Goal: Task Accomplishment & Management: Use online tool/utility

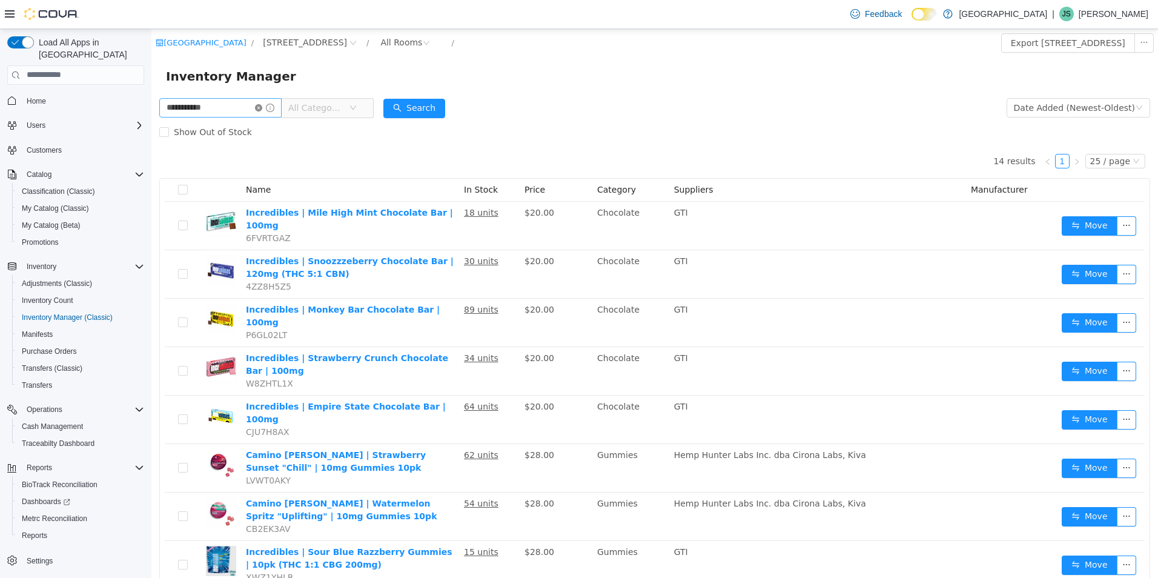
click at [262, 108] on icon "icon: close-circle" at bounding box center [258, 107] width 7 height 7
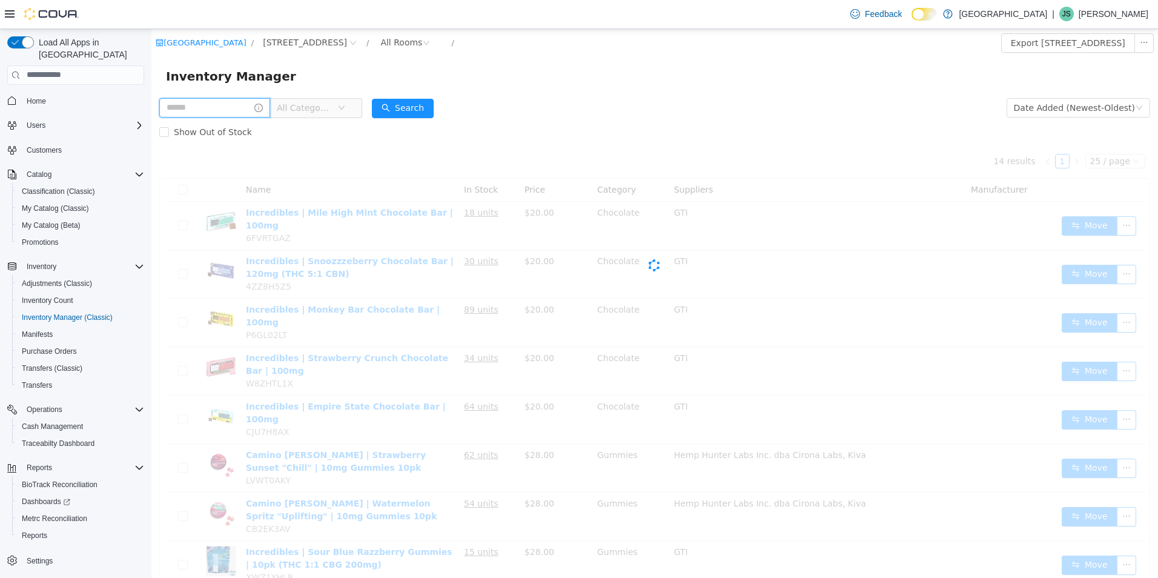
click at [253, 108] on input "text" at bounding box center [214, 106] width 111 height 19
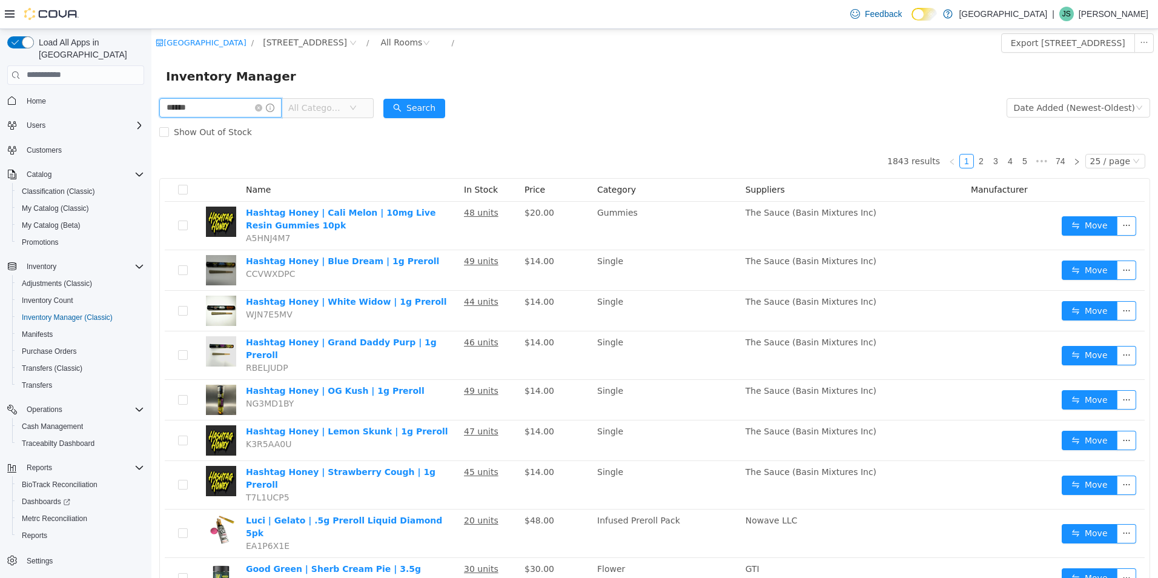
type input "******"
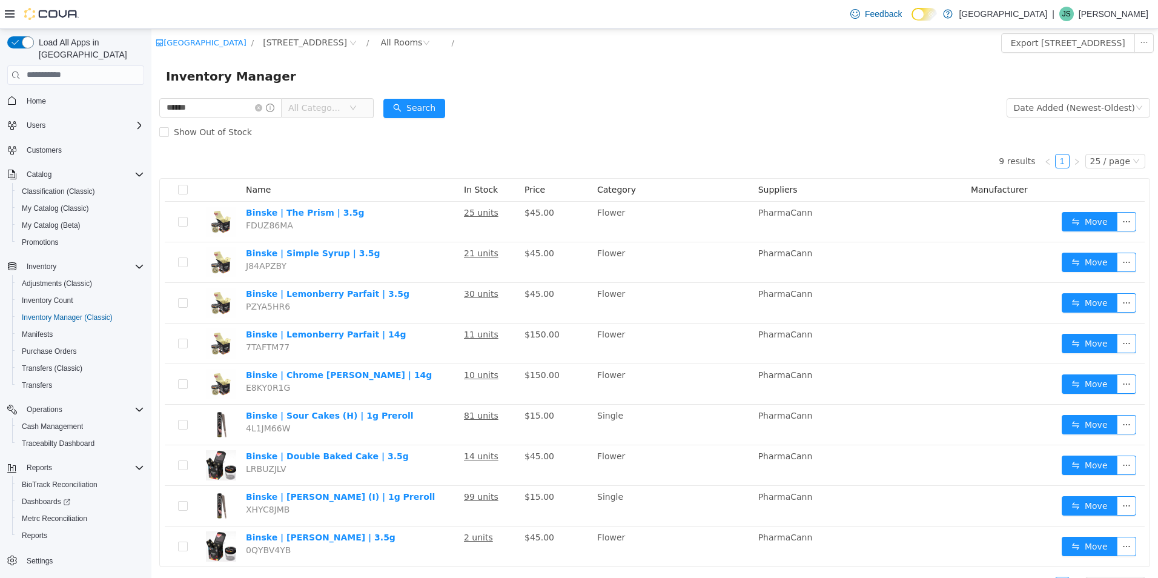
click at [343, 112] on span "All Categories" at bounding box center [315, 107] width 55 height 12
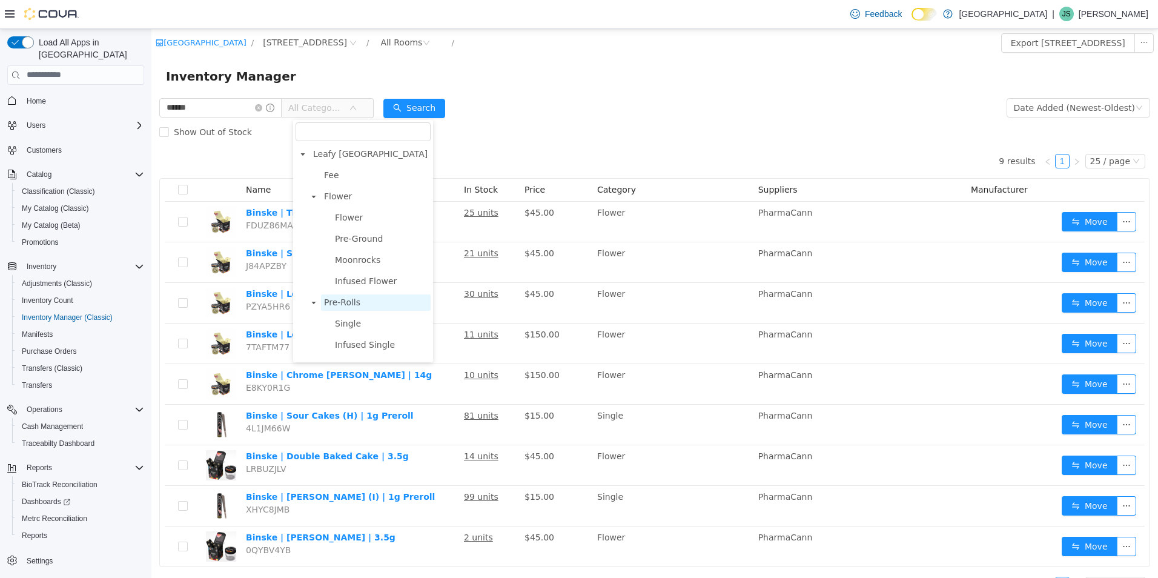
click at [355, 306] on span "Pre-Rolls" at bounding box center [342, 302] width 36 height 10
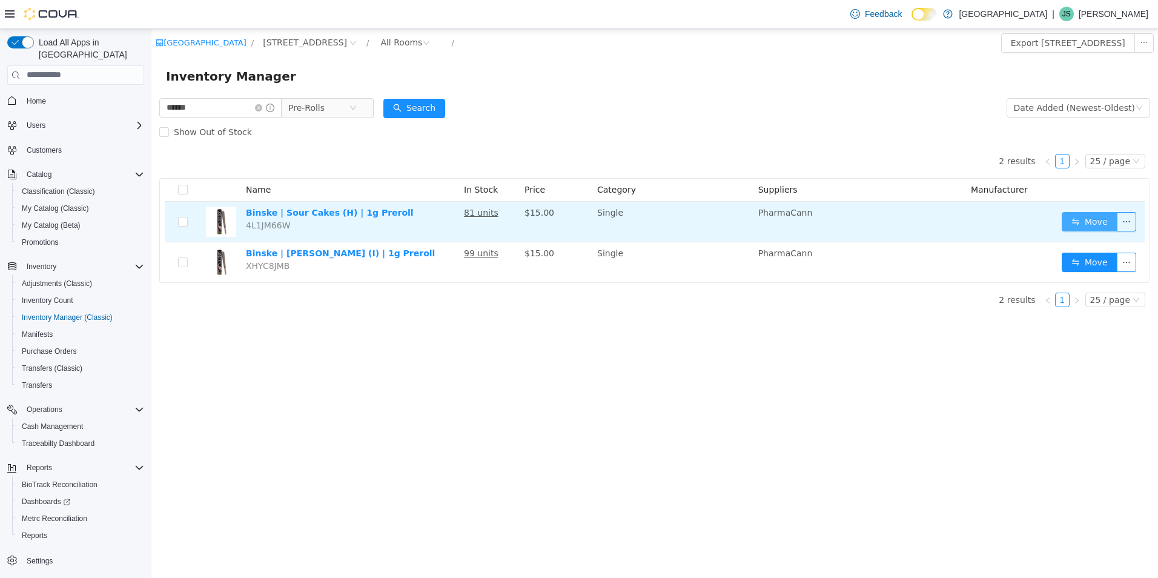
click at [1089, 222] on button "Move" at bounding box center [1089, 220] width 56 height 19
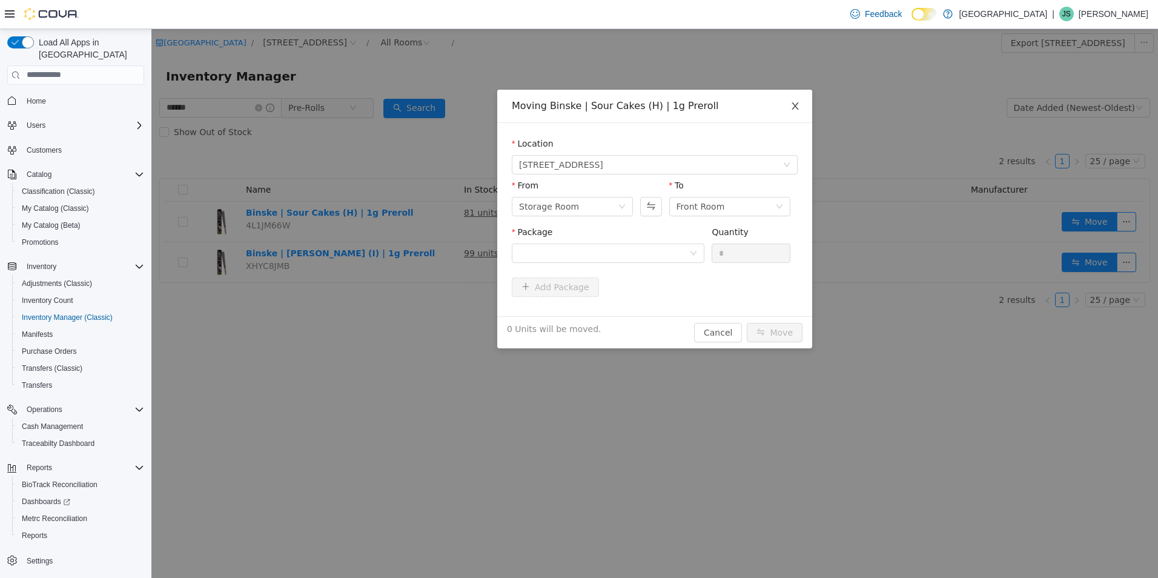
click at [793, 105] on icon "icon: close" at bounding box center [795, 106] width 10 height 10
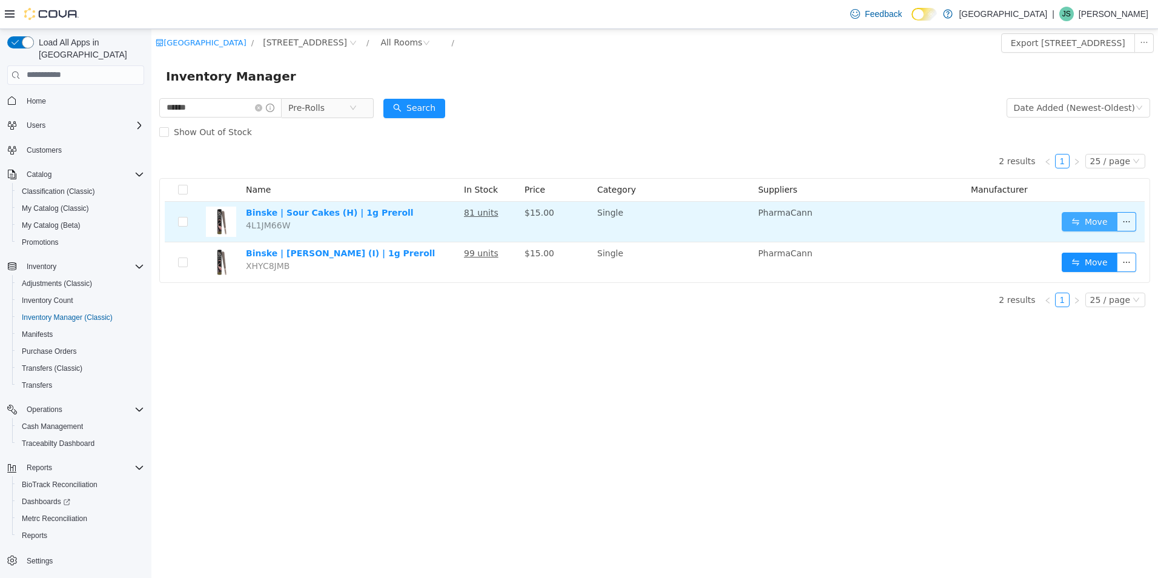
click at [1090, 217] on button "Move" at bounding box center [1089, 220] width 56 height 19
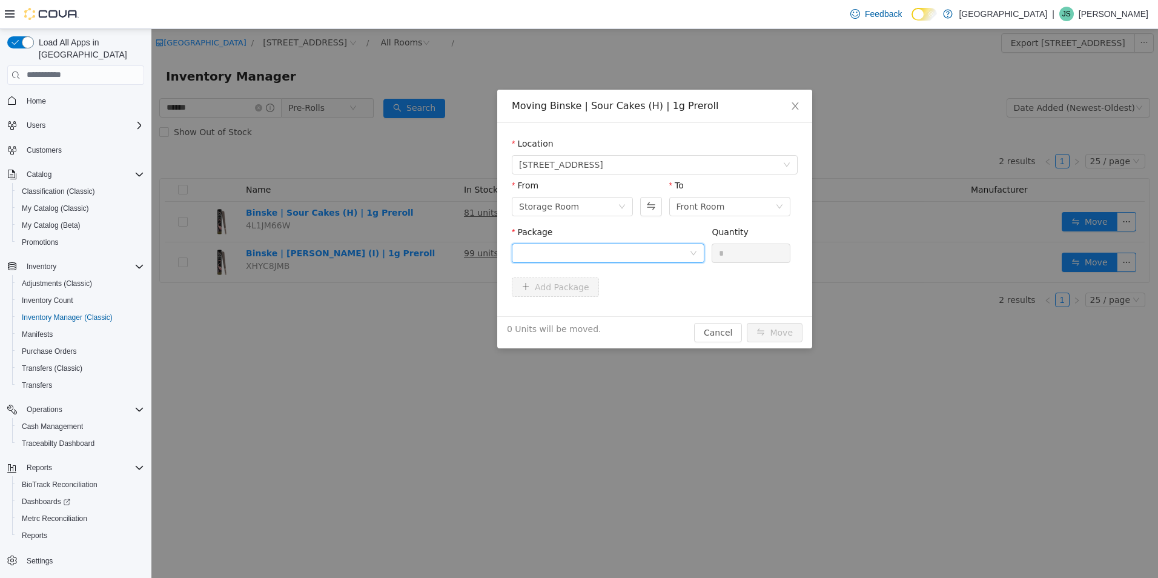
click at [567, 249] on div at bounding box center [604, 252] width 170 height 18
click at [587, 291] on li "PR1XSOC25H08 Quantity : 74 Units" at bounding box center [608, 302] width 193 height 33
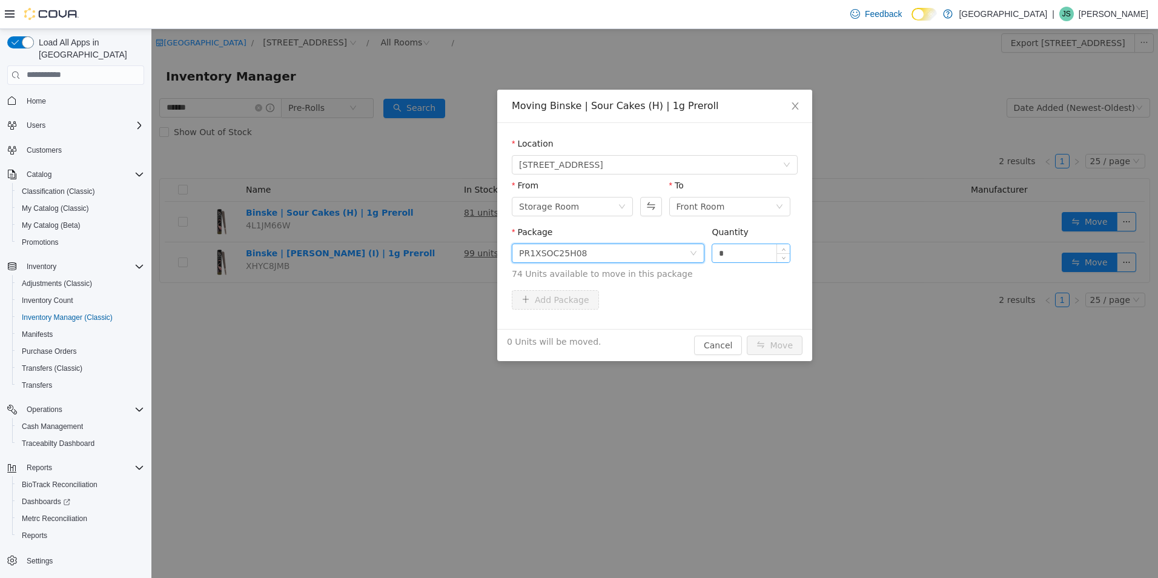
click at [740, 252] on input "*" at bounding box center [750, 252] width 77 height 18
type input "***"
click at [746, 335] on button "Move" at bounding box center [774, 344] width 56 height 19
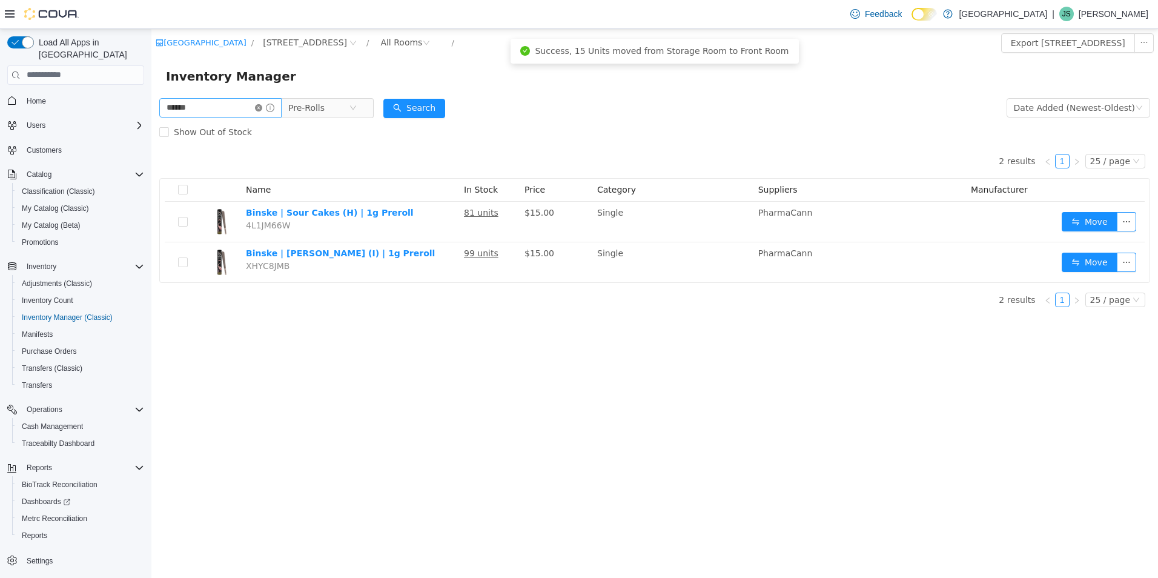
click at [262, 104] on icon "icon: close-circle" at bounding box center [258, 107] width 7 height 7
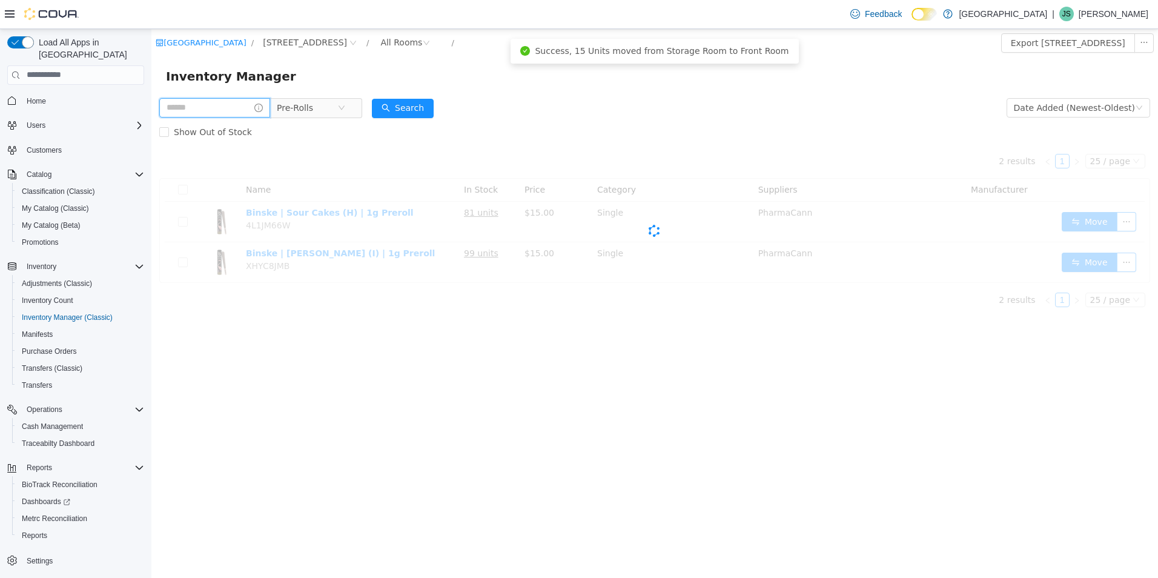
click at [242, 109] on input "text" at bounding box center [214, 106] width 111 height 19
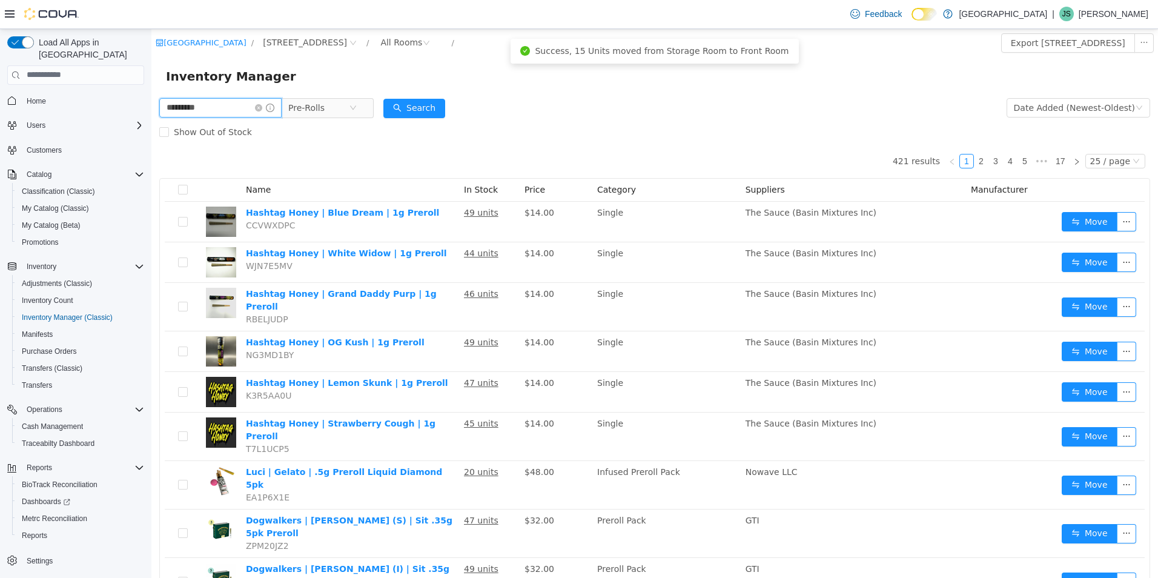
type input "*********"
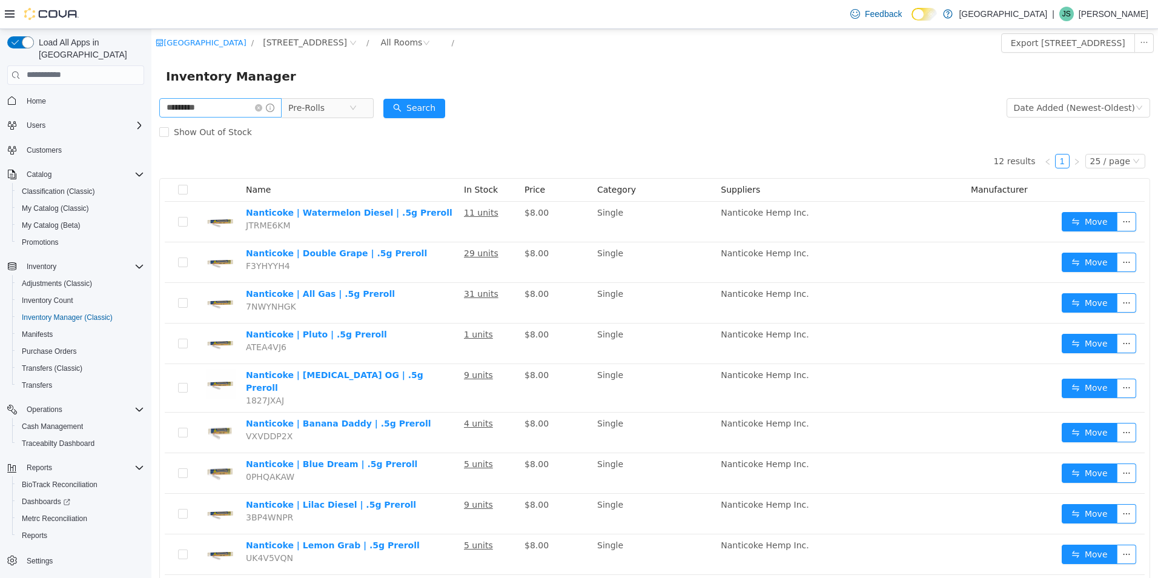
click at [262, 106] on icon "icon: close-circle" at bounding box center [258, 107] width 7 height 7
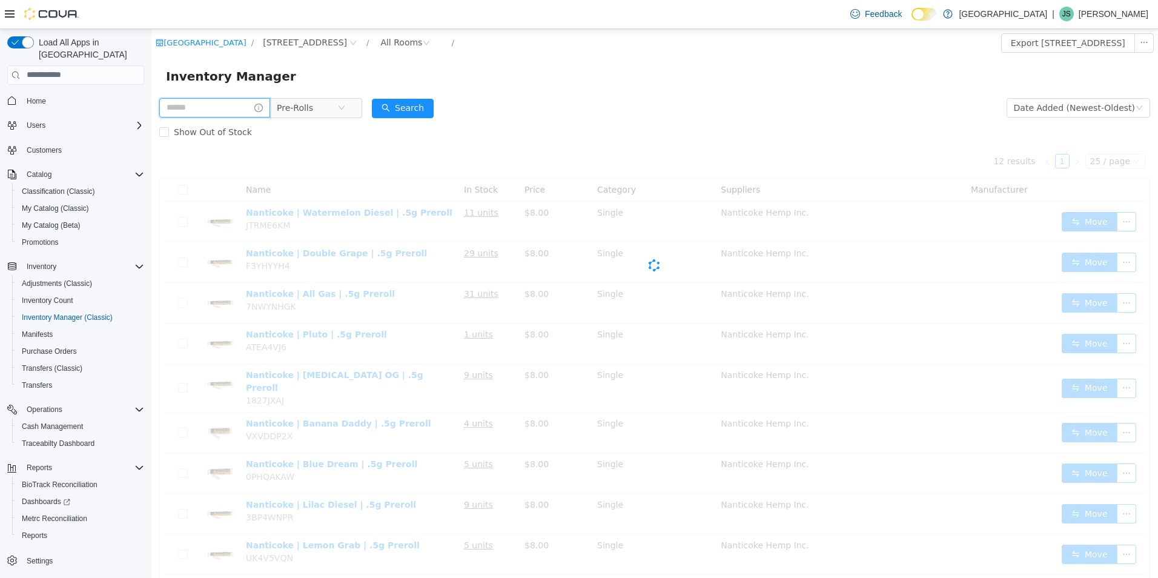
click at [258, 107] on input "text" at bounding box center [214, 106] width 111 height 19
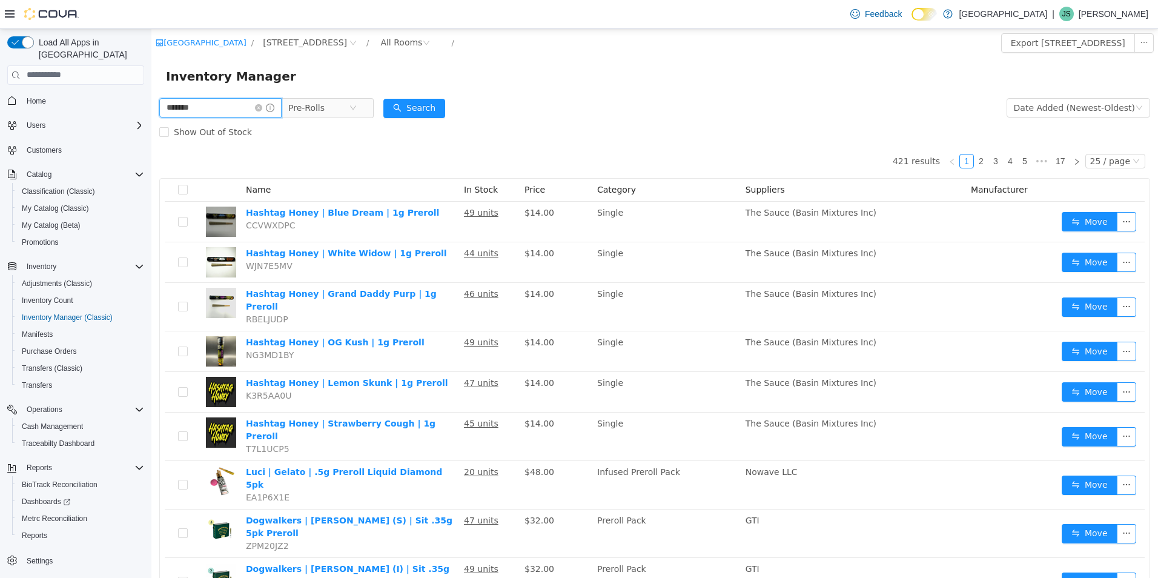
type input "******"
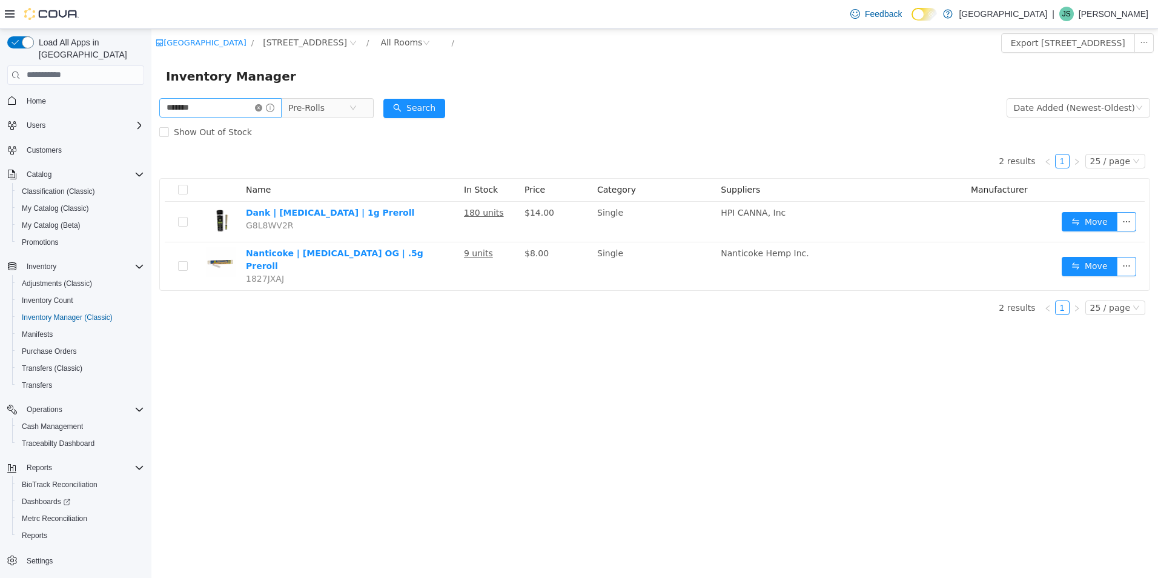
click at [262, 108] on icon "icon: close-circle" at bounding box center [258, 107] width 7 height 7
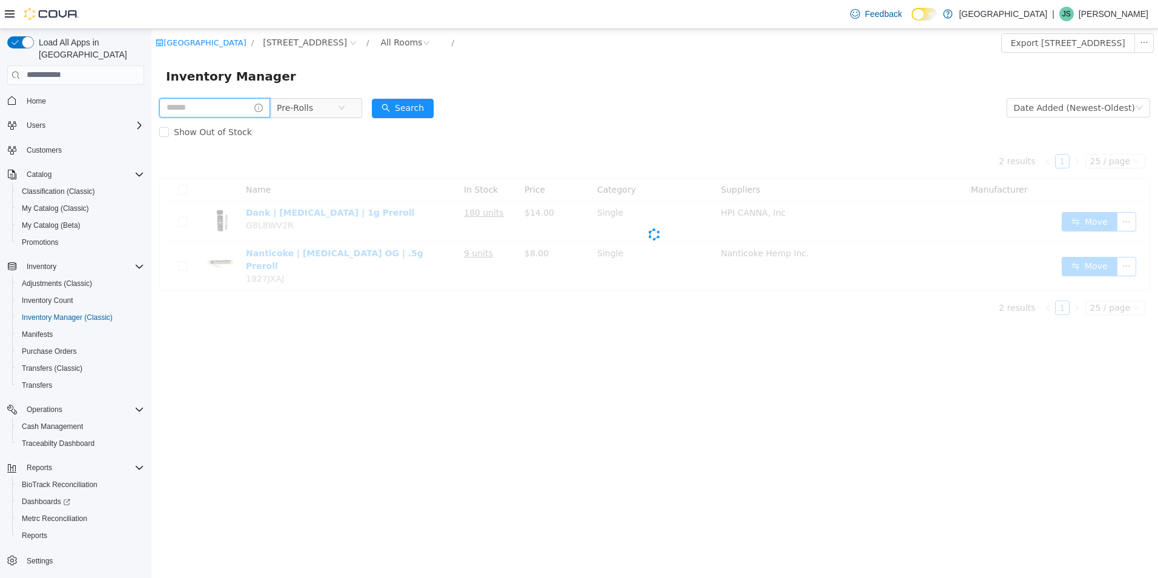
click at [232, 103] on input "text" at bounding box center [214, 106] width 111 height 19
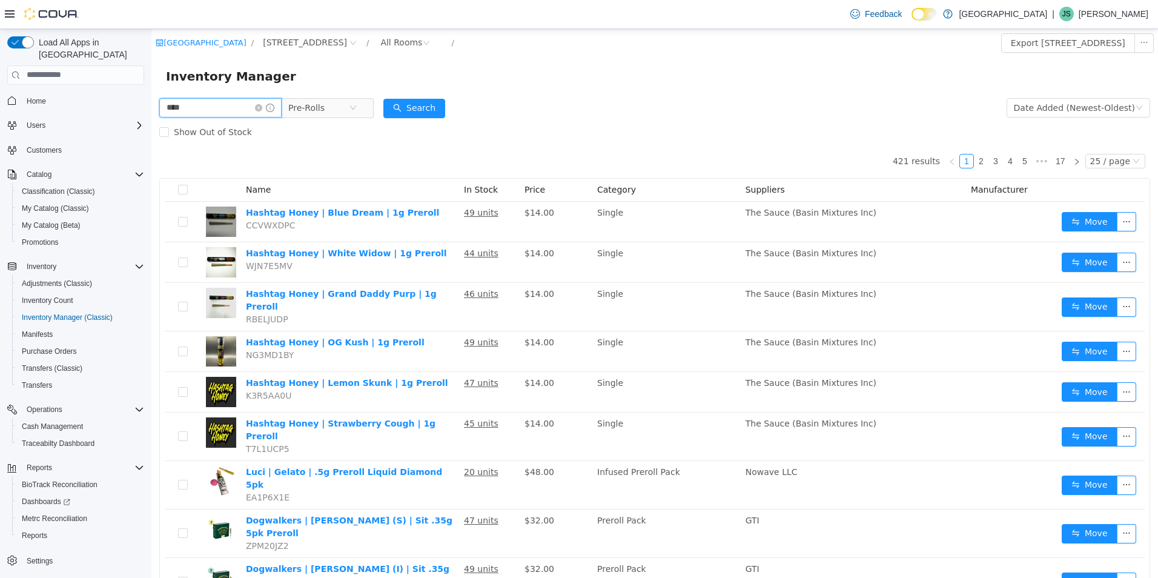
type input "****"
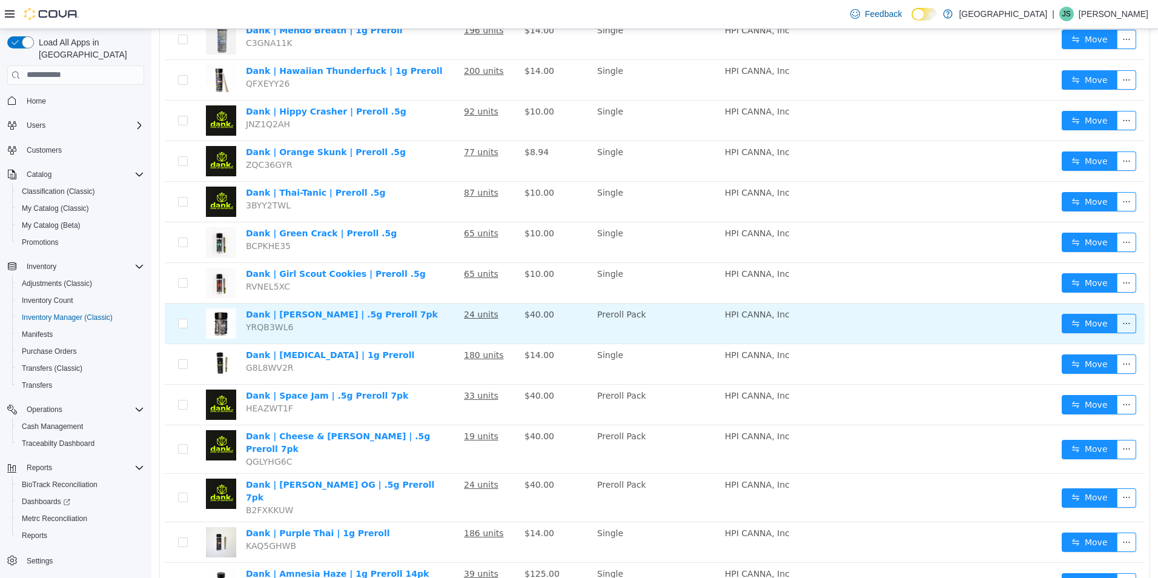
scroll to position [242, 0]
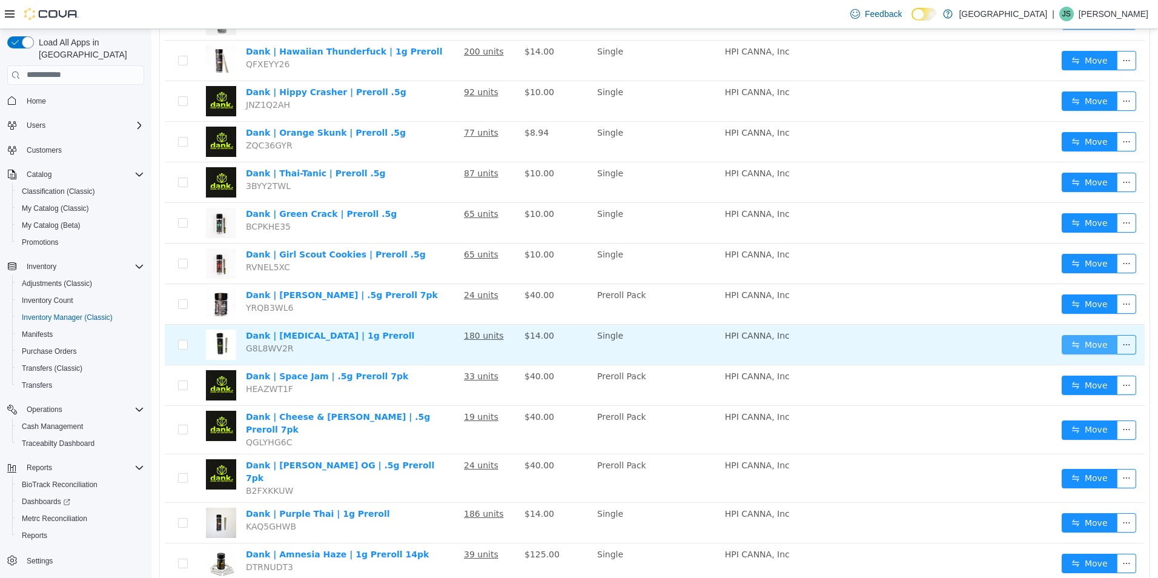
click at [1084, 346] on button "Move" at bounding box center [1089, 343] width 56 height 19
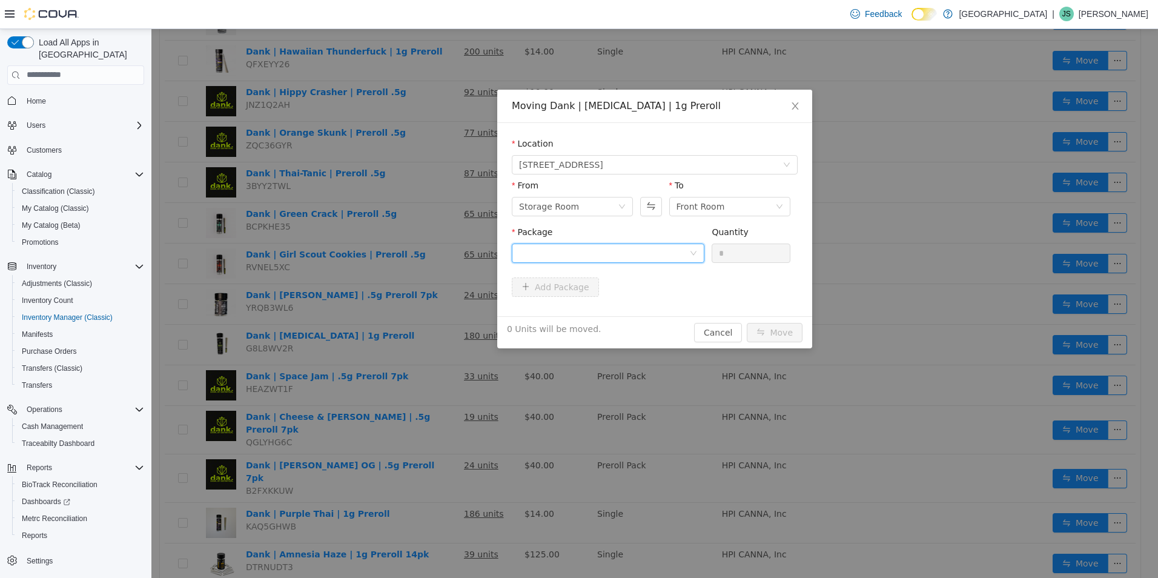
click at [673, 254] on div at bounding box center [604, 252] width 170 height 18
click at [667, 292] on li "DANK-25825-ML Quantity : 172 Units" at bounding box center [608, 302] width 193 height 33
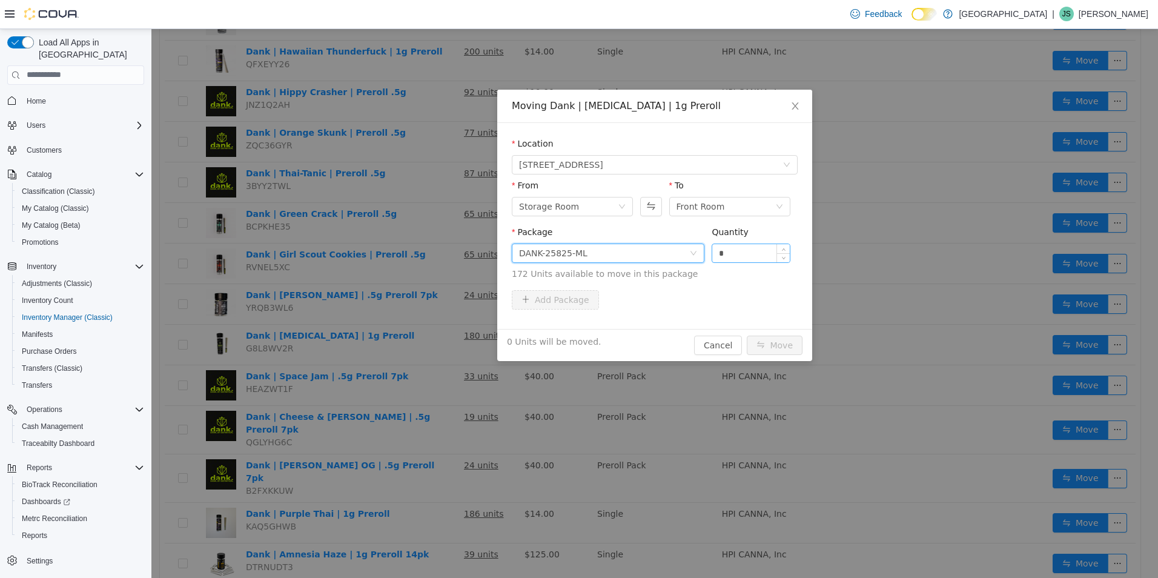
click at [754, 245] on input "*" at bounding box center [750, 252] width 77 height 18
type input "***"
click at [746, 335] on button "Move" at bounding box center [774, 344] width 56 height 19
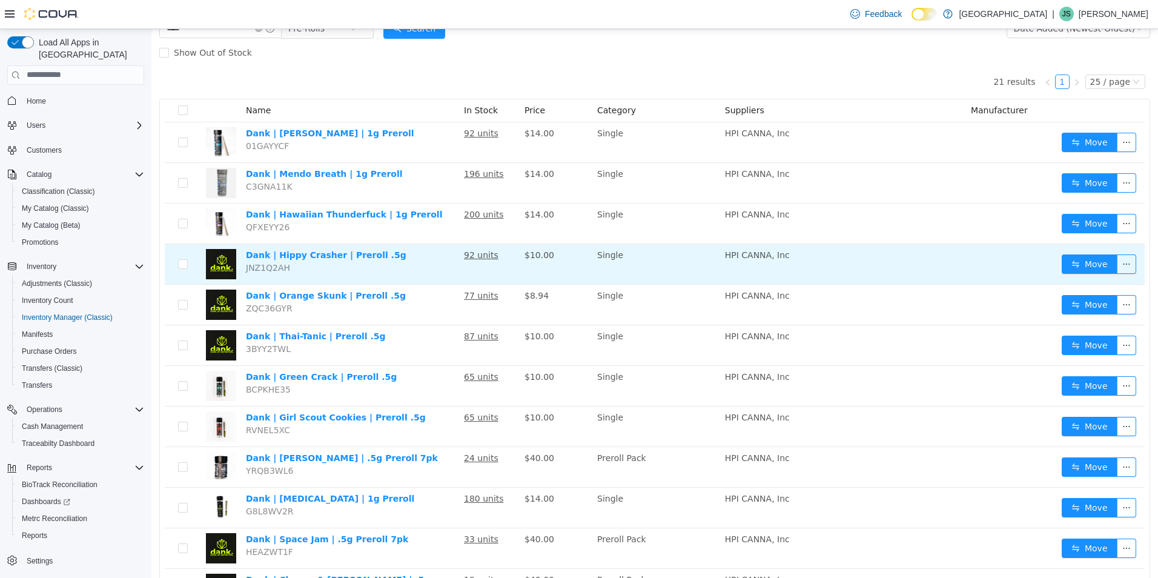
scroll to position [0, 0]
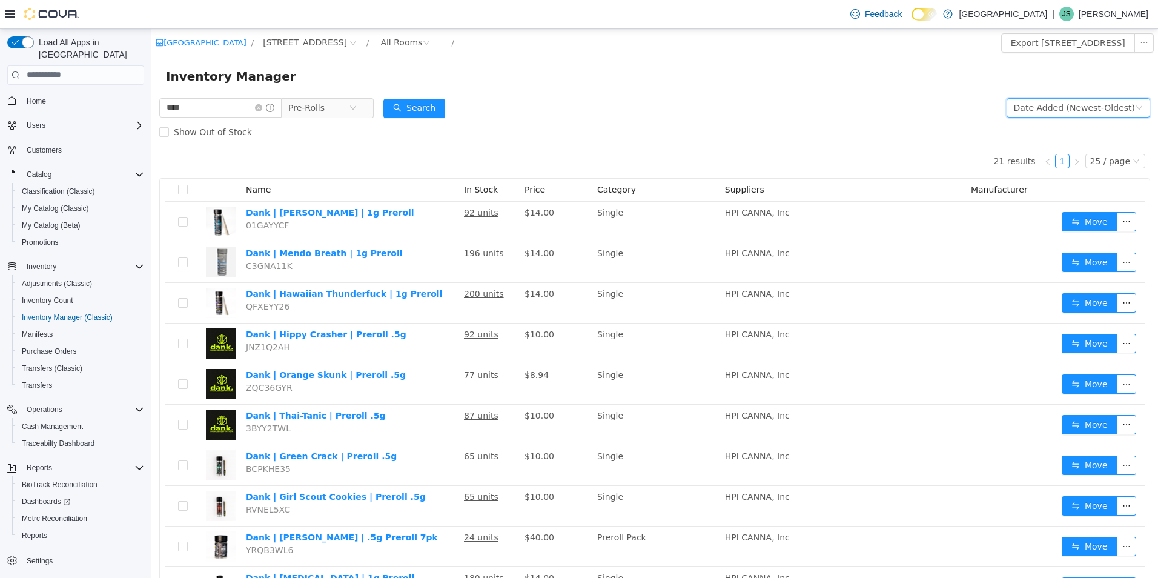
click at [1076, 110] on div "Date Added (Newest-Oldest)" at bounding box center [1073, 107] width 121 height 18
click at [1081, 134] on li "Alphabetical (A-Z)" at bounding box center [1072, 131] width 136 height 19
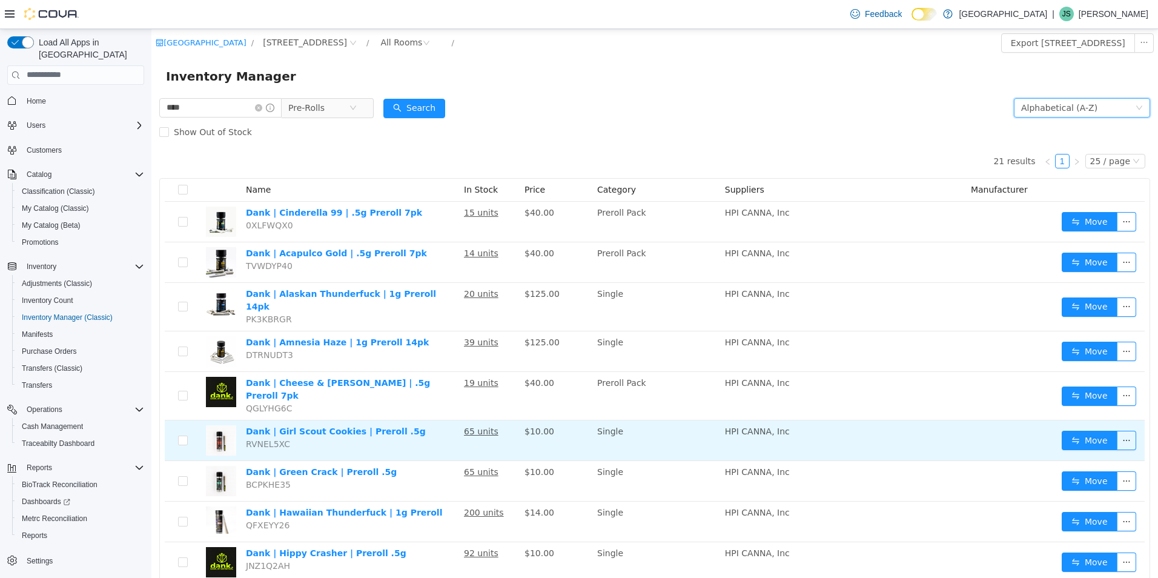
scroll to position [121, 0]
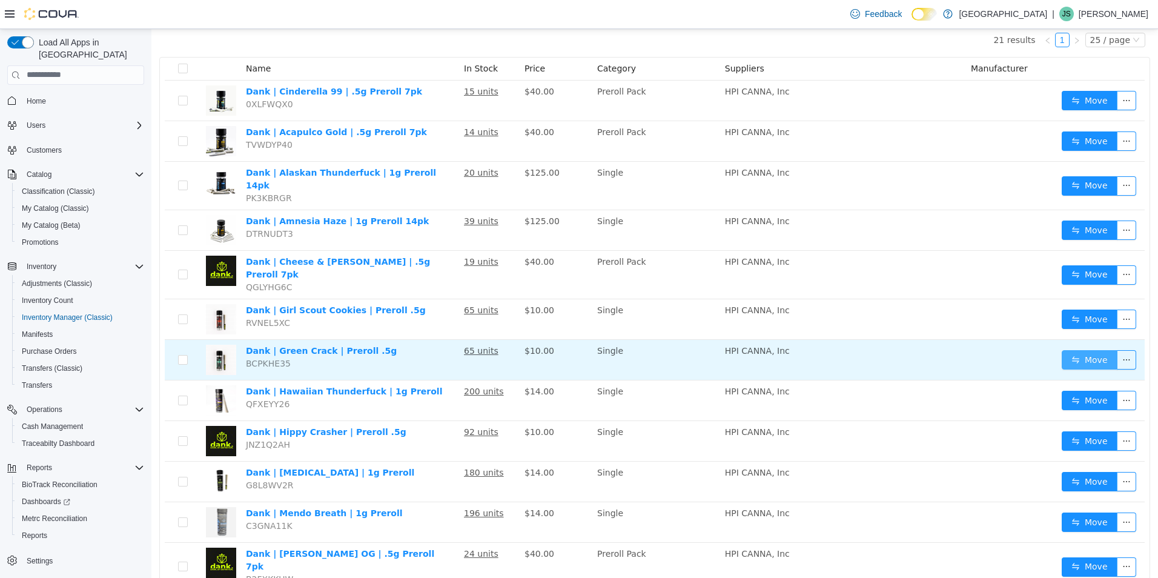
click at [1101, 349] on button "Move" at bounding box center [1089, 358] width 56 height 19
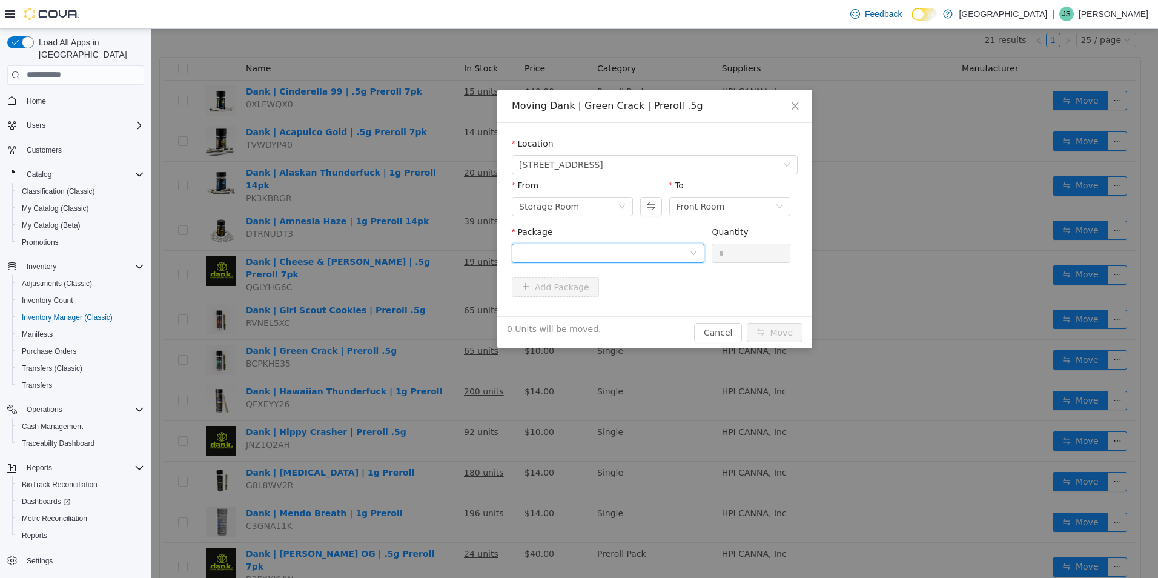
click at [616, 260] on div at bounding box center [604, 252] width 170 height 18
click at [619, 294] on li "634240280276 Quantity : 55 Units" at bounding box center [608, 302] width 193 height 33
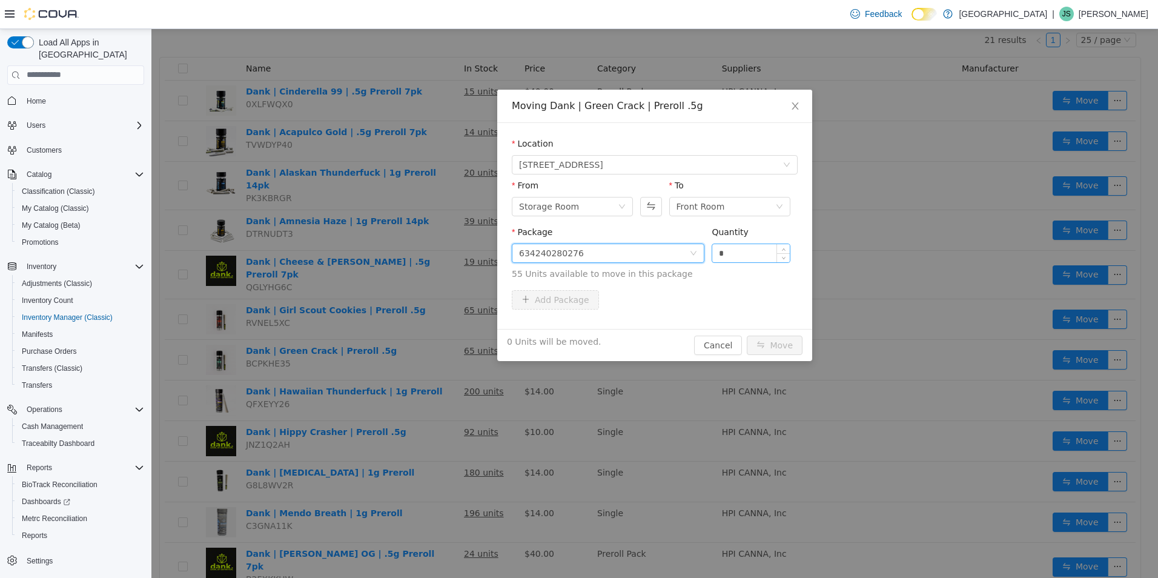
click at [722, 250] on input "*" at bounding box center [750, 252] width 77 height 18
click at [716, 251] on input "*" at bounding box center [750, 252] width 77 height 18
type input "**"
click at [746, 335] on button "Move" at bounding box center [774, 344] width 56 height 19
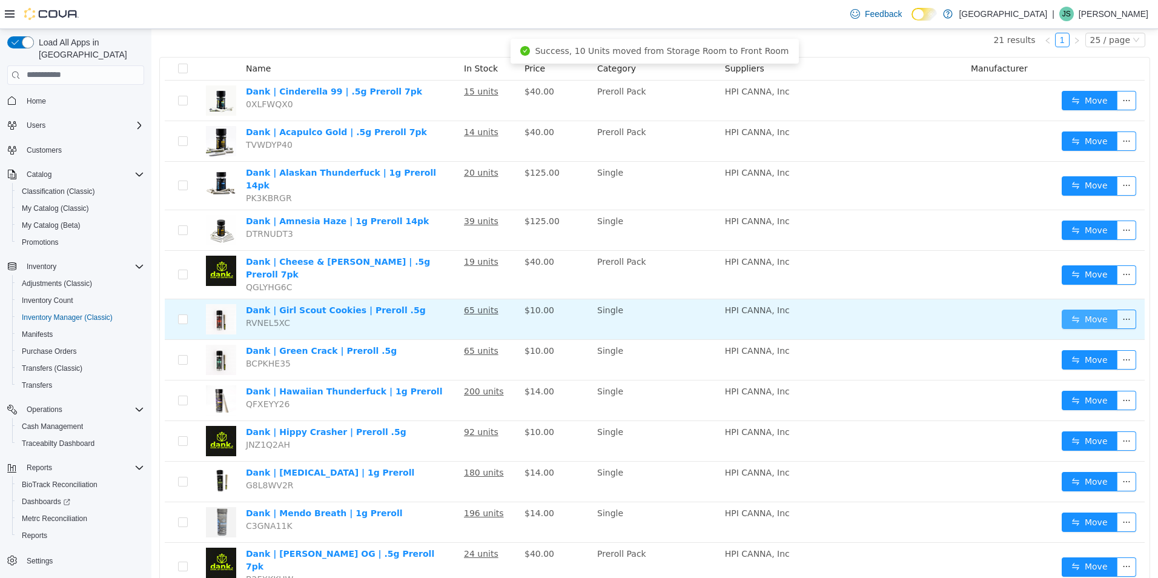
click at [1061, 309] on button "Move" at bounding box center [1089, 318] width 56 height 19
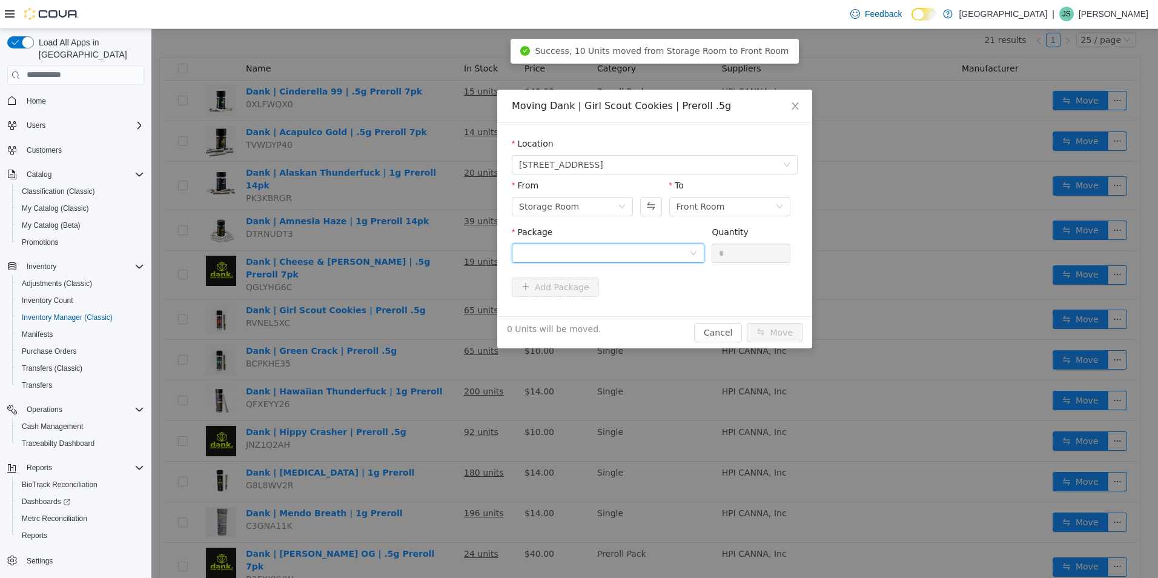
click at [671, 246] on div at bounding box center [604, 252] width 170 height 18
click at [642, 301] on li "634240280252 Quantity : 57 Units" at bounding box center [608, 302] width 193 height 33
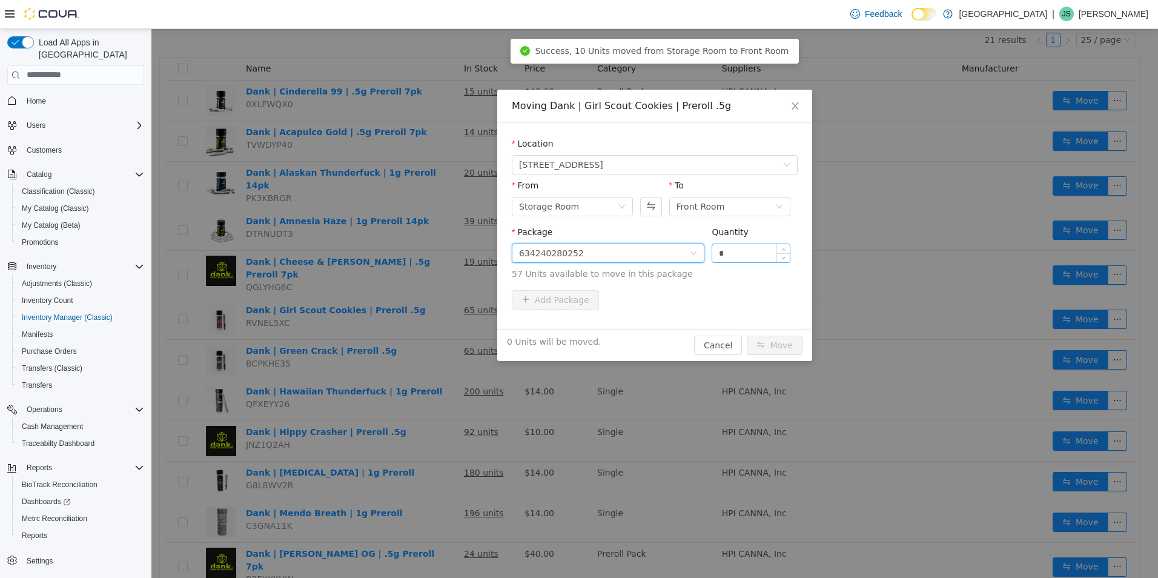
click at [720, 258] on input "*" at bounding box center [750, 252] width 77 height 18
click at [738, 251] on input "*" at bounding box center [750, 252] width 77 height 18
type input "***"
click at [746, 335] on button "Move" at bounding box center [774, 344] width 56 height 19
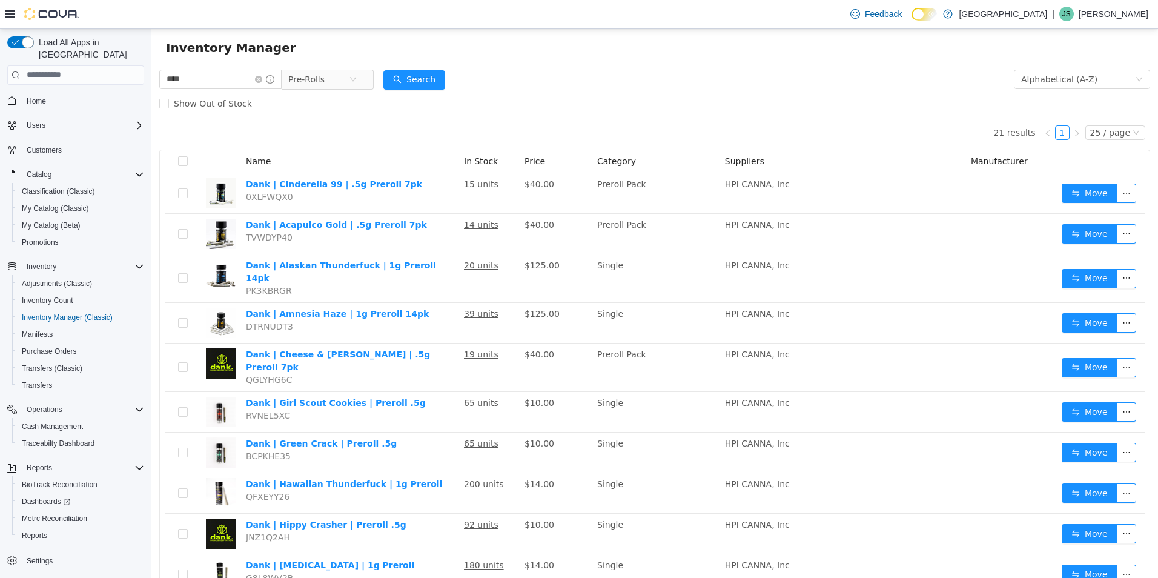
scroll to position [0, 0]
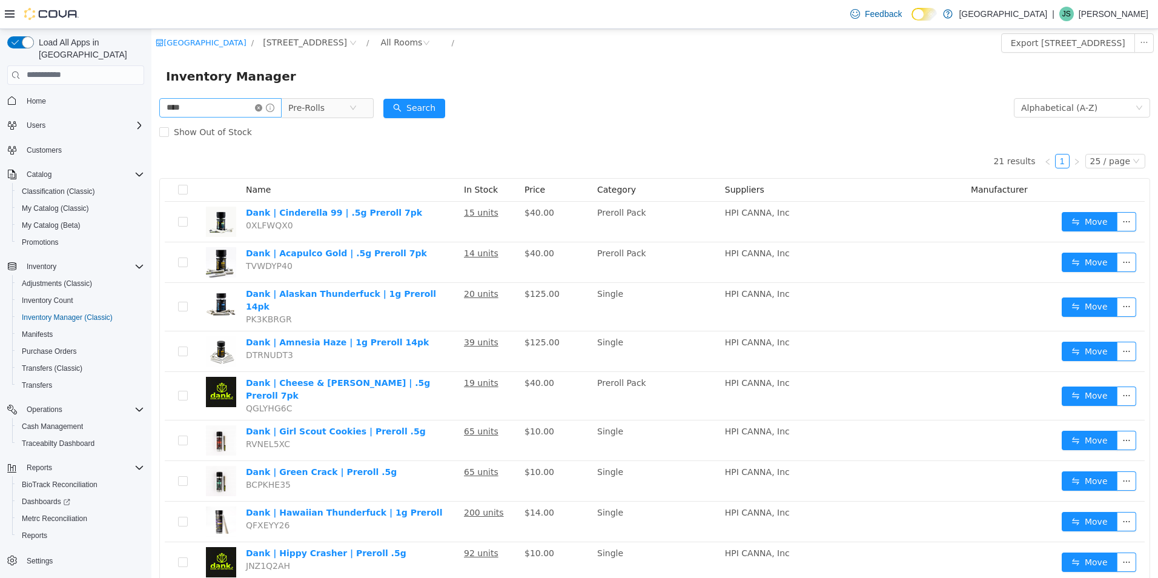
click at [262, 107] on icon "icon: close-circle" at bounding box center [258, 107] width 7 height 7
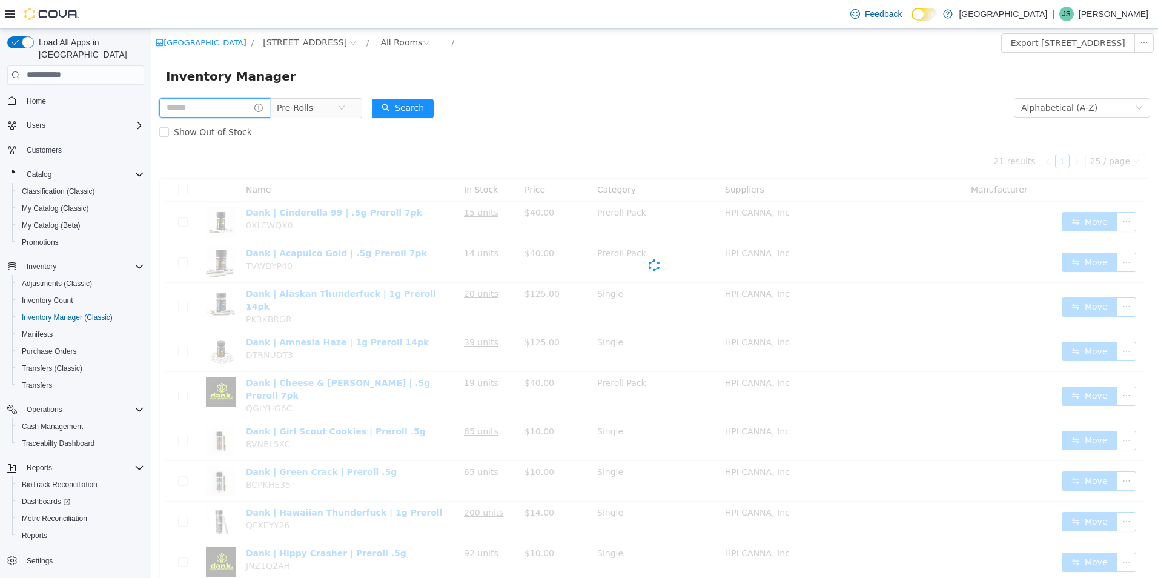
click at [246, 105] on input "text" at bounding box center [214, 106] width 111 height 19
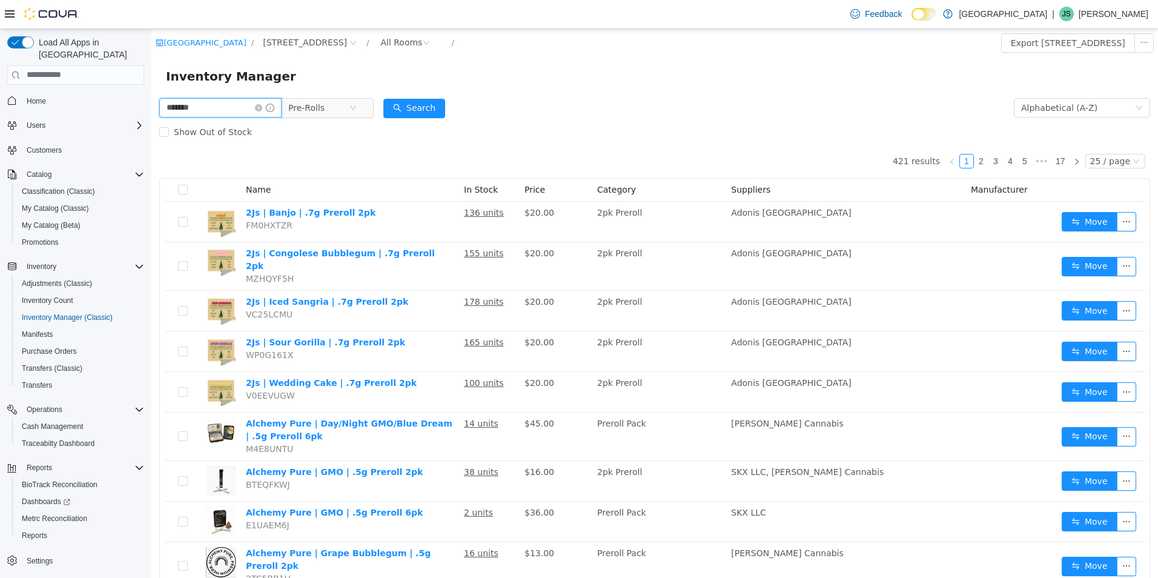
type input "*******"
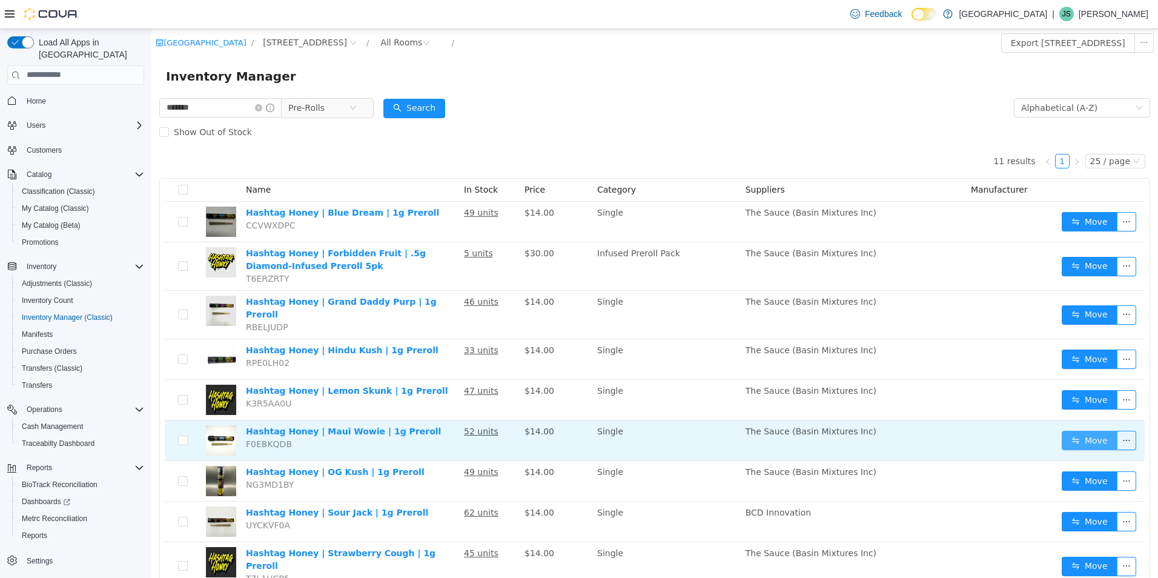
click at [1092, 430] on button "Move" at bounding box center [1089, 439] width 56 height 19
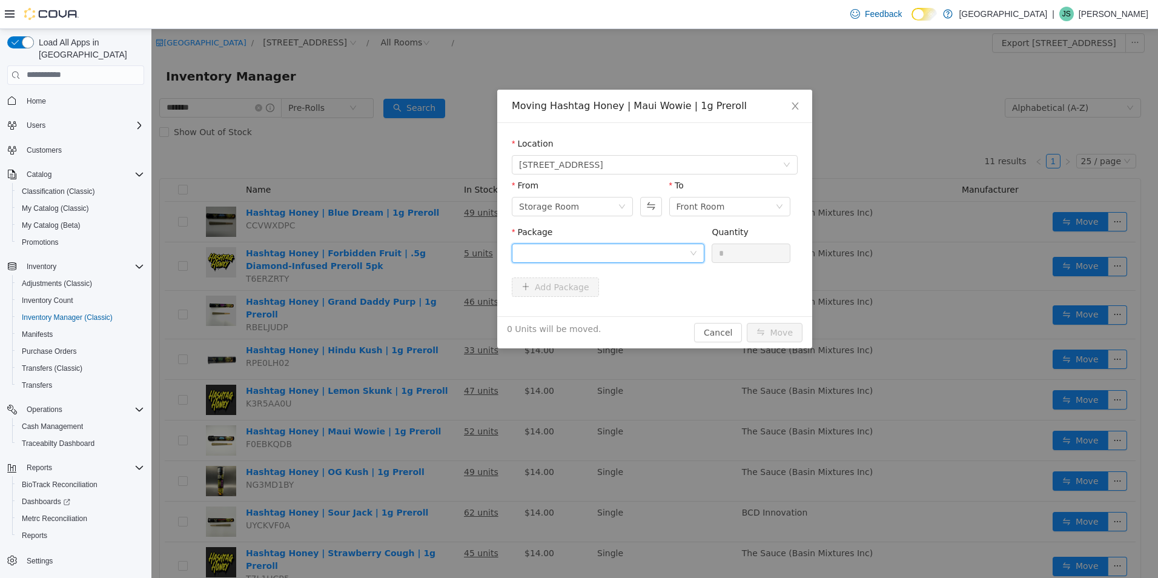
click at [653, 249] on div at bounding box center [604, 252] width 170 height 18
click at [662, 311] on li "HH-MW1G-0925-001 Quantity : 50 Units" at bounding box center [608, 302] width 193 height 33
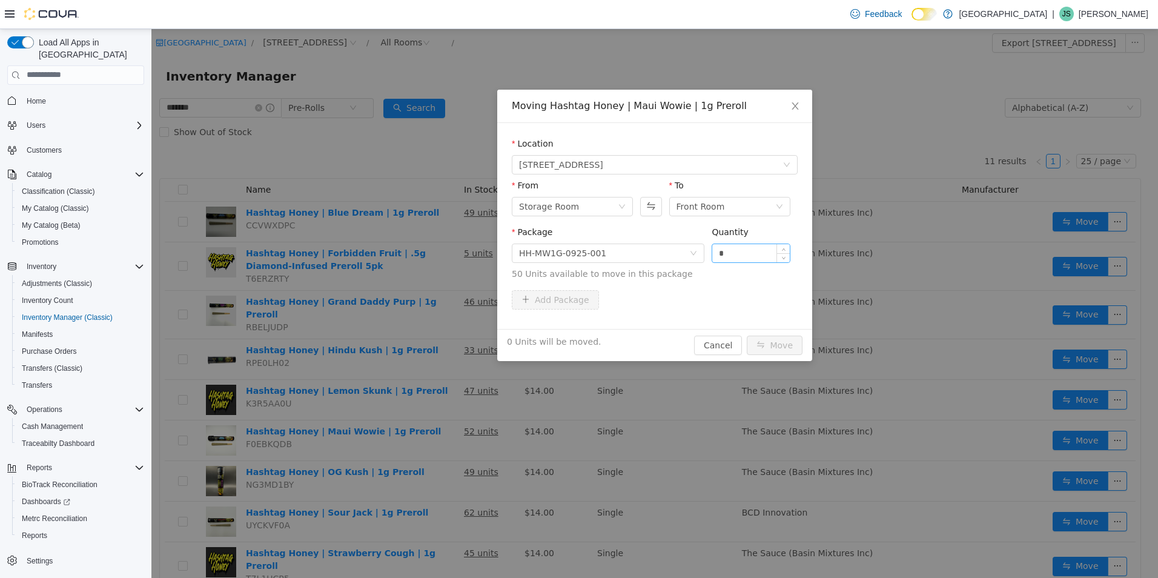
click at [740, 262] on div "*" at bounding box center [750, 252] width 79 height 19
click at [740, 258] on input "*" at bounding box center [750, 252] width 77 height 18
type input "**"
click at [746, 335] on button "Move" at bounding box center [774, 344] width 56 height 19
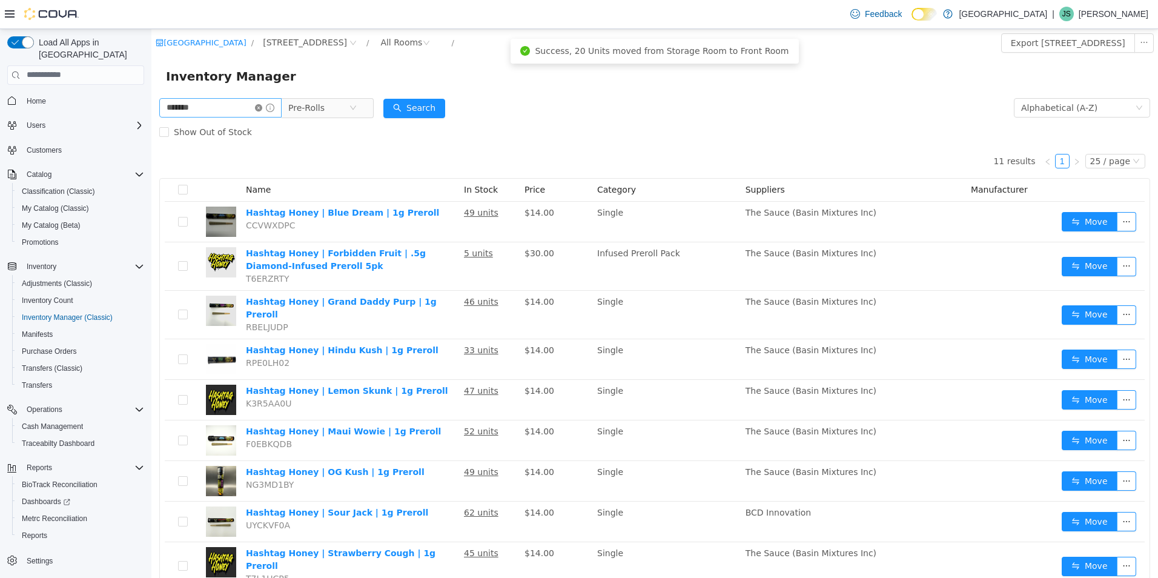
click at [262, 107] on icon "icon: close-circle" at bounding box center [258, 107] width 7 height 7
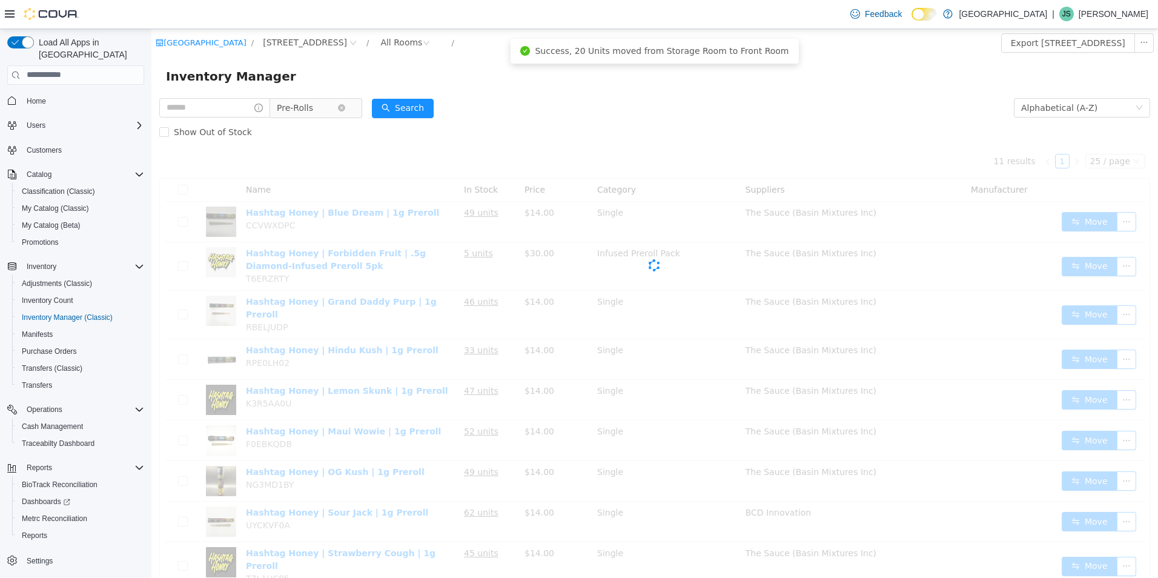
click at [330, 111] on span "Pre-Rolls" at bounding box center [307, 107] width 61 height 18
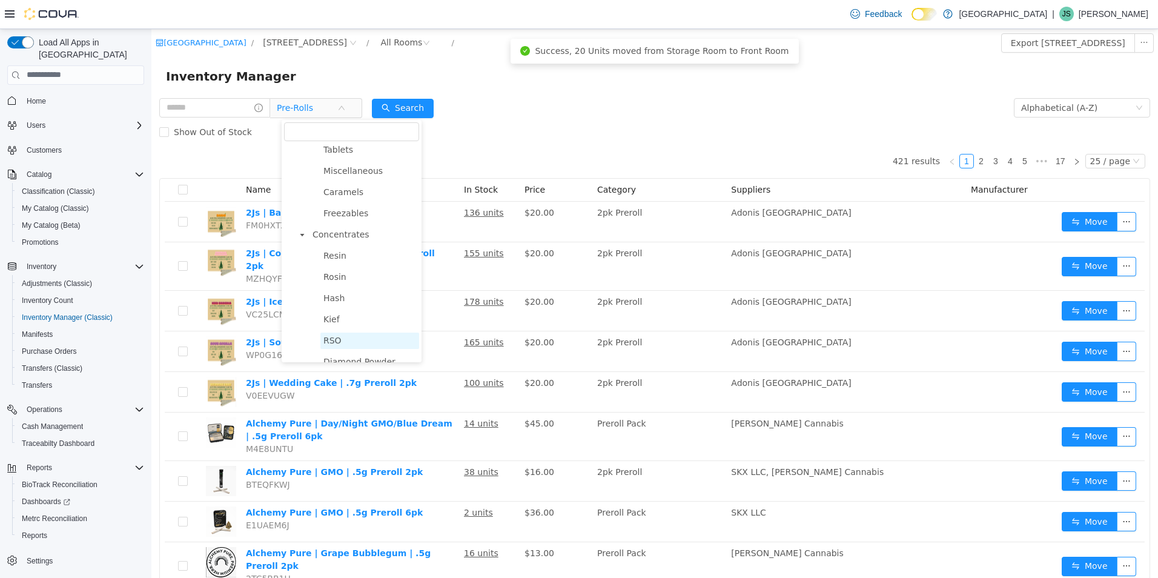
scroll to position [366, 0]
click at [358, 217] on span "Edibles" at bounding box center [364, 211] width 110 height 16
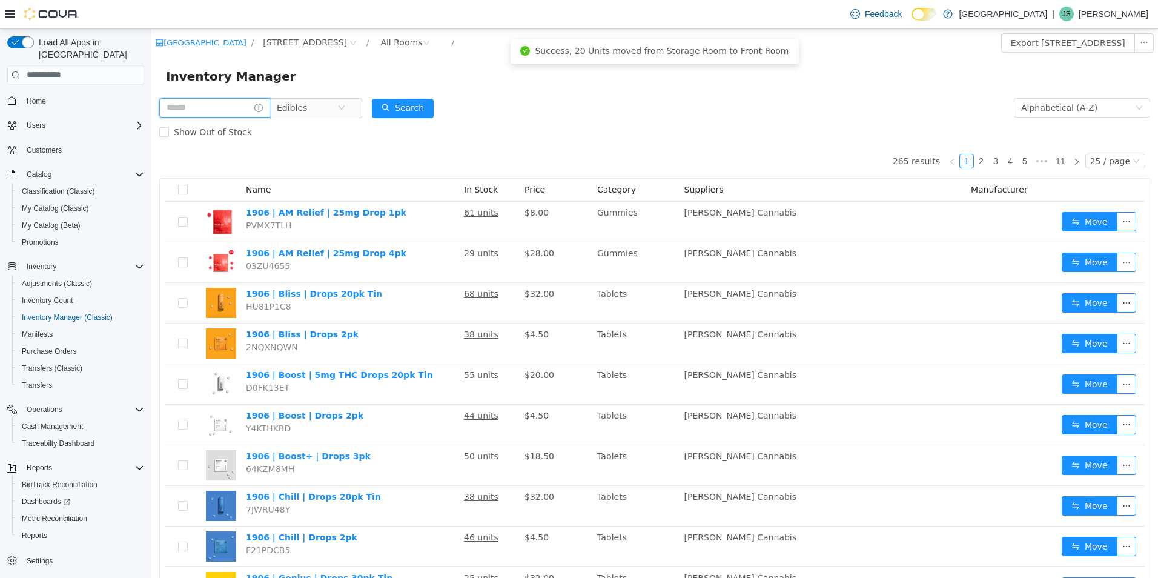
click at [191, 106] on input "text" at bounding box center [214, 106] width 111 height 19
type input "*******"
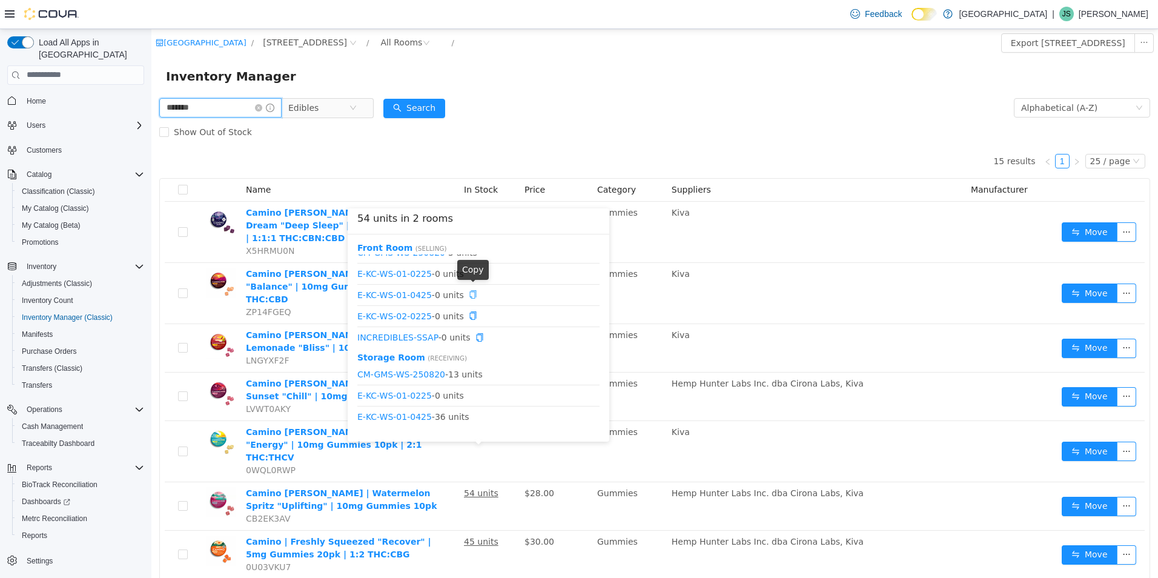
scroll to position [15, 0]
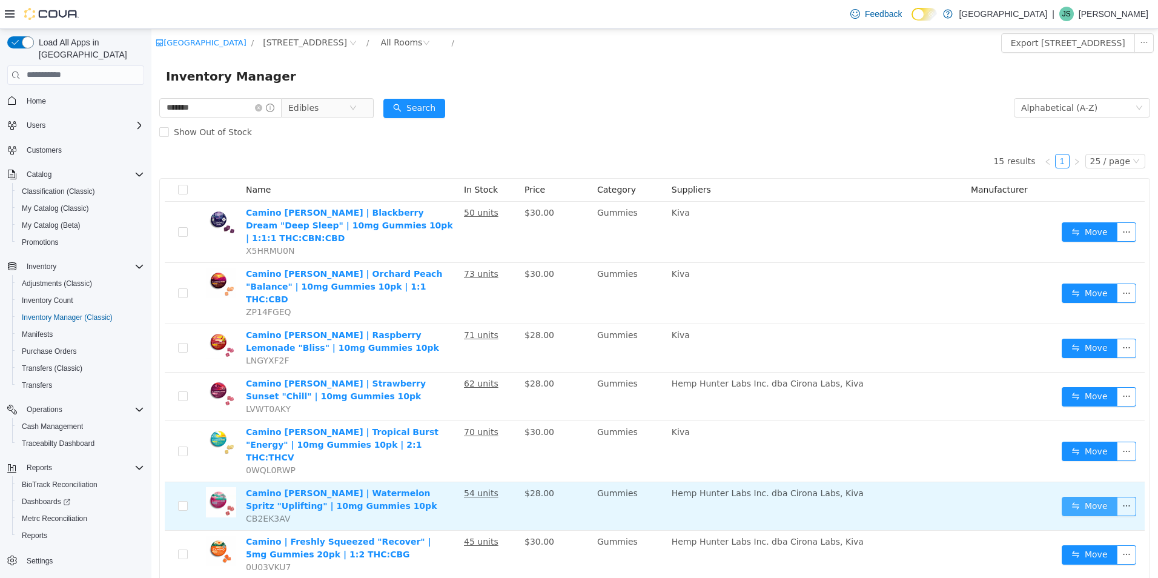
click at [1096, 496] on button "Move" at bounding box center [1089, 505] width 56 height 19
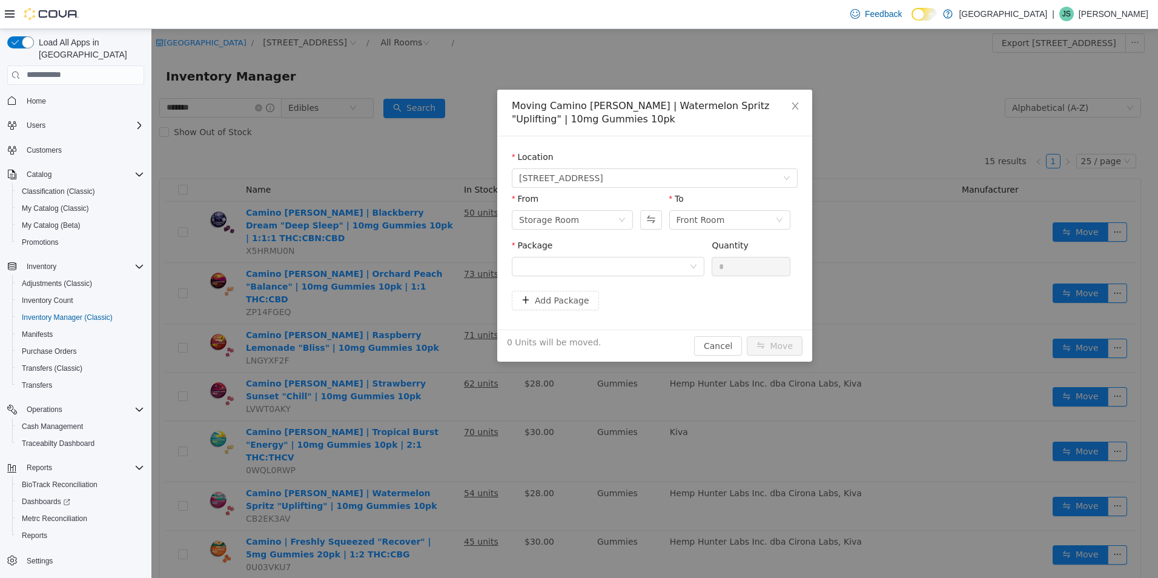
click at [587, 250] on div "Package" at bounding box center [608, 248] width 193 height 18
click at [587, 263] on div at bounding box center [604, 266] width 170 height 18
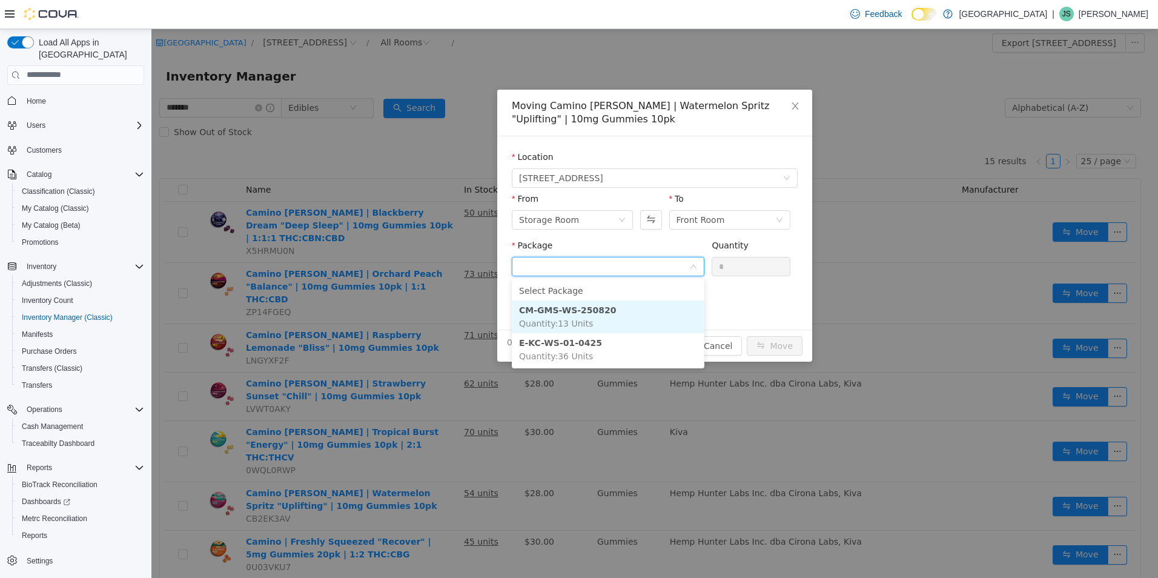
click at [607, 321] on li "CM-GMS-WS-250820 Quantity : 13 Units" at bounding box center [608, 316] width 193 height 33
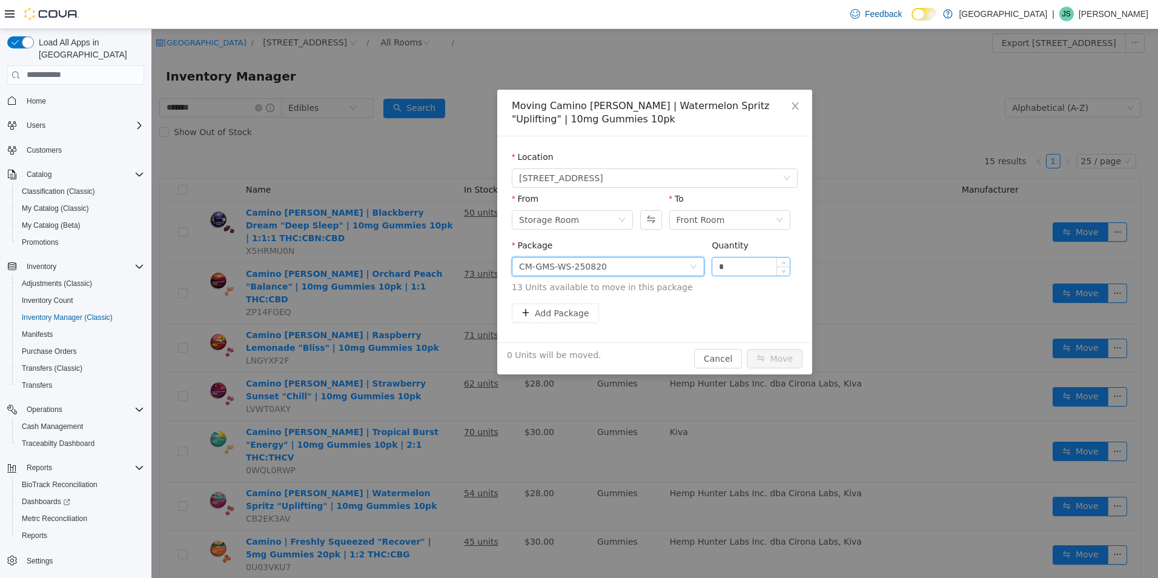
click at [752, 256] on div "*" at bounding box center [750, 265] width 79 height 19
click at [748, 263] on input "*" at bounding box center [750, 266] width 77 height 18
type input "**"
click at [746, 348] on button "Move" at bounding box center [774, 357] width 56 height 19
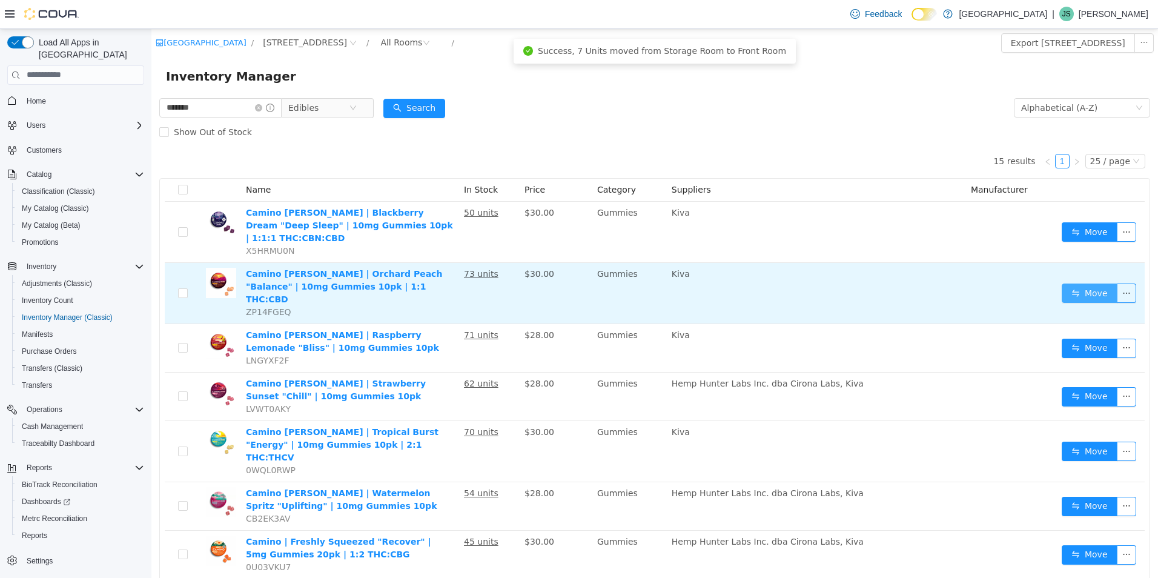
click at [1089, 283] on button "Move" at bounding box center [1089, 292] width 56 height 19
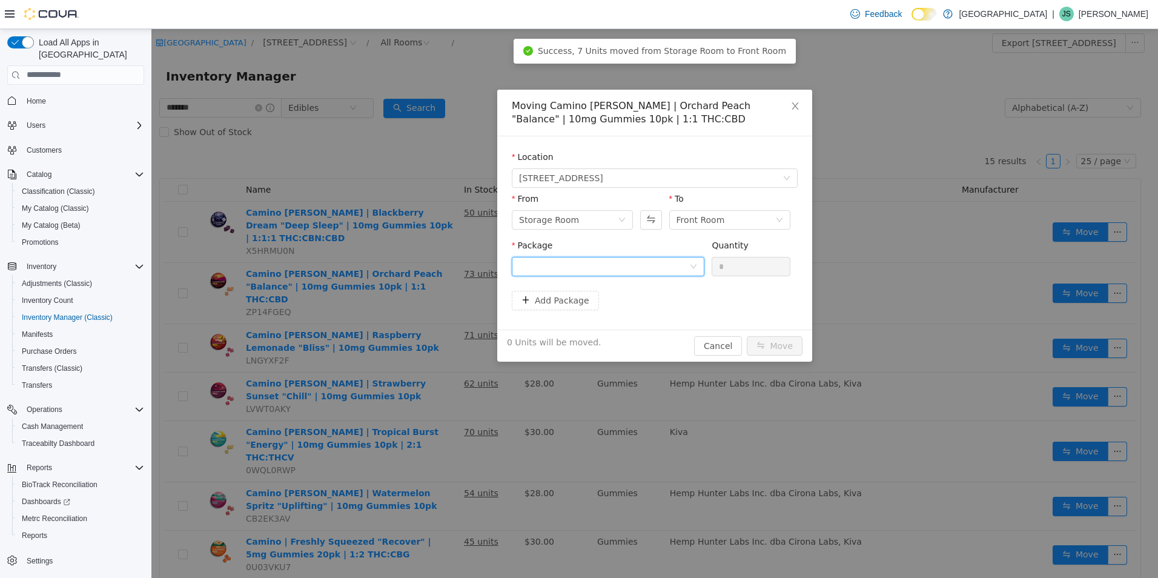
click at [607, 271] on div at bounding box center [604, 266] width 170 height 18
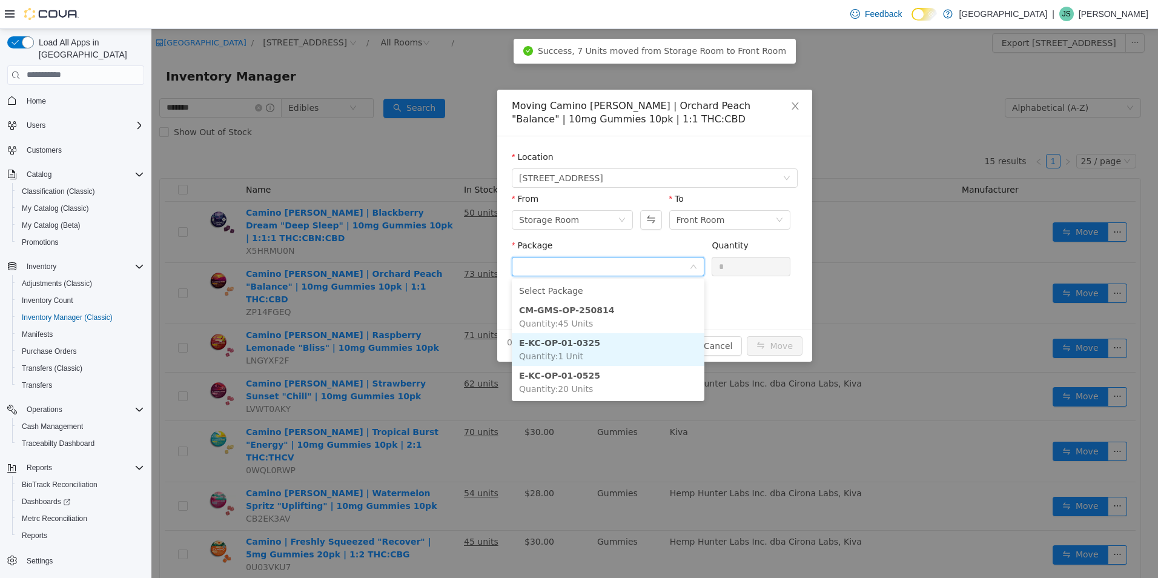
click at [612, 345] on li "E-KC-OP-01-0325 Quantity : 1 Unit" at bounding box center [608, 348] width 193 height 33
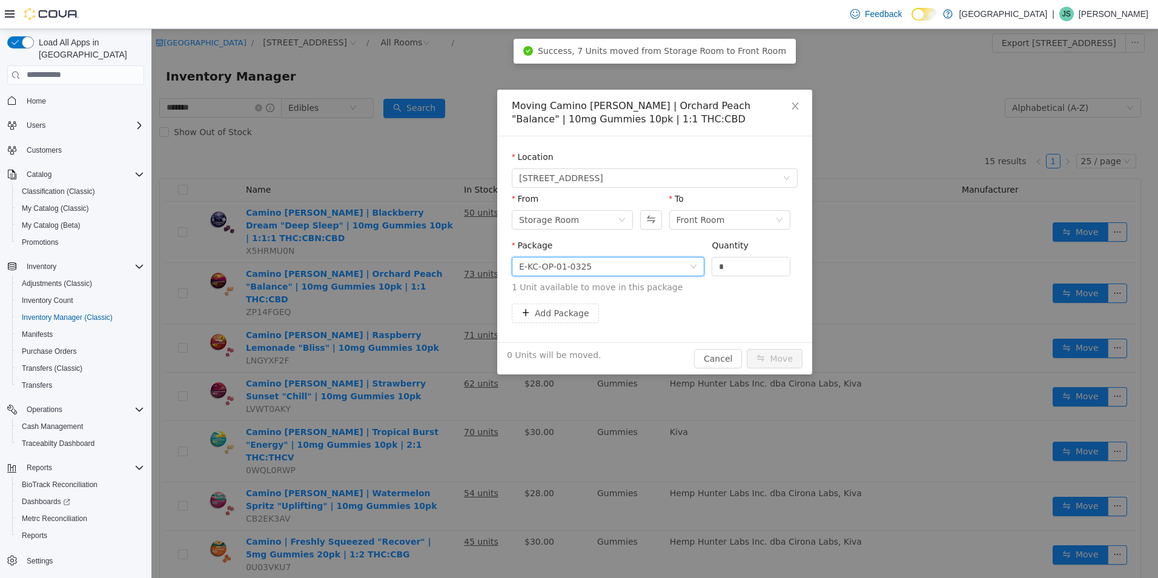
drag, startPoint x: 616, startPoint y: 263, endPoint x: 633, endPoint y: 311, distance: 50.9
click at [616, 265] on div "E-KC-OP-01-0325" at bounding box center [604, 266] width 170 height 18
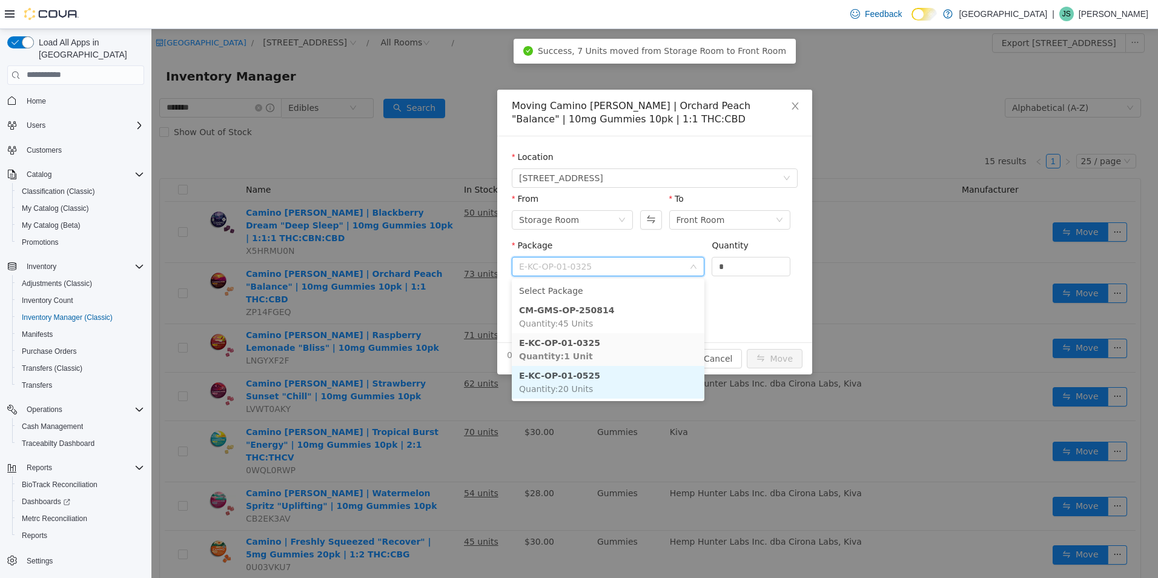
click at [631, 387] on li "E-KC-OP-01-0525 Quantity : 20 Units" at bounding box center [608, 381] width 193 height 33
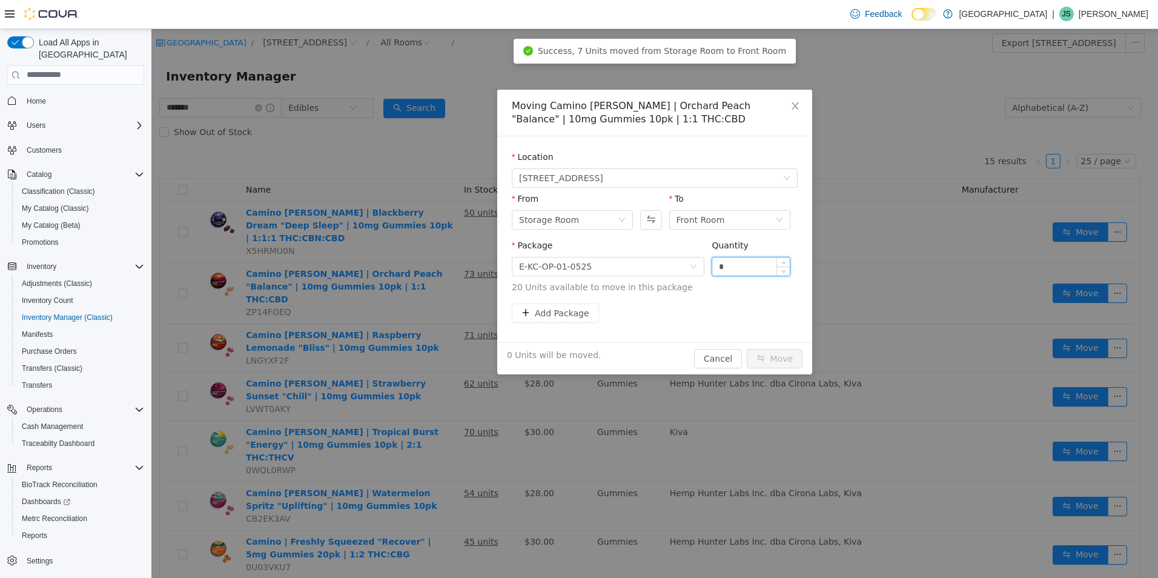
click at [737, 260] on input "*" at bounding box center [750, 266] width 77 height 18
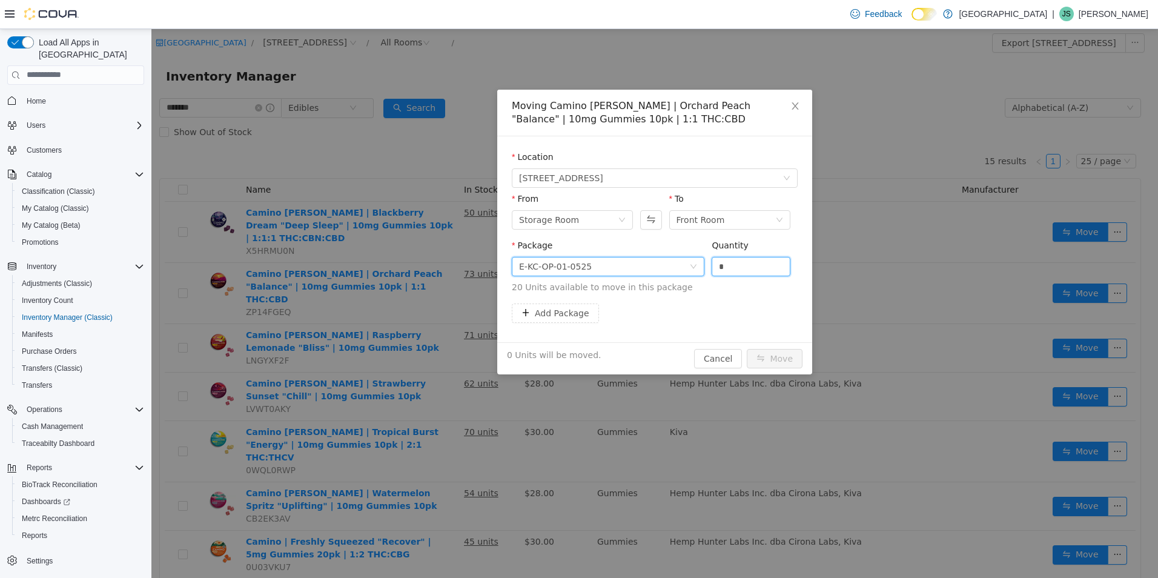
click at [691, 269] on icon "icon: down" at bounding box center [693, 266] width 7 height 8
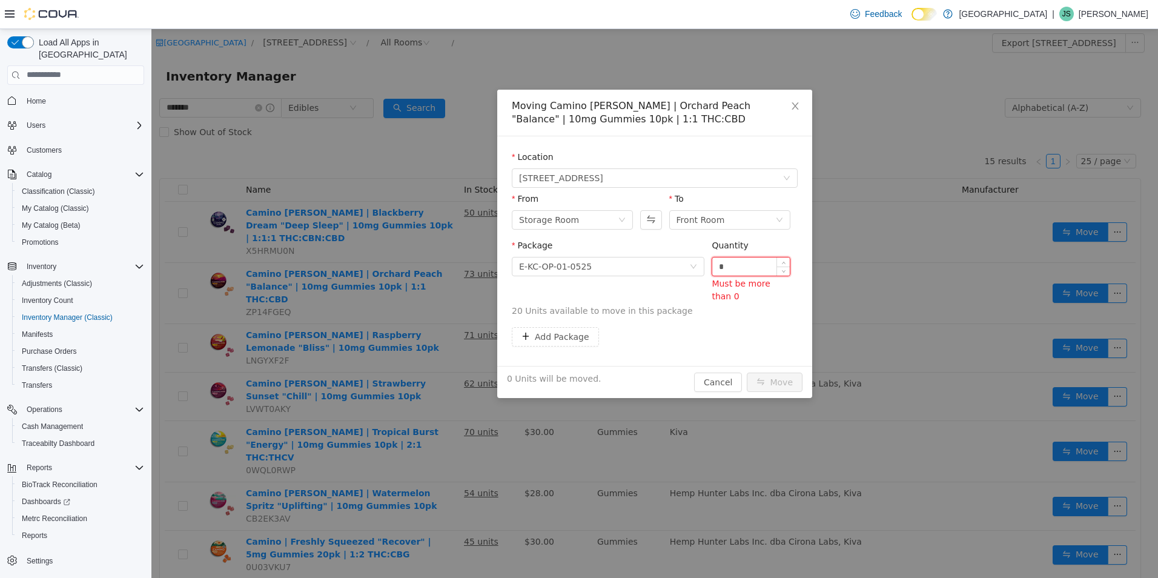
click at [753, 265] on input "*" at bounding box center [750, 266] width 77 height 18
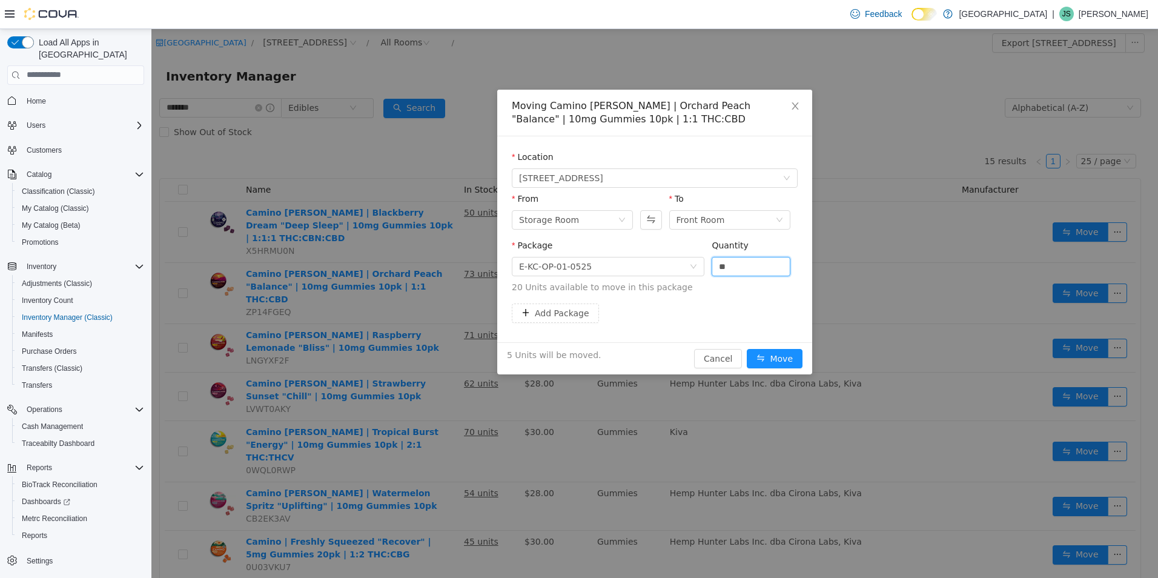
type input "**"
click at [746, 348] on button "Move" at bounding box center [774, 357] width 56 height 19
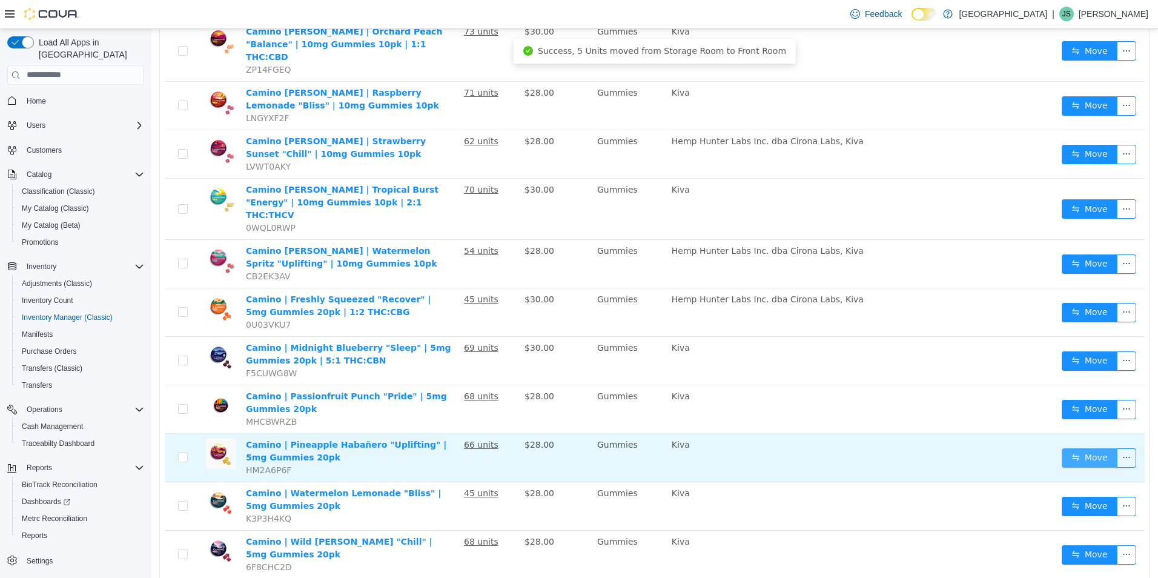
click at [1081, 447] on button "Move" at bounding box center [1089, 456] width 56 height 19
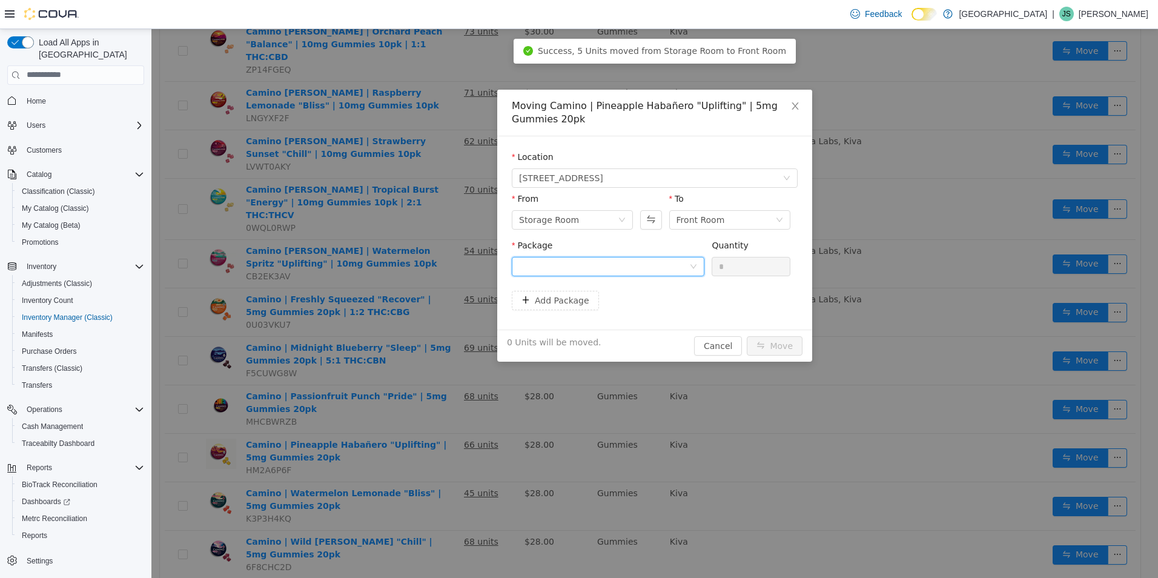
click at [628, 264] on div at bounding box center [604, 266] width 170 height 18
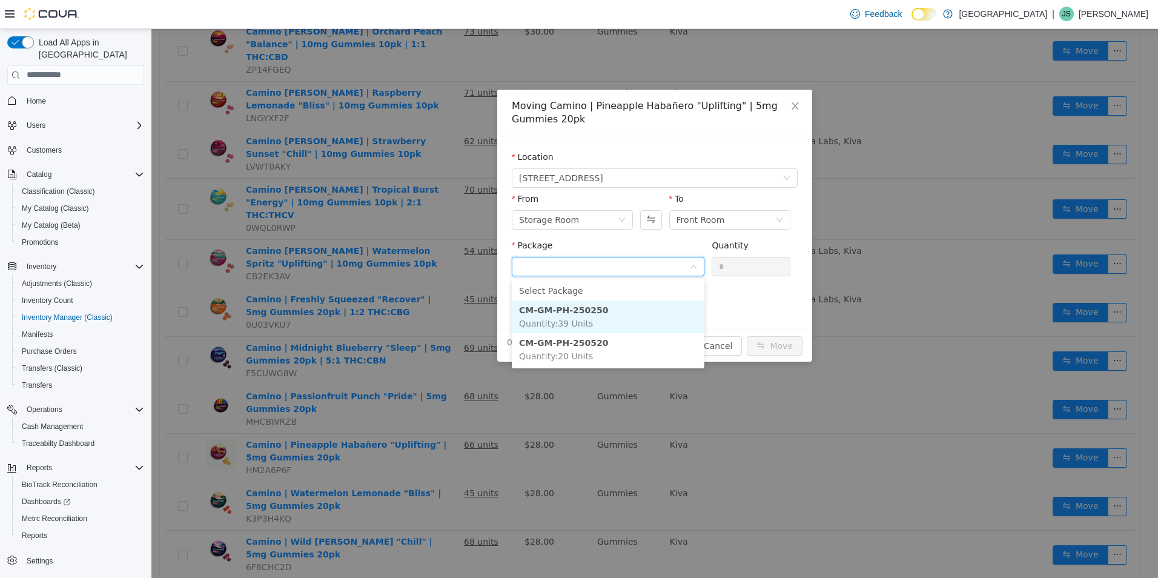
click at [613, 329] on li "CM-GM-PH-250250 Quantity : 39 Units" at bounding box center [608, 316] width 193 height 33
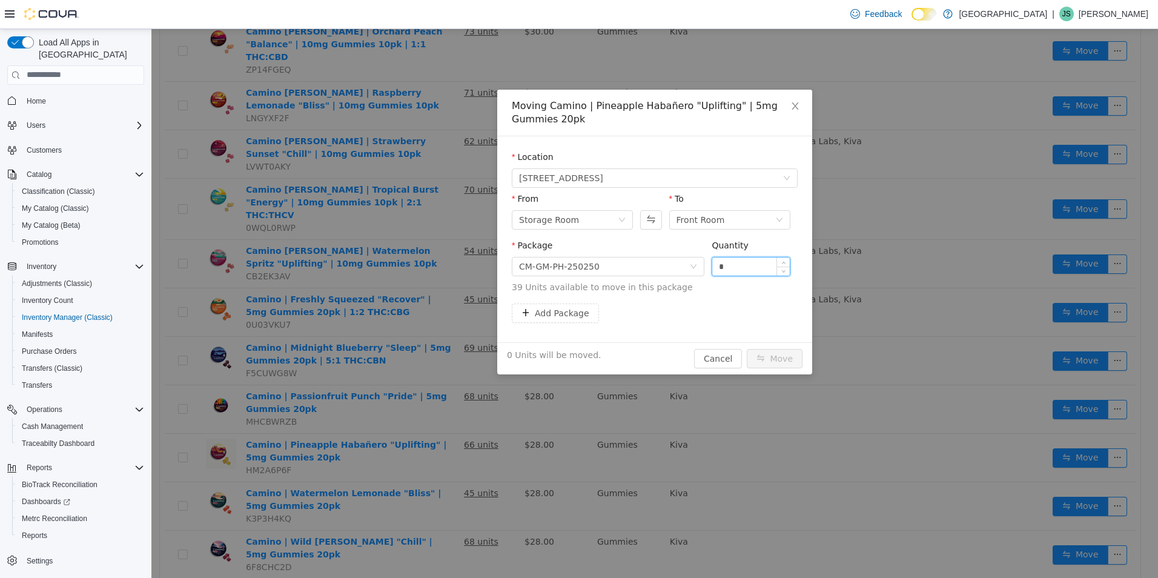
click at [730, 264] on input "*" at bounding box center [750, 266] width 77 height 18
type input "**"
click at [746, 348] on button "Move" at bounding box center [774, 357] width 56 height 19
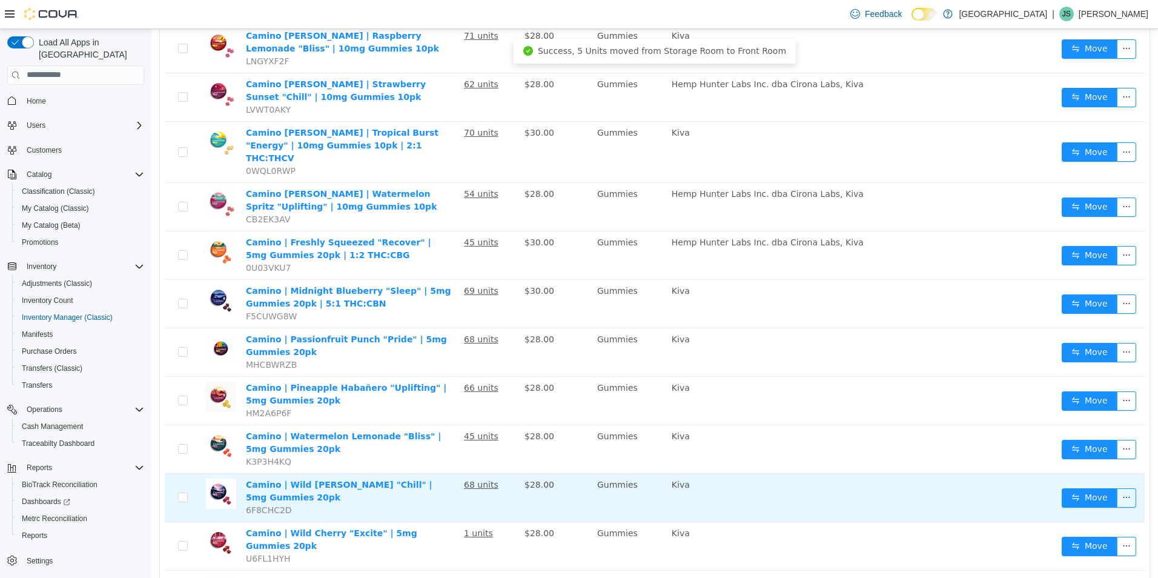
scroll to position [369, 0]
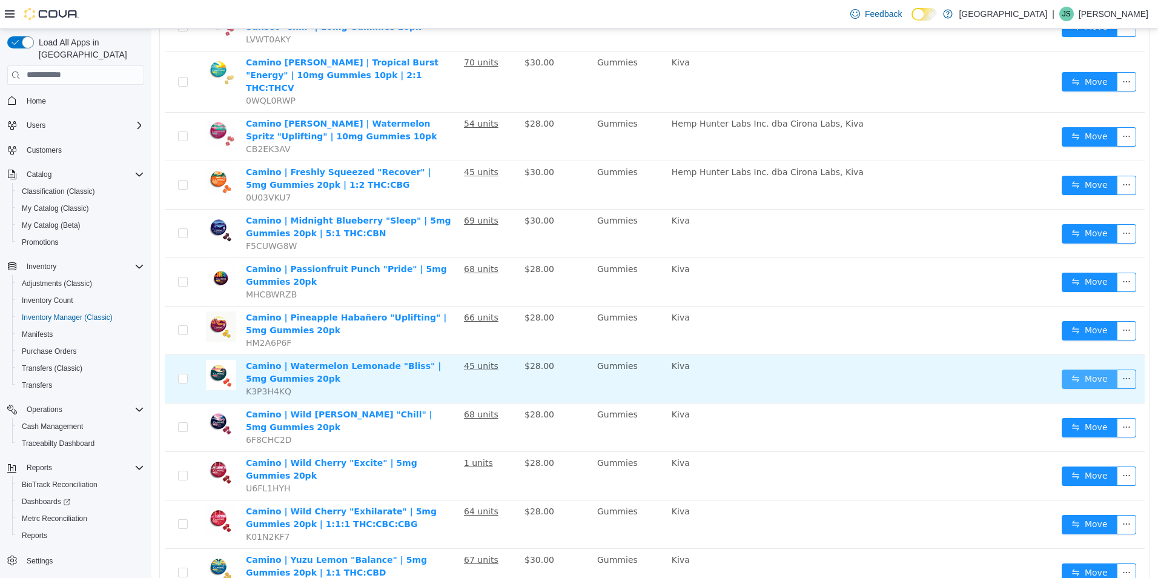
click at [1074, 369] on button "Move" at bounding box center [1089, 378] width 56 height 19
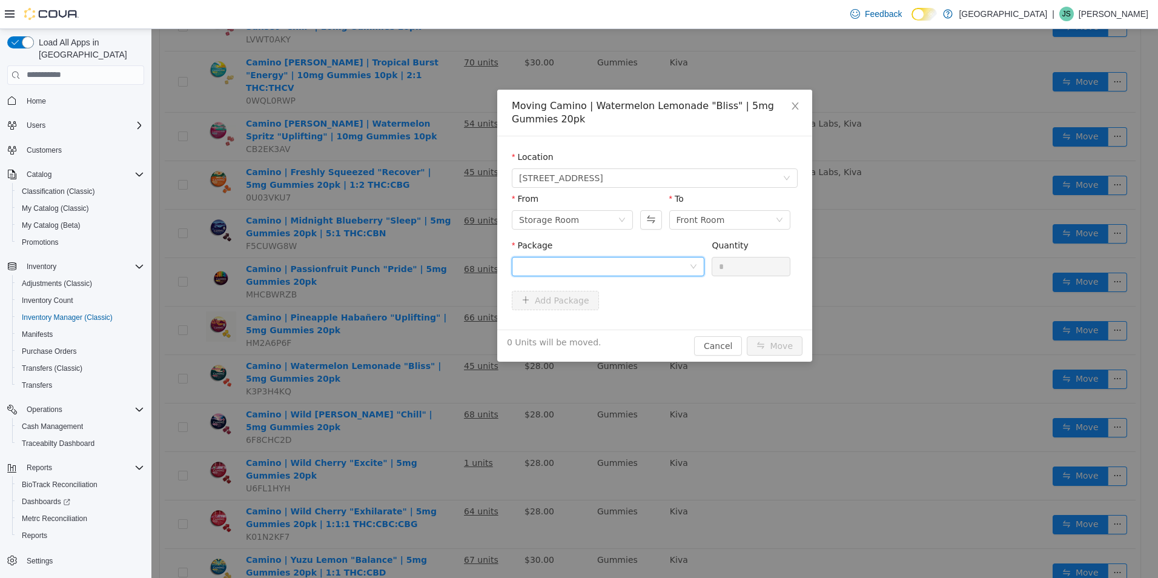
click at [662, 263] on div at bounding box center [604, 266] width 170 height 18
click at [634, 317] on li "CM-GM-WL-250728 Quantity : 42 Units" at bounding box center [608, 316] width 193 height 33
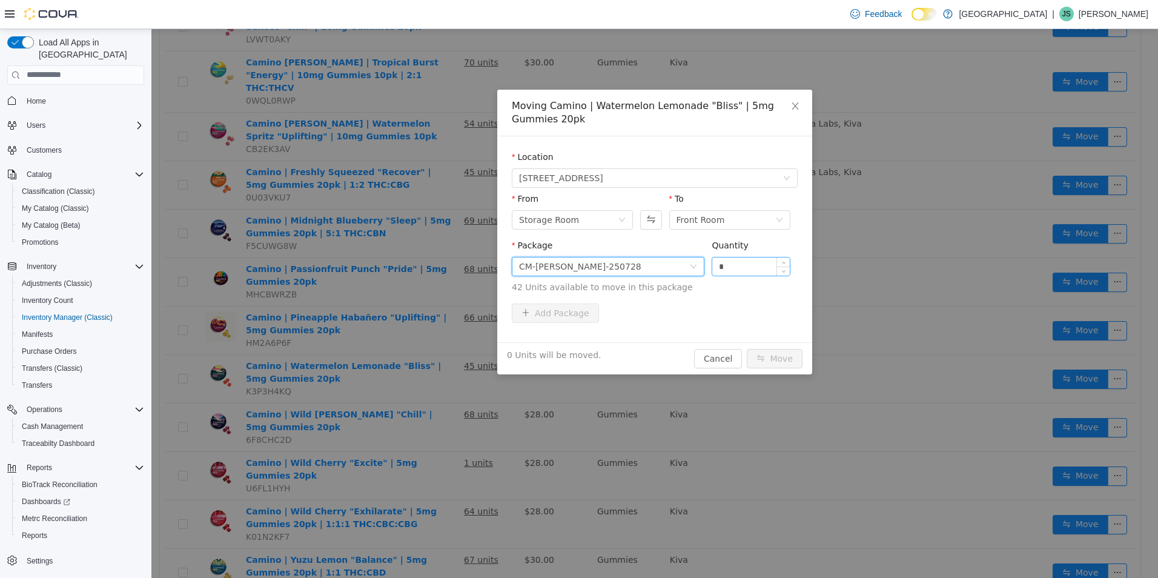
click at [743, 268] on input "*" at bounding box center [750, 266] width 77 height 18
type input "**"
click at [746, 348] on button "Move" at bounding box center [774, 357] width 56 height 19
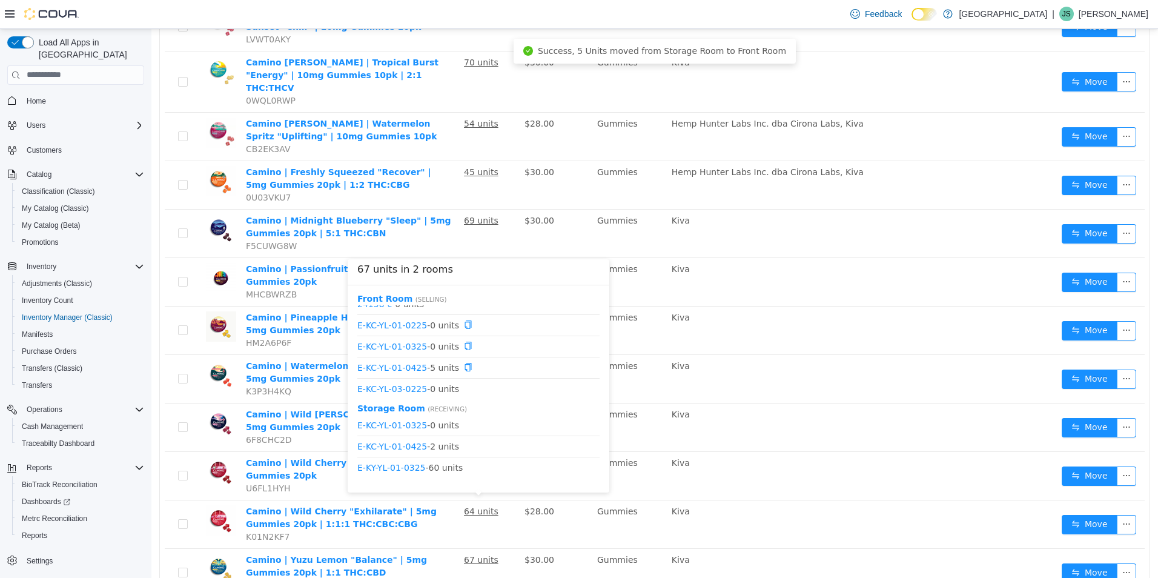
scroll to position [15, 0]
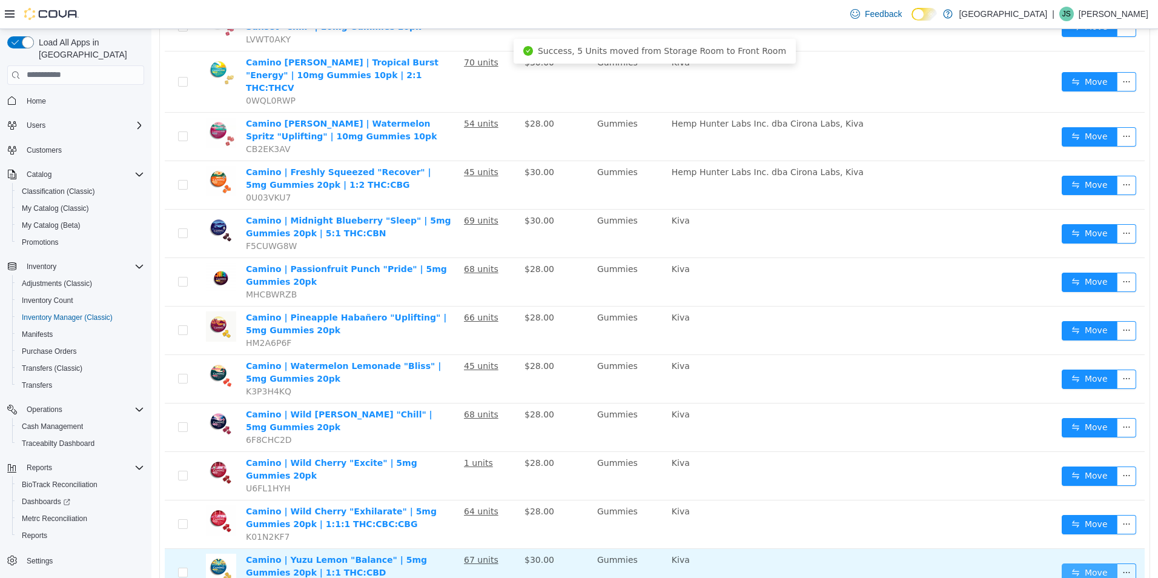
click at [1080, 562] on button "Move" at bounding box center [1089, 571] width 56 height 19
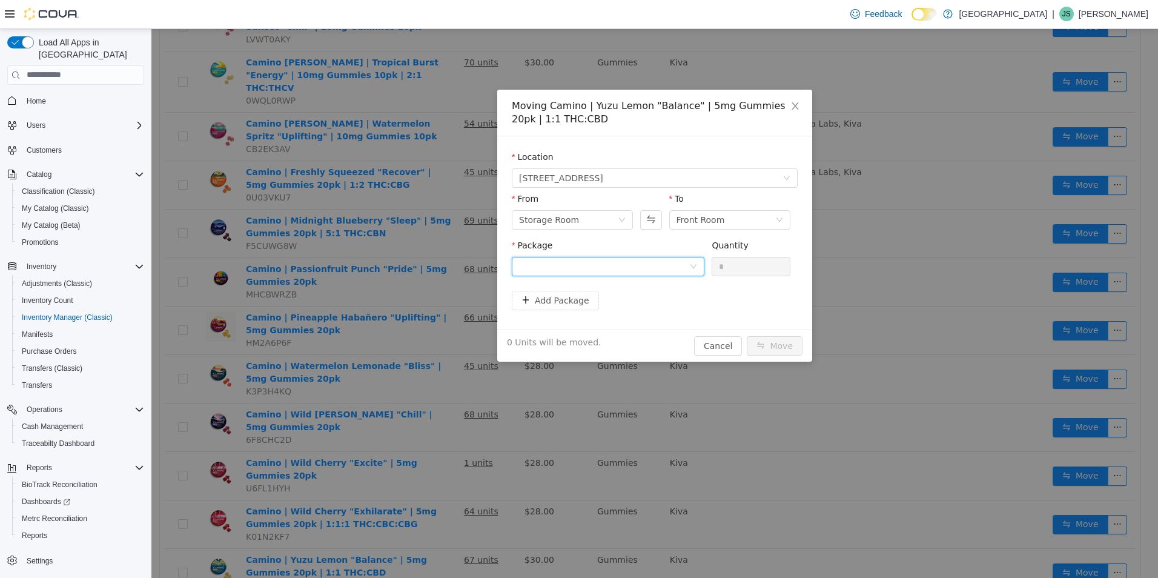
click at [662, 262] on div at bounding box center [604, 266] width 170 height 18
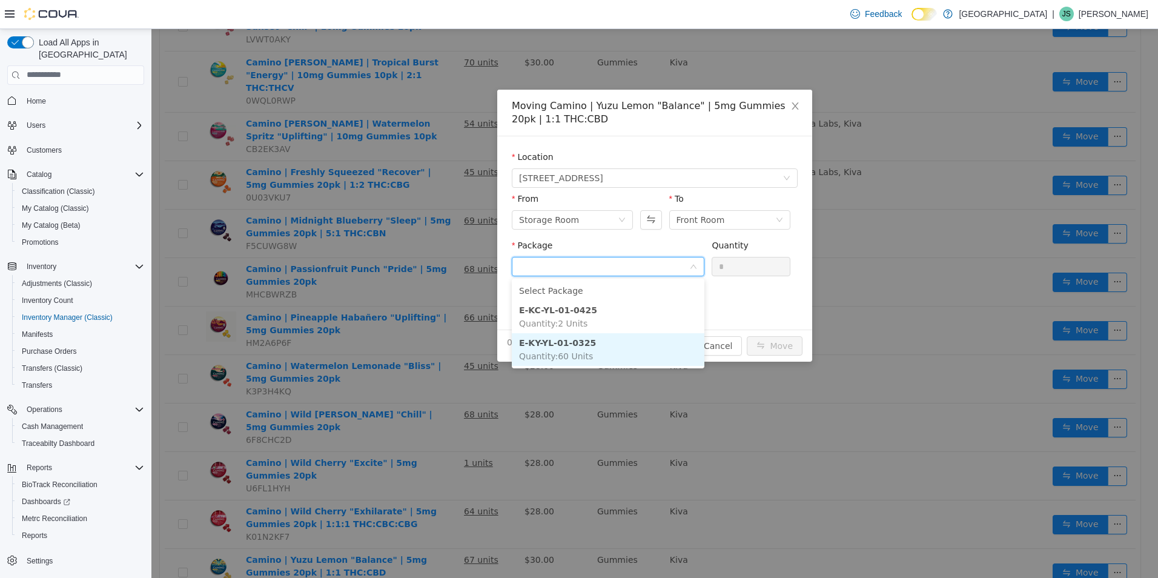
click at [651, 335] on li "E-KY-YL-01-0325 Quantity : 60 Units" at bounding box center [608, 348] width 193 height 33
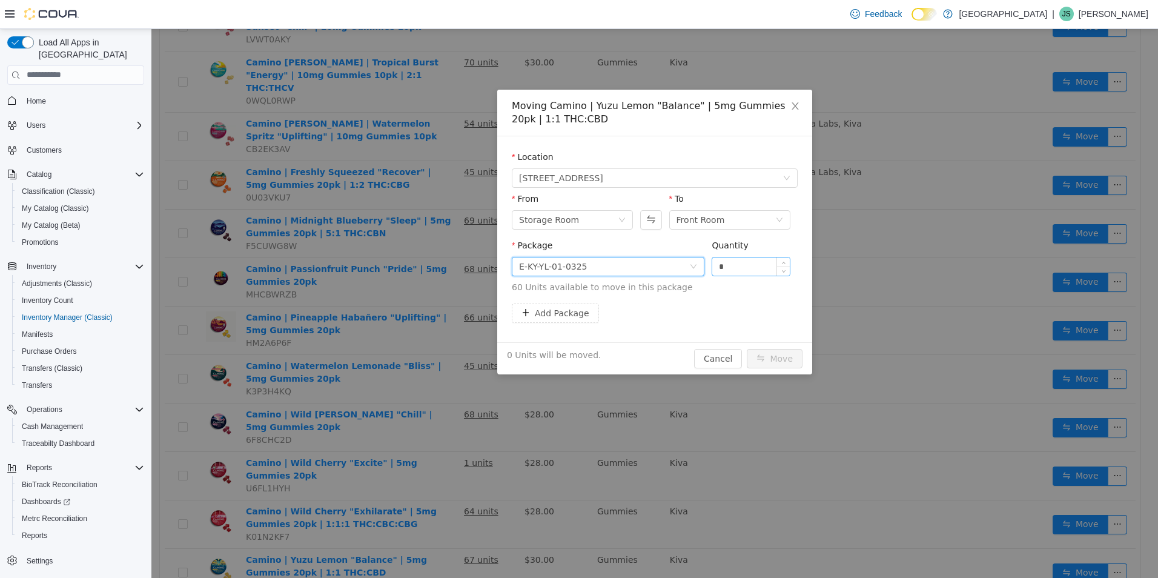
click at [750, 262] on input "*" at bounding box center [750, 266] width 77 height 18
type input "**"
click at [746, 348] on button "Move" at bounding box center [774, 357] width 56 height 19
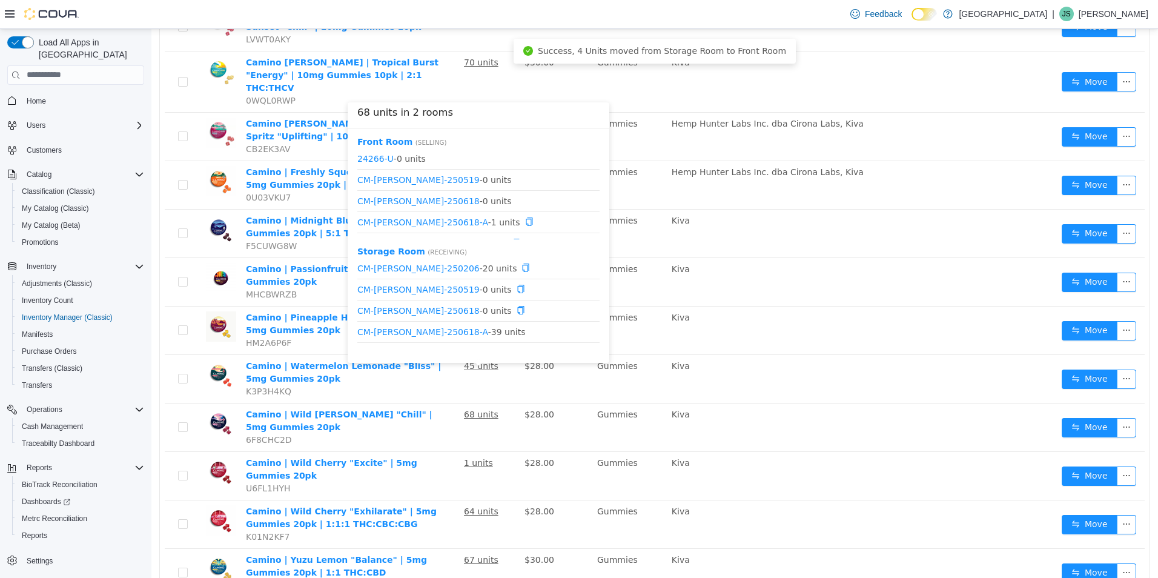
scroll to position [36, 0]
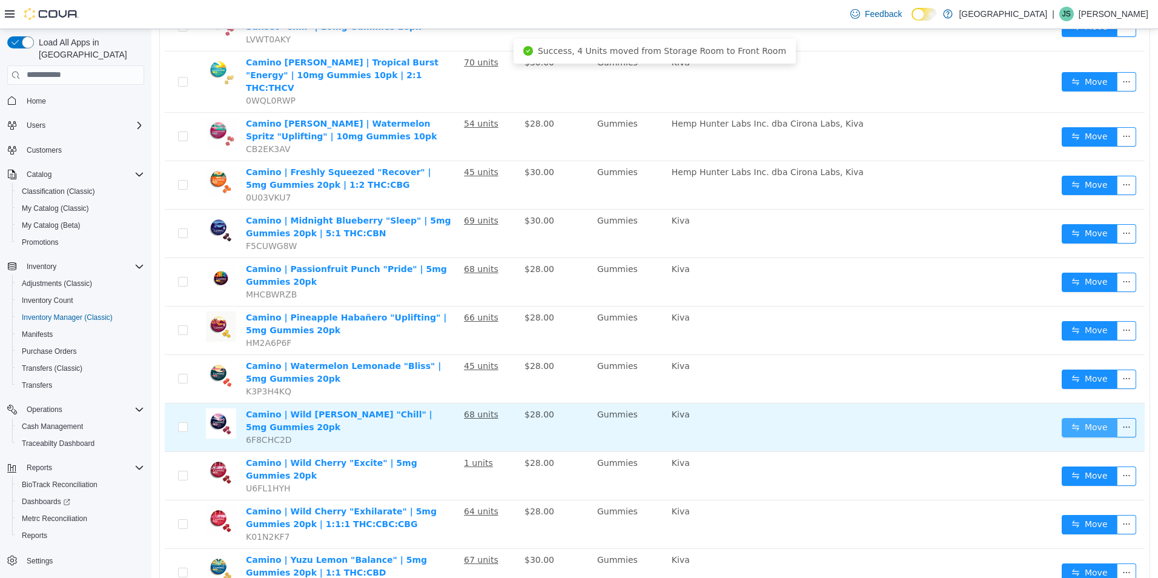
click at [1087, 417] on button "Move" at bounding box center [1089, 426] width 56 height 19
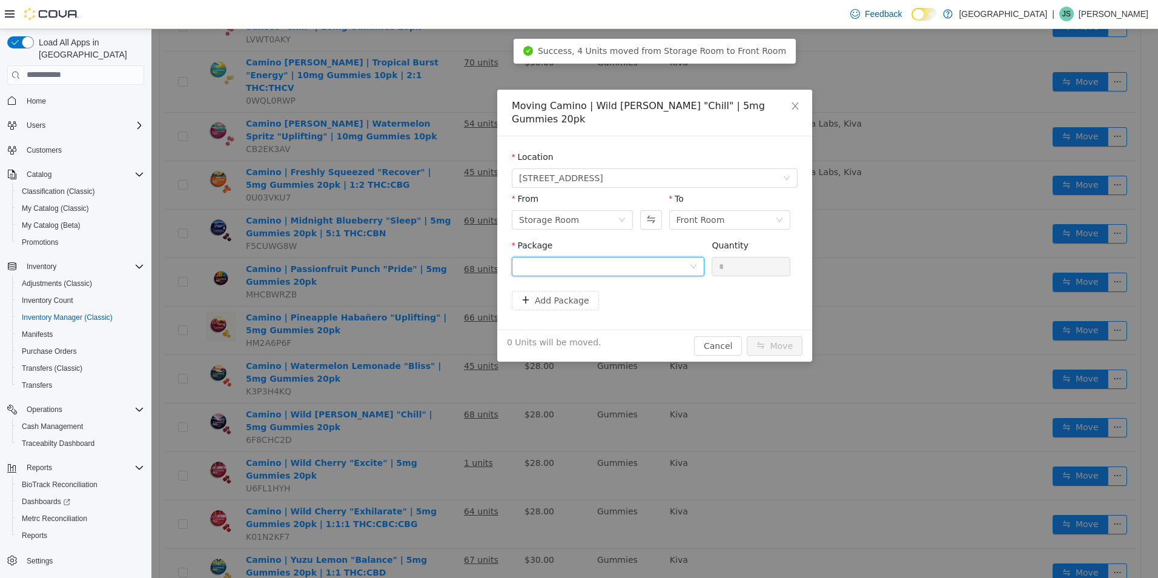
click at [671, 257] on div at bounding box center [604, 266] width 170 height 18
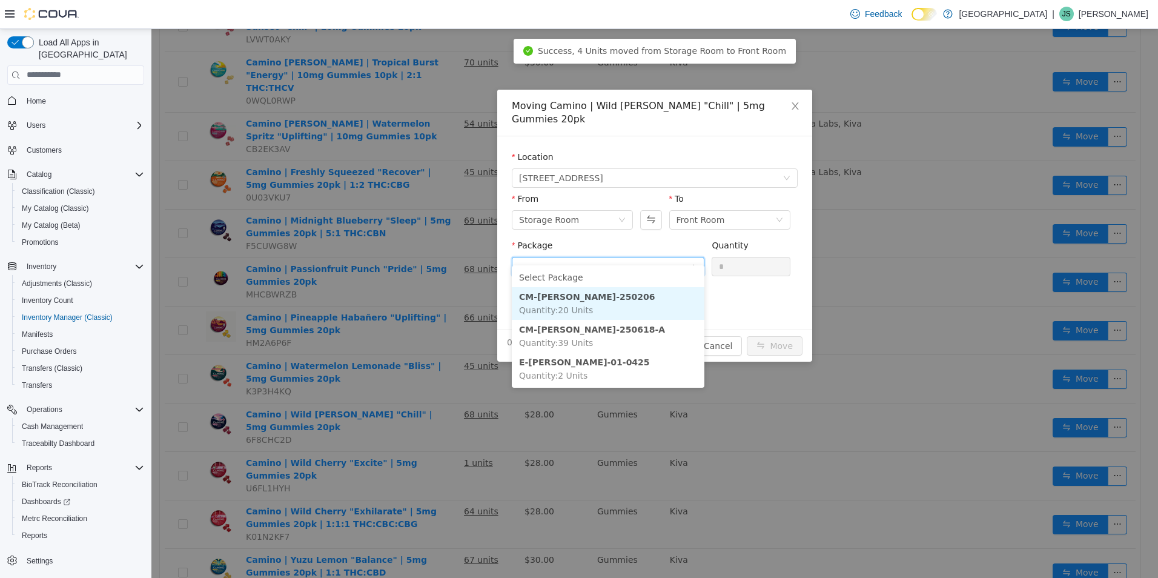
click at [659, 305] on li "CM-GM-WB-250206 Quantity : 20 Units" at bounding box center [608, 302] width 193 height 33
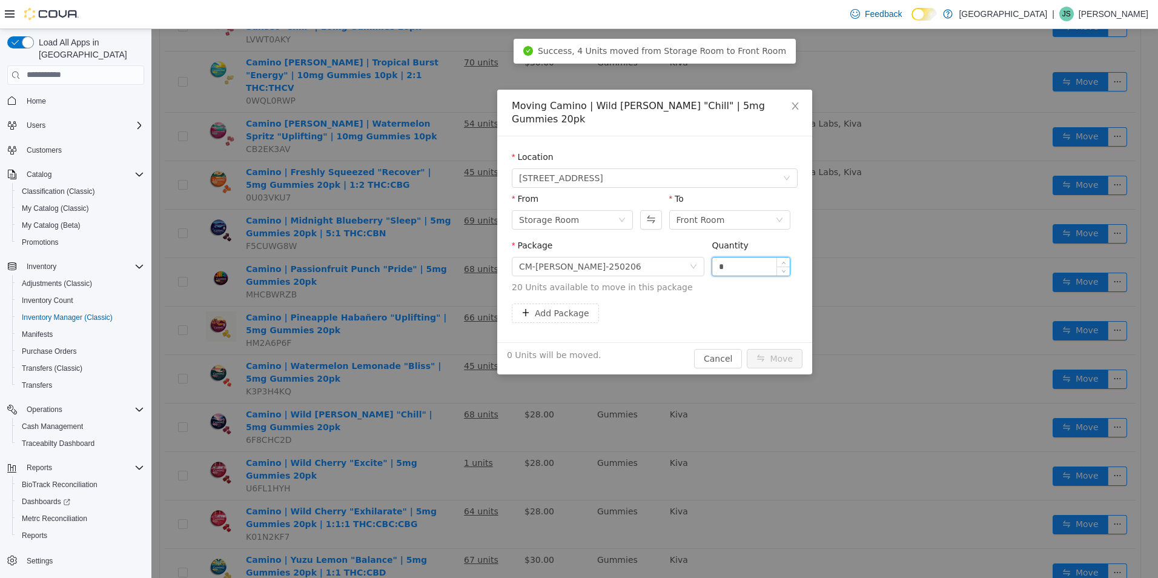
click at [737, 257] on input "*" at bounding box center [750, 266] width 77 height 18
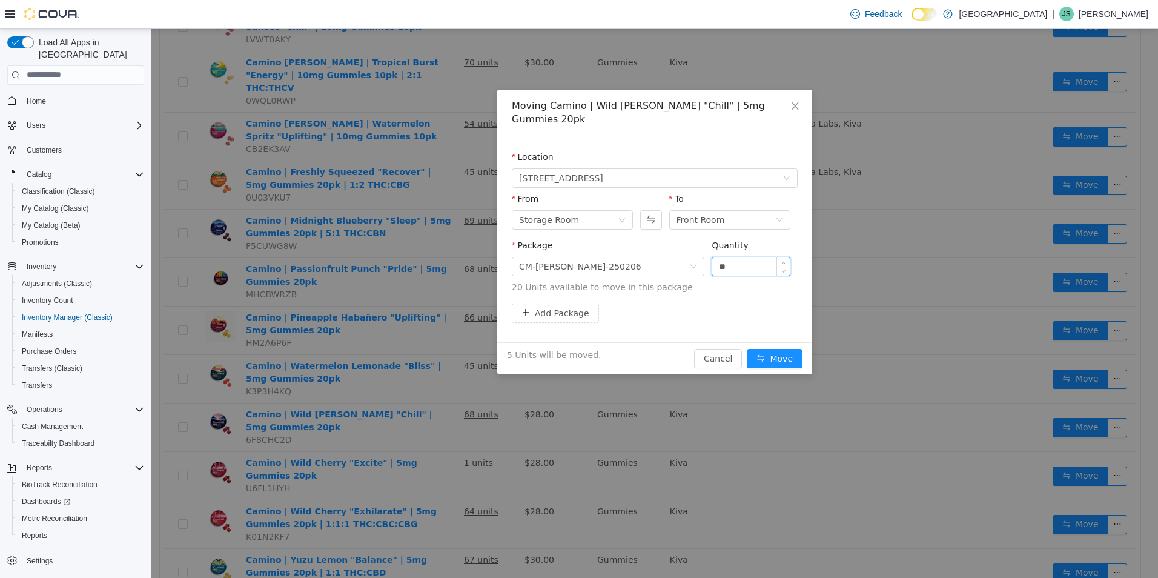
type input "**"
click at [746, 348] on button "Move" at bounding box center [774, 357] width 56 height 19
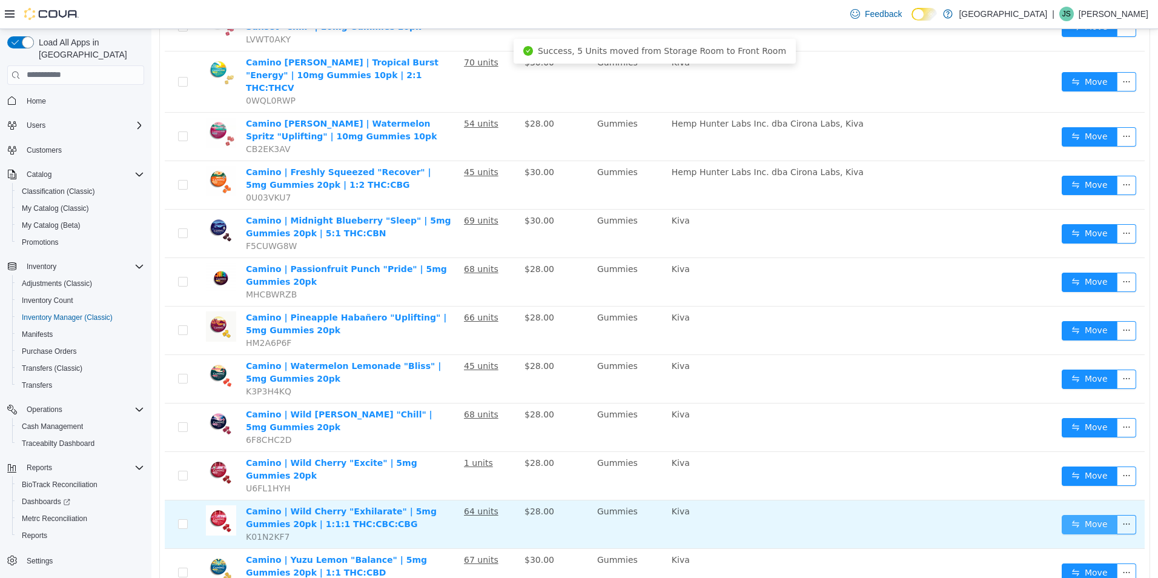
click at [1066, 514] on button "Move" at bounding box center [1089, 523] width 56 height 19
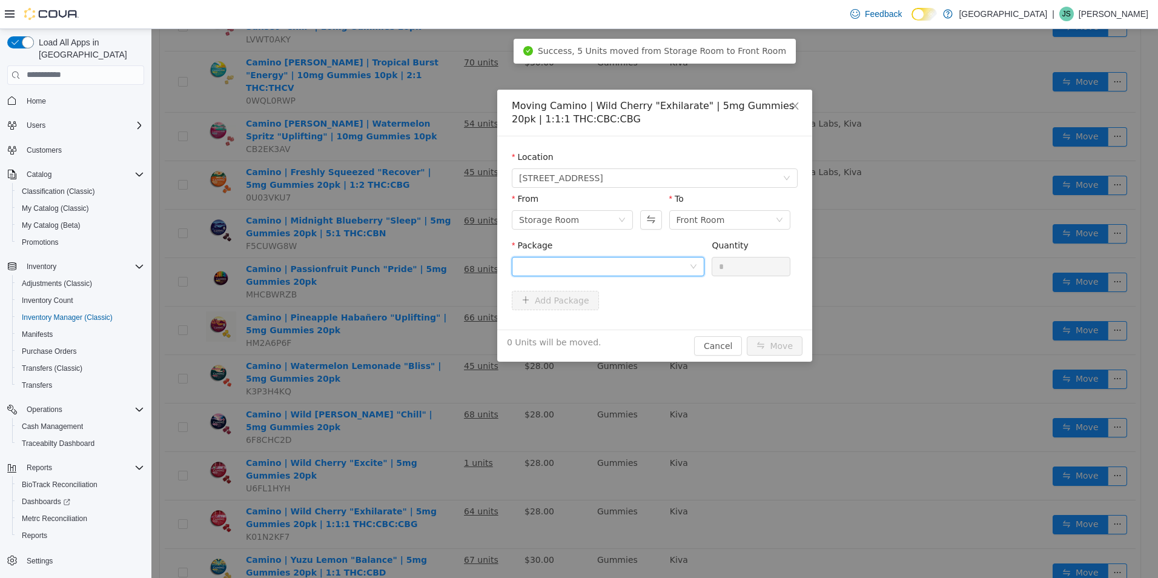
click at [574, 267] on div at bounding box center [604, 266] width 170 height 18
click at [613, 323] on li "CM-GM-WCM-250808 Quantity : 57 Units" at bounding box center [608, 316] width 193 height 33
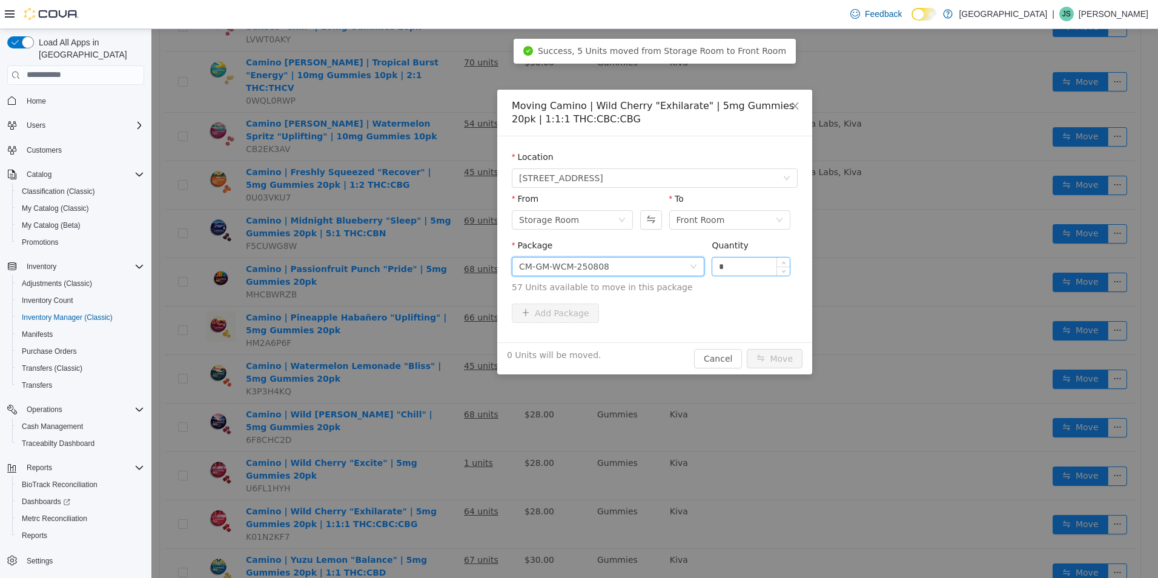
click at [736, 267] on input "*" at bounding box center [750, 266] width 77 height 18
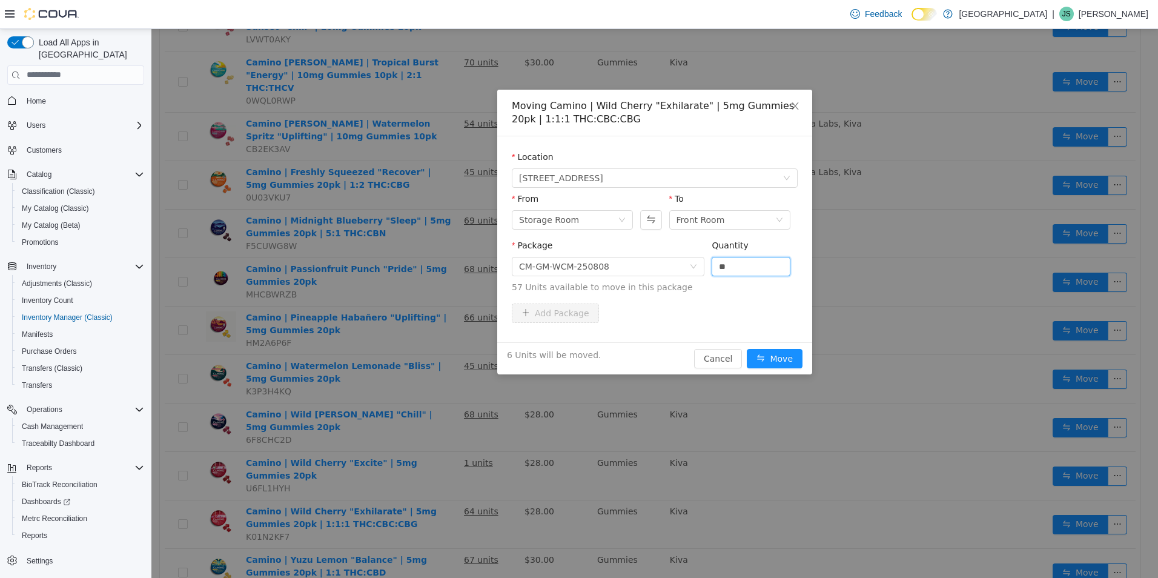
type input "**"
click at [746, 348] on button "Move" at bounding box center [774, 357] width 56 height 19
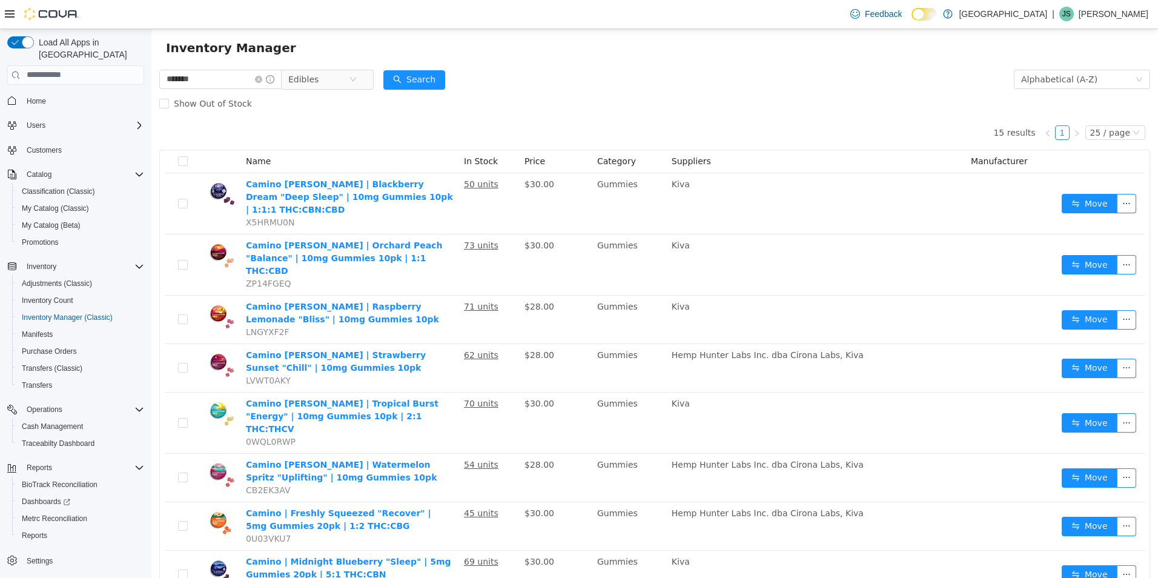
scroll to position [0, 0]
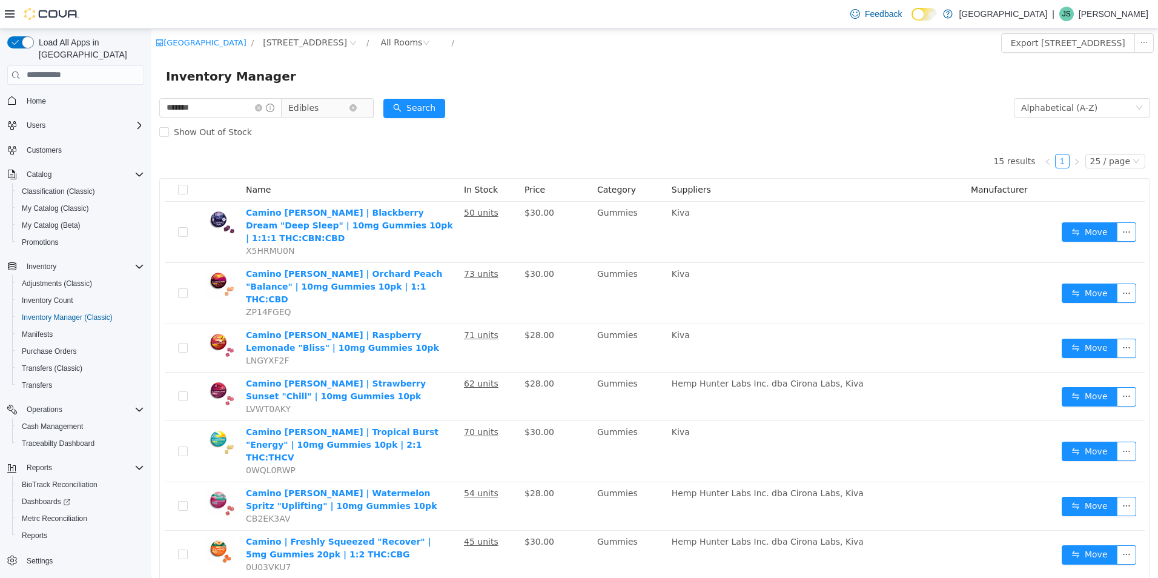
drag, startPoint x: 269, startPoint y: 105, endPoint x: 303, endPoint y: 110, distance: 33.6
click at [262, 105] on icon "icon: close-circle" at bounding box center [258, 107] width 7 height 7
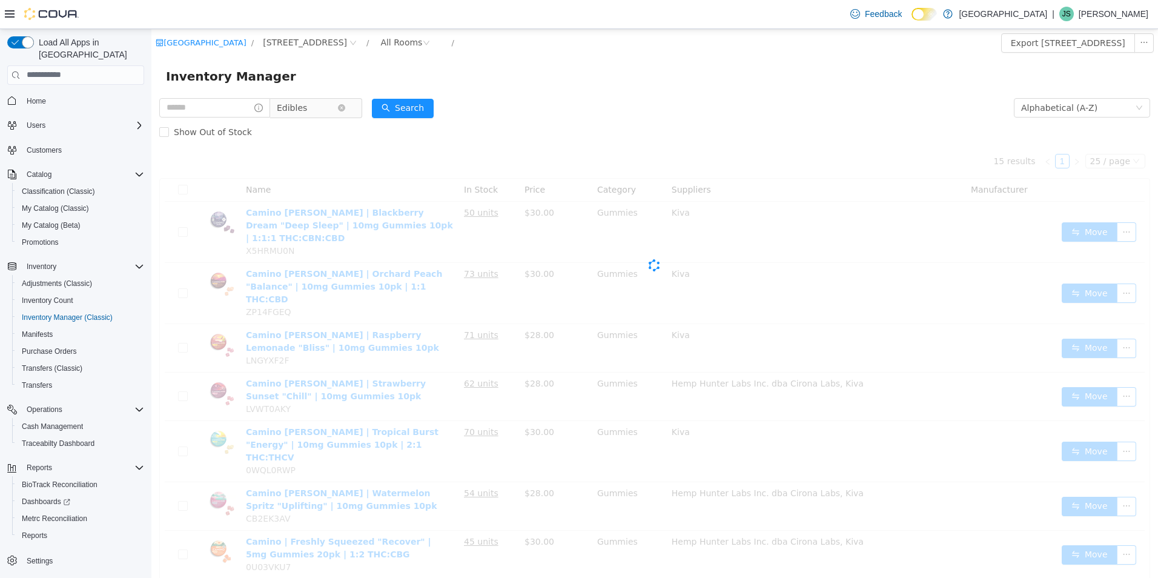
click at [303, 110] on span "Edibles" at bounding box center [292, 107] width 30 height 18
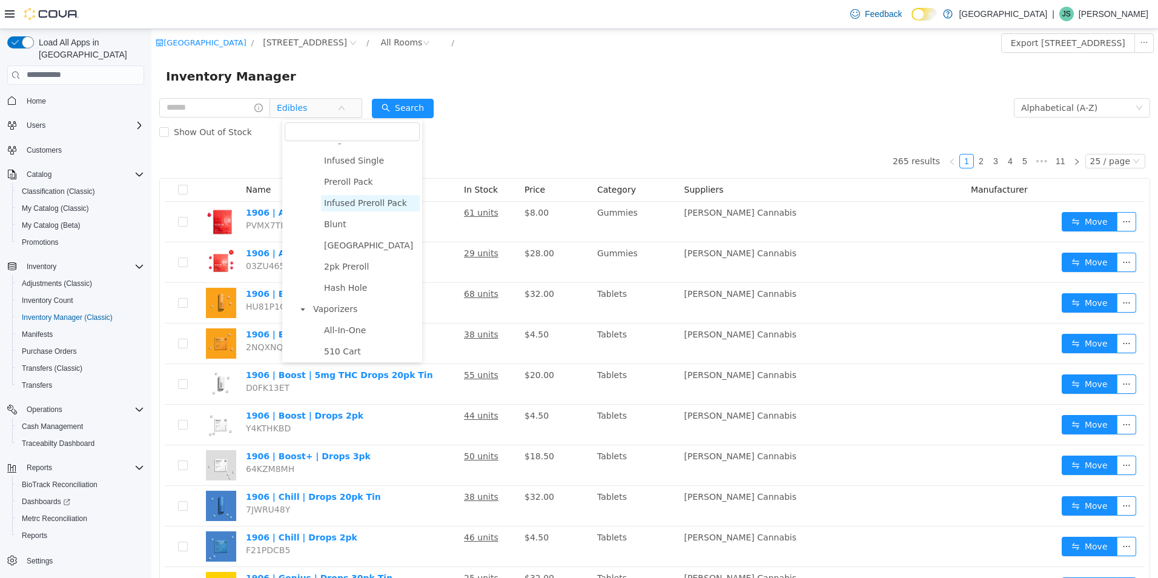
scroll to position [124, 0]
click at [349, 183] on span "Pre-Rolls" at bounding box center [365, 178] width 110 height 16
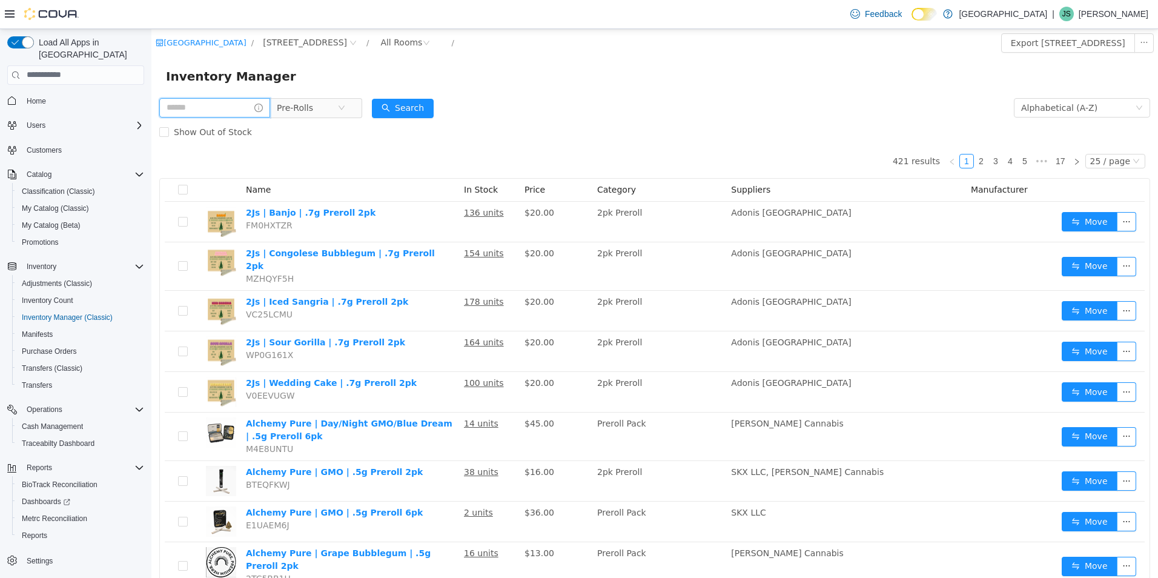
click at [230, 109] on input "text" at bounding box center [214, 106] width 111 height 19
type input "******"
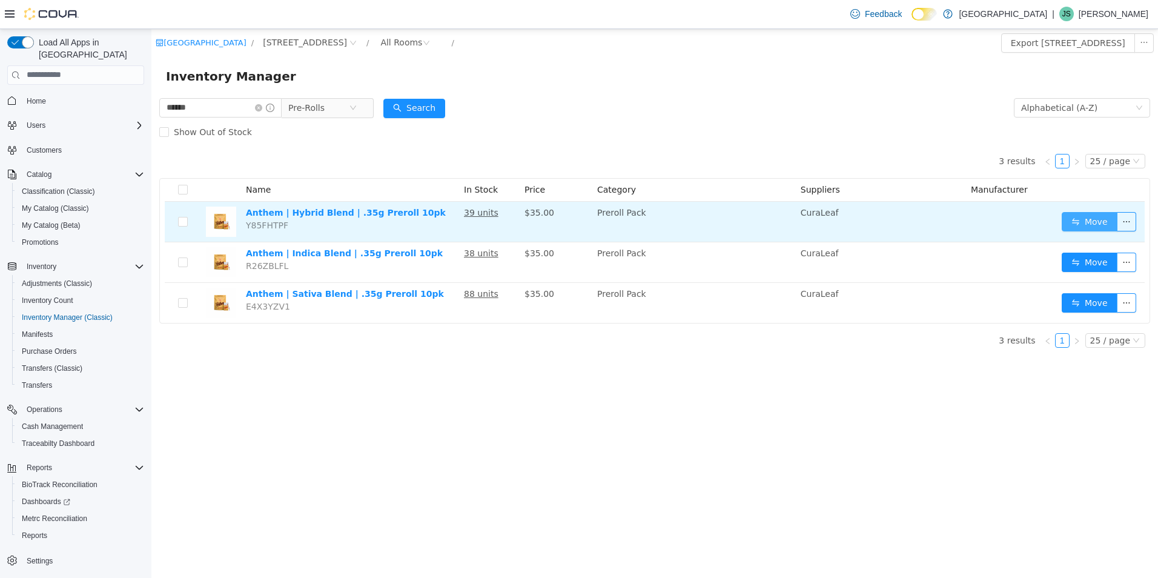
click at [1077, 213] on button "Move" at bounding box center [1089, 220] width 56 height 19
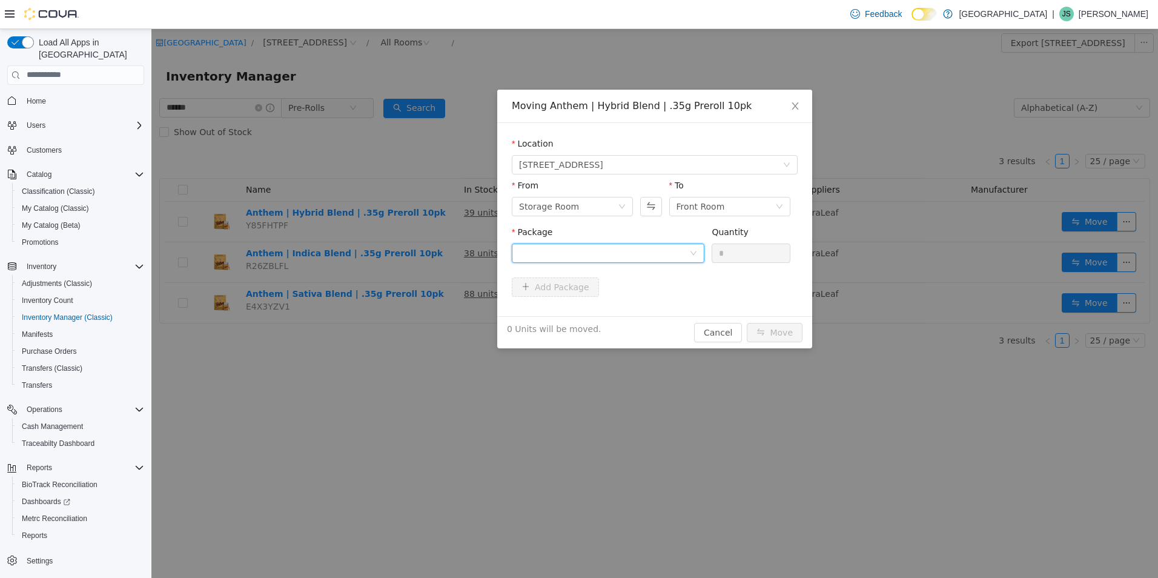
click at [667, 259] on div at bounding box center [604, 252] width 170 height 18
click at [659, 307] on li "P-ANPR10352025-1288A Quantity : 33 Units" at bounding box center [608, 302] width 193 height 33
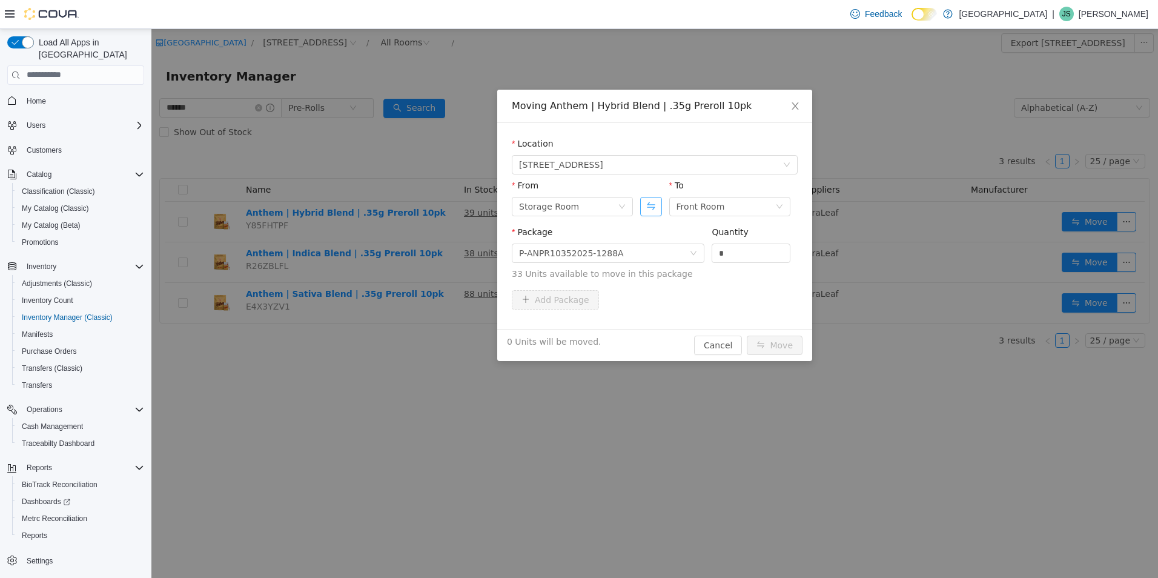
click at [653, 199] on button "Swap" at bounding box center [650, 205] width 21 height 19
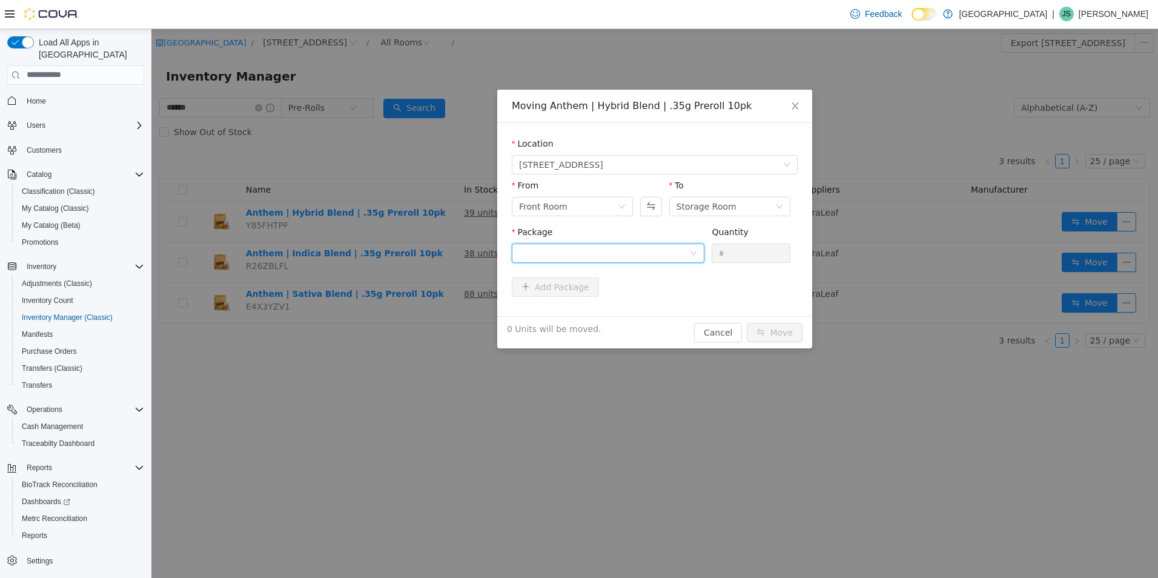
click at [652, 251] on div at bounding box center [604, 252] width 170 height 18
click at [653, 206] on button "Swap" at bounding box center [650, 205] width 21 height 19
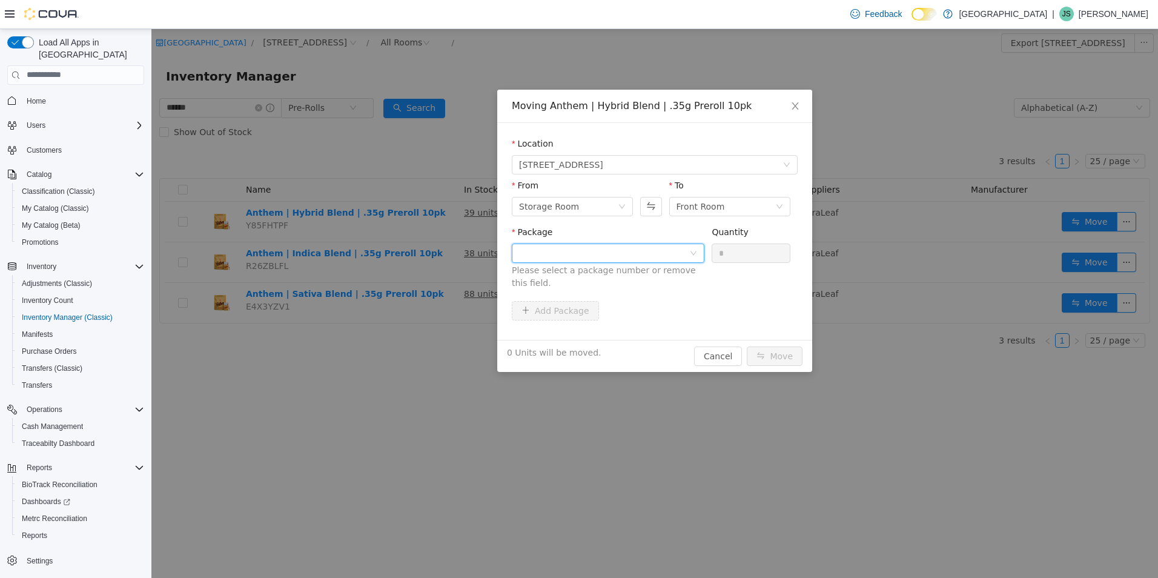
click at [668, 249] on div at bounding box center [604, 252] width 170 height 18
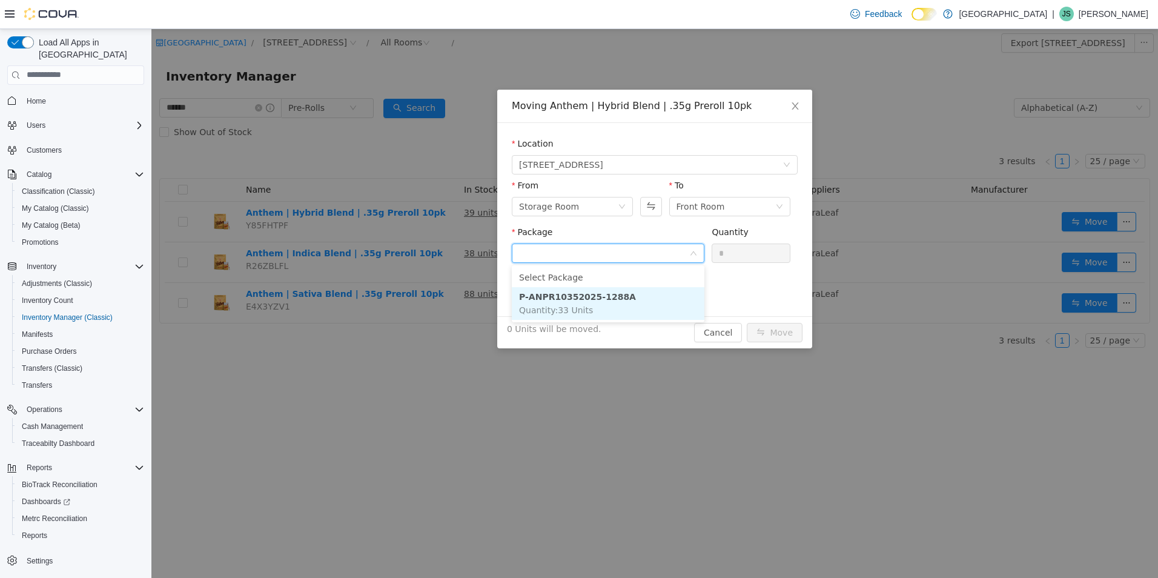
click at [681, 300] on li "P-ANPR10352025-1288A Quantity : 33 Units" at bounding box center [608, 302] width 193 height 33
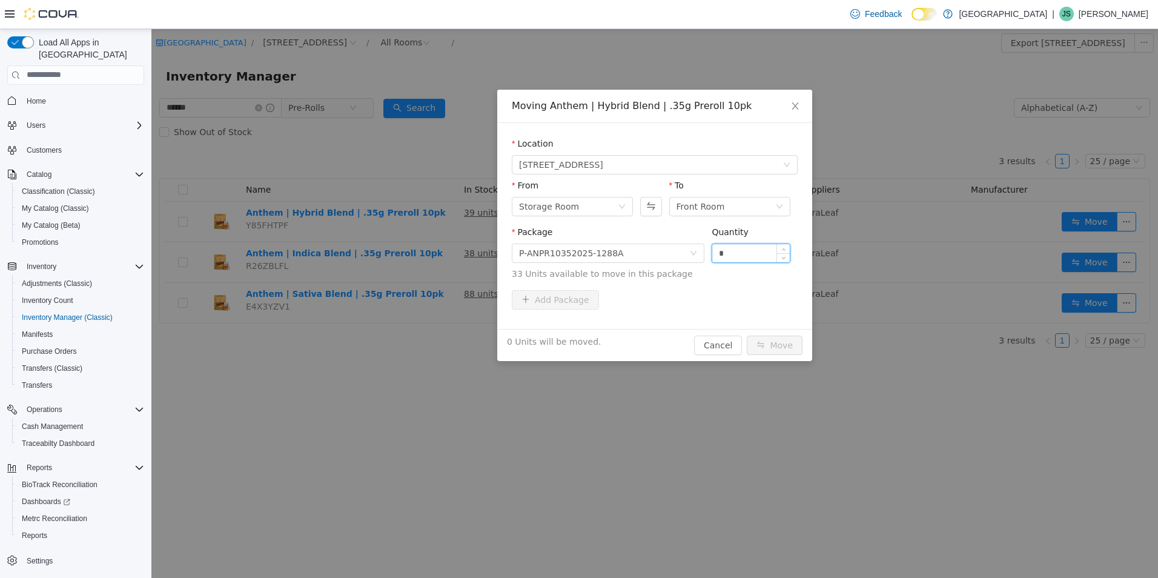
click at [740, 254] on input "*" at bounding box center [750, 252] width 77 height 18
type input "**"
click at [746, 335] on button "Move" at bounding box center [774, 344] width 56 height 19
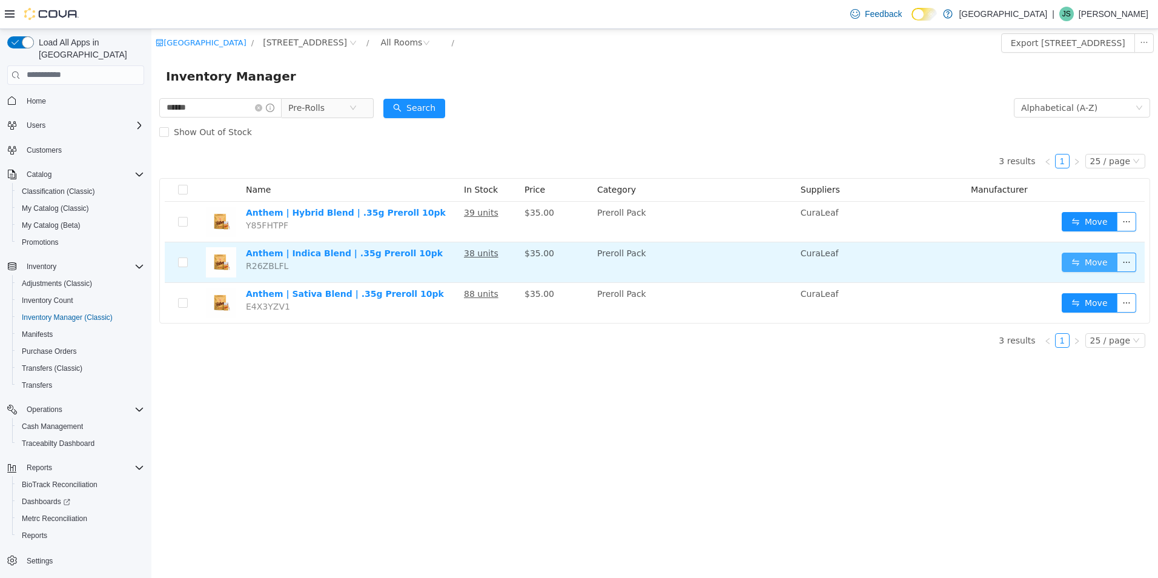
click at [1098, 255] on button "Move" at bounding box center [1089, 261] width 56 height 19
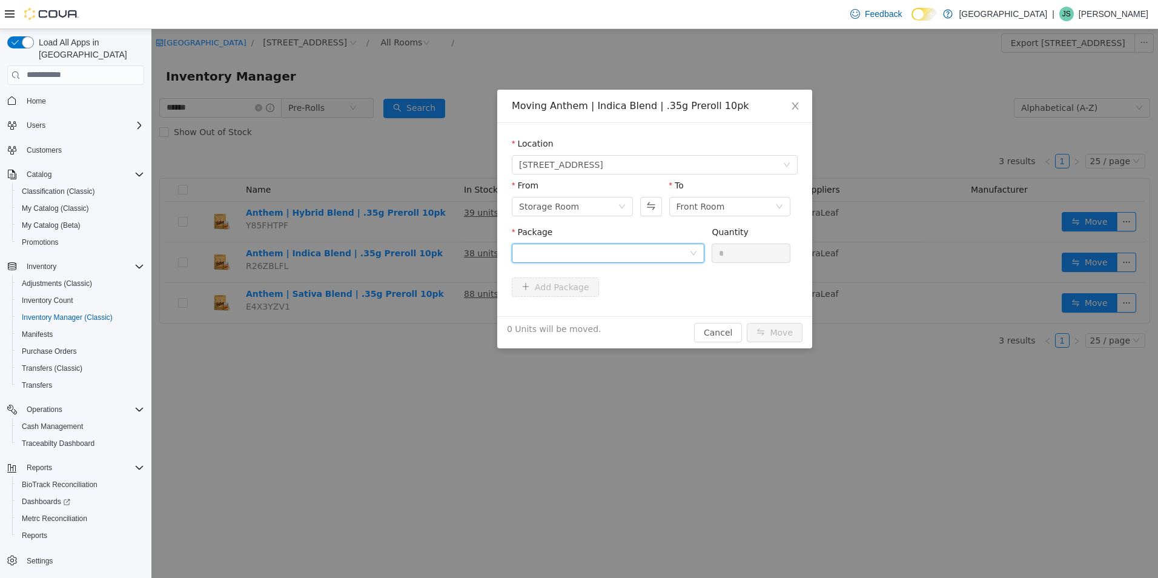
click at [610, 250] on div at bounding box center [604, 252] width 170 height 18
drag, startPoint x: 608, startPoint y: 301, endPoint x: 624, endPoint y: 286, distance: 21.8
click at [611, 299] on strong "P-ANPR10352025-1224A" at bounding box center [577, 296] width 117 height 10
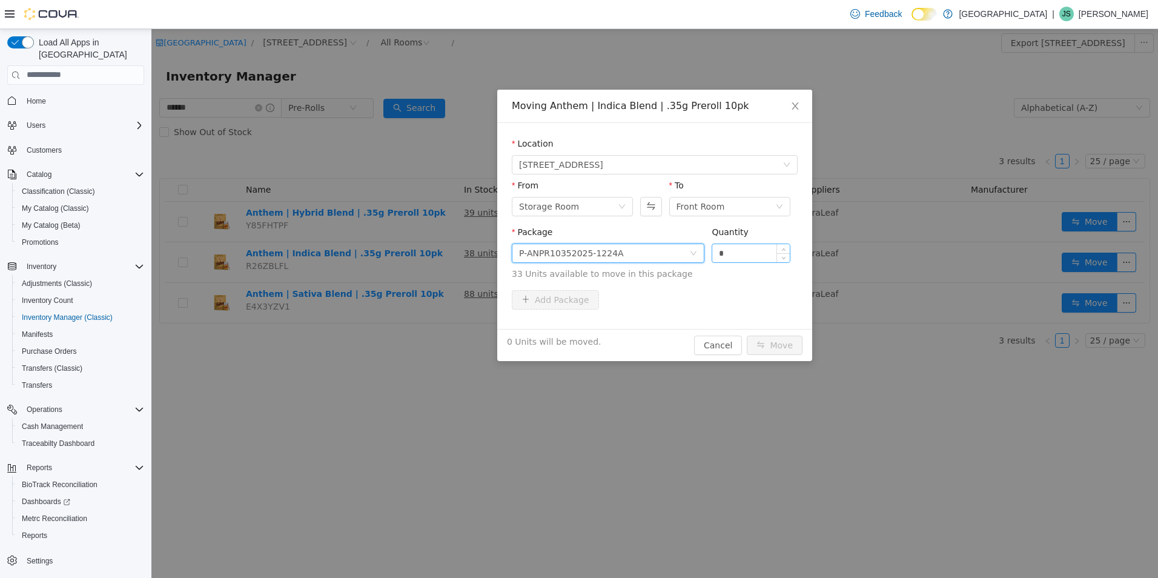
click at [760, 251] on input "*" at bounding box center [750, 252] width 77 height 18
type input "**"
click at [746, 335] on button "Move" at bounding box center [774, 344] width 56 height 19
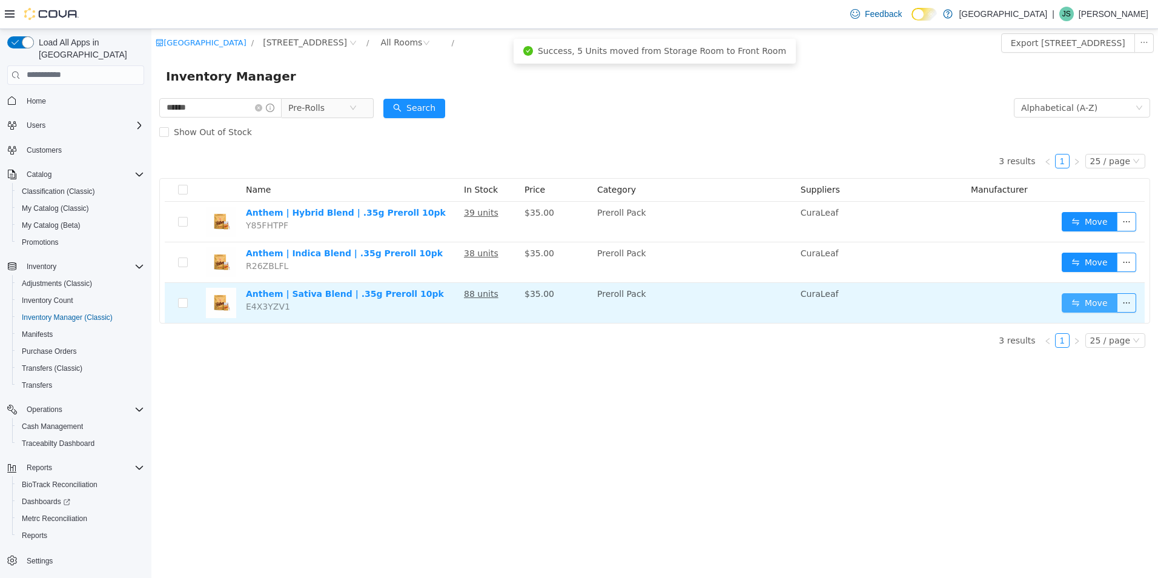
click at [1090, 306] on button "Move" at bounding box center [1089, 301] width 56 height 19
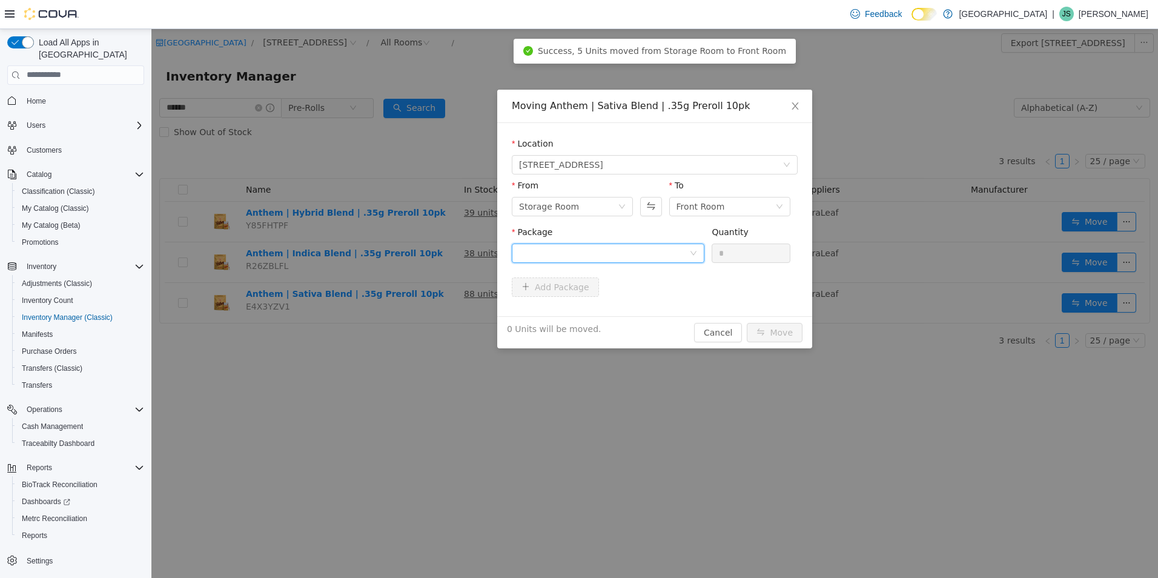
click at [570, 251] on div at bounding box center [604, 252] width 170 height 18
click at [581, 300] on strong "P-ANPR10352025-1333A" at bounding box center [577, 296] width 117 height 10
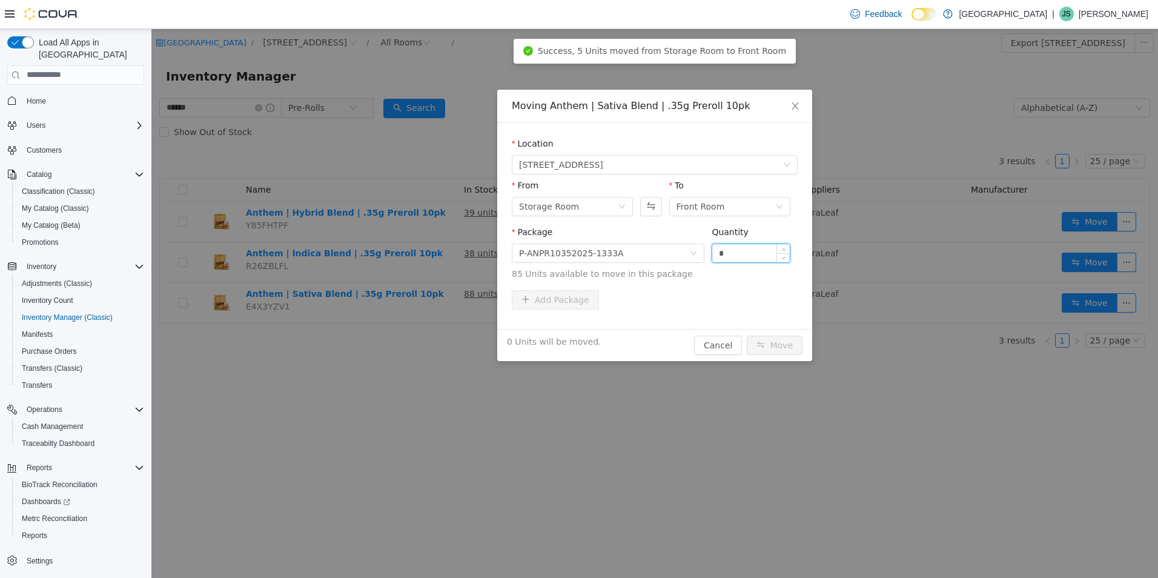
click at [745, 257] on input "*" at bounding box center [750, 252] width 77 height 18
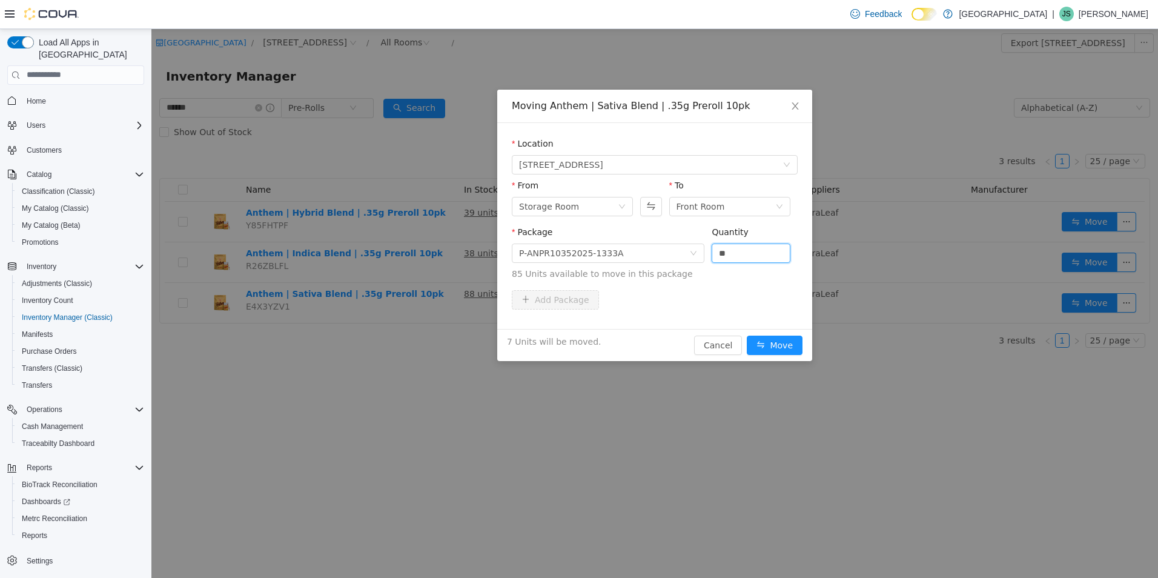
type input "**"
click at [746, 335] on button "Move" at bounding box center [774, 344] width 56 height 19
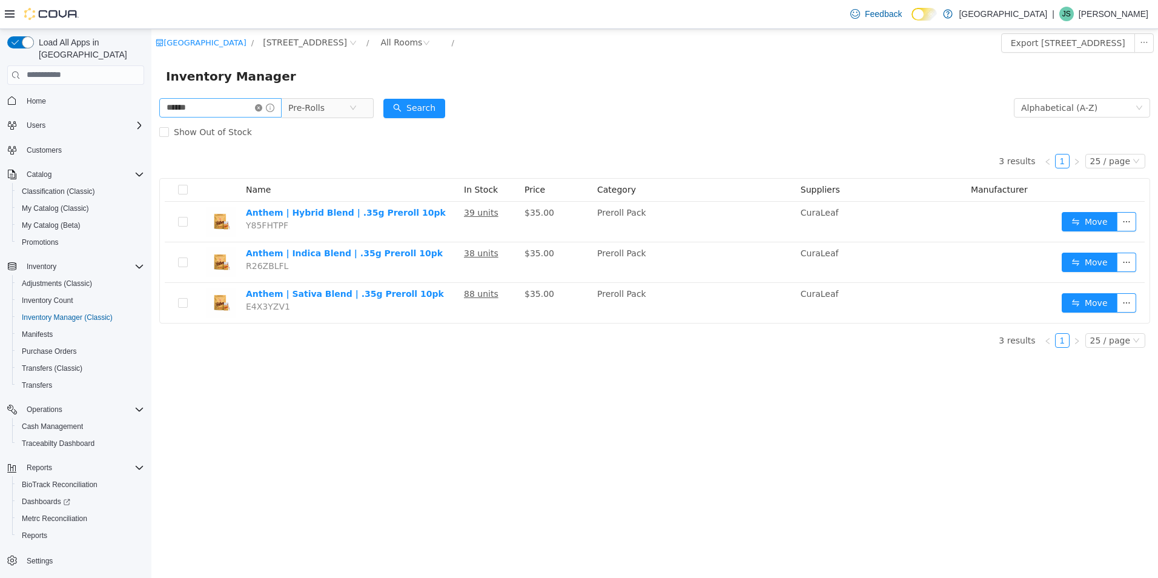
click at [262, 108] on icon "icon: close-circle" at bounding box center [258, 107] width 7 height 7
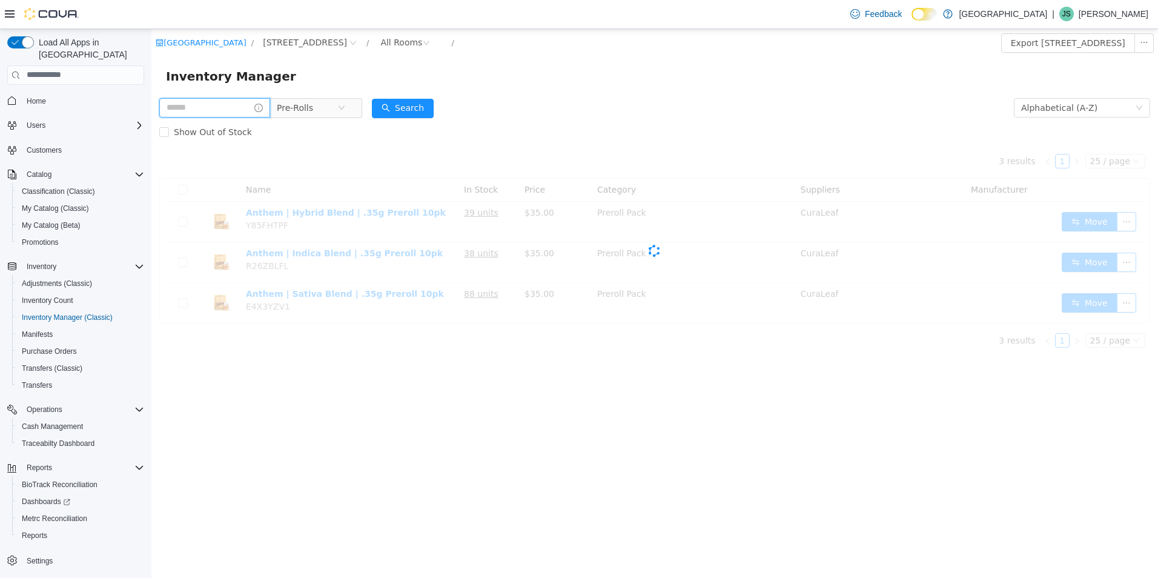
click at [242, 107] on input "text" at bounding box center [214, 106] width 111 height 19
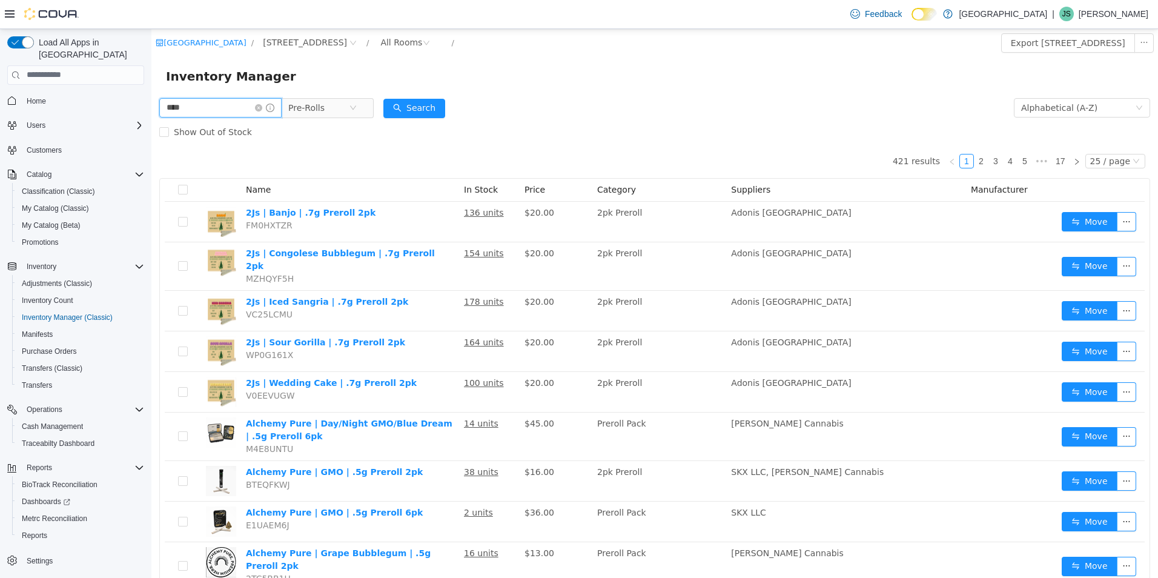
type input "****"
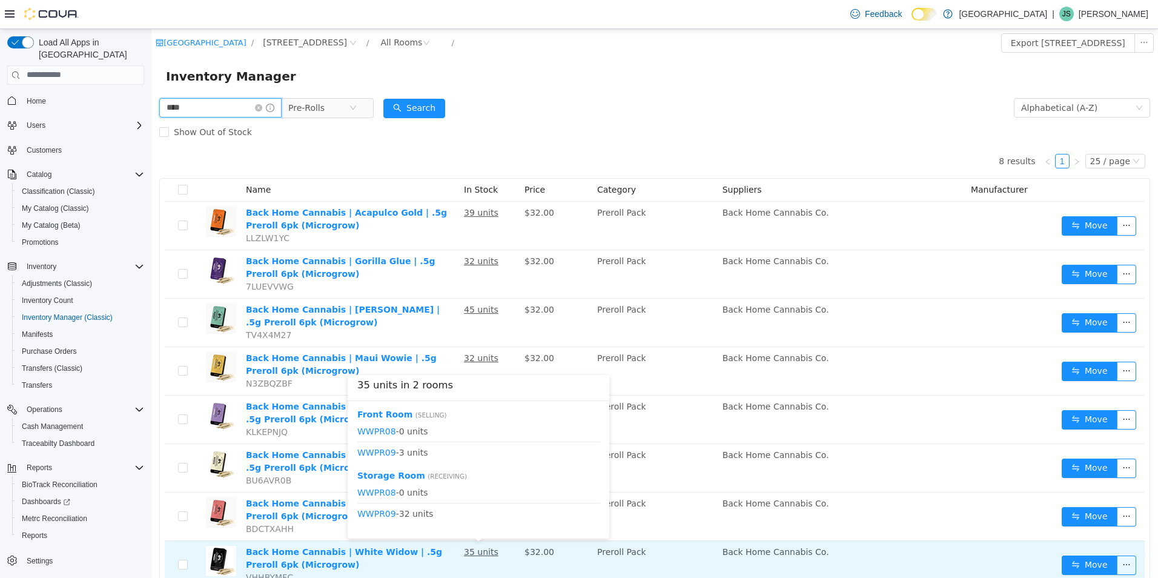
scroll to position [46, 0]
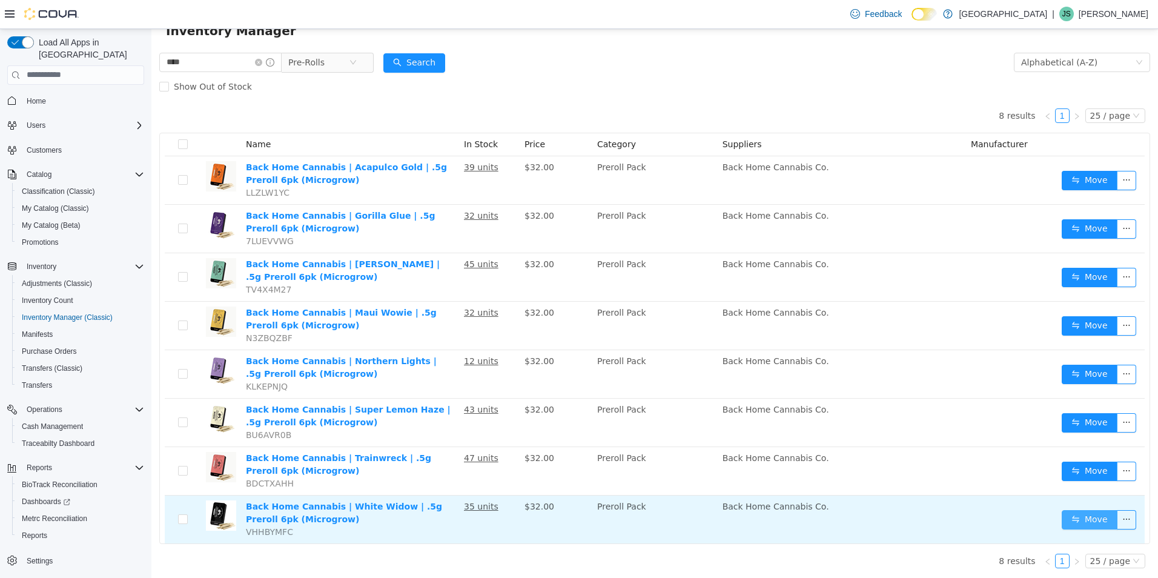
click at [1078, 518] on button "Move" at bounding box center [1089, 518] width 56 height 19
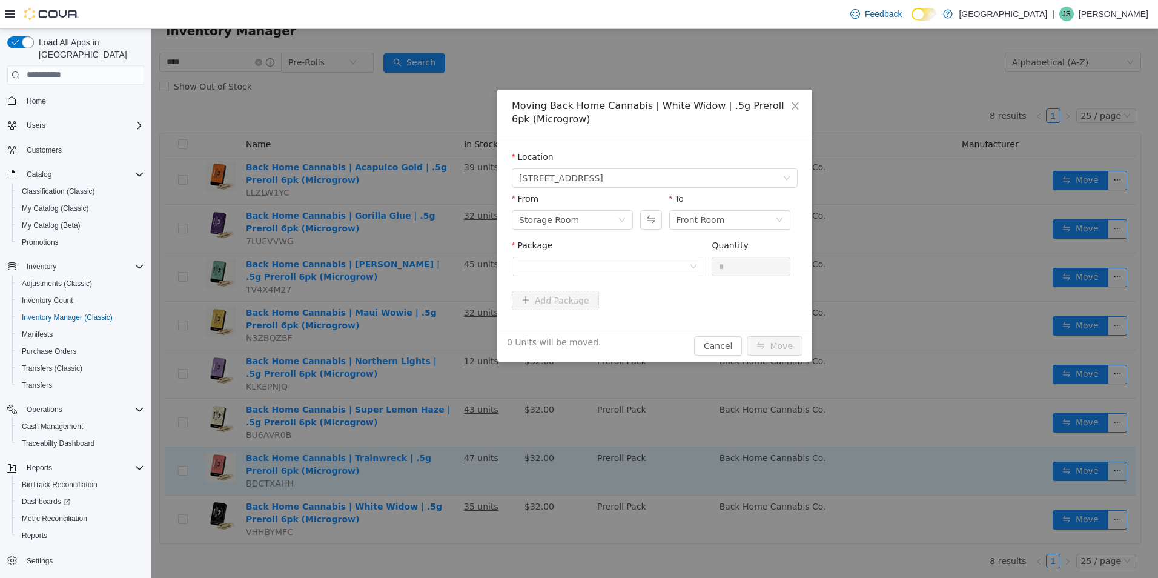
click at [484, 463] on div "Moving Back Home Cannabis | White Widow | .5g Preroll 6pk (Microgrow) Location …" at bounding box center [654, 302] width 1006 height 549
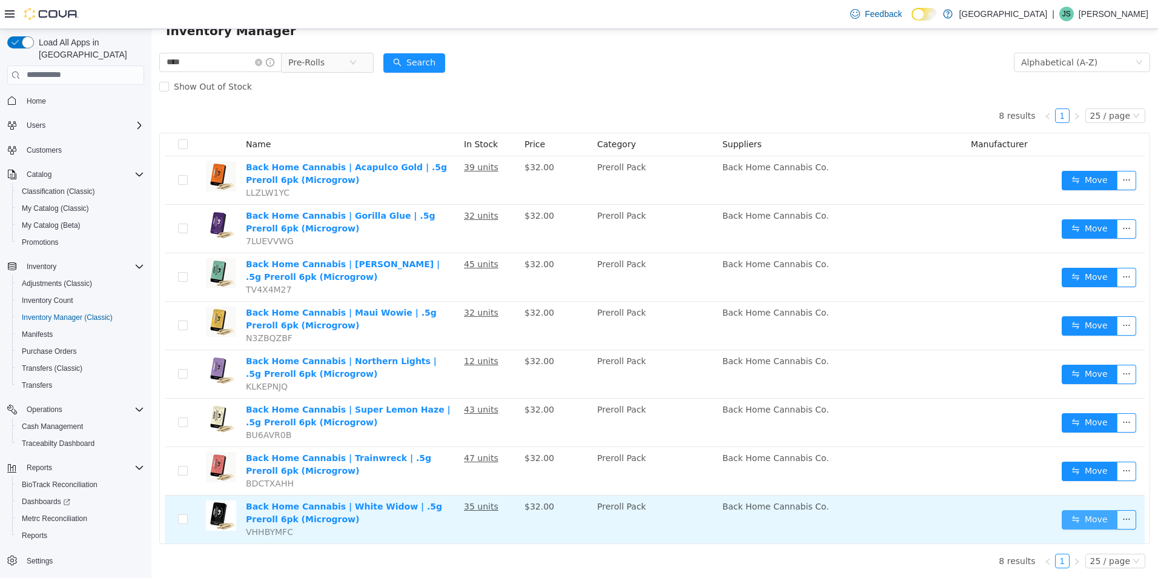
click at [1062, 515] on button "Move" at bounding box center [1089, 518] width 56 height 19
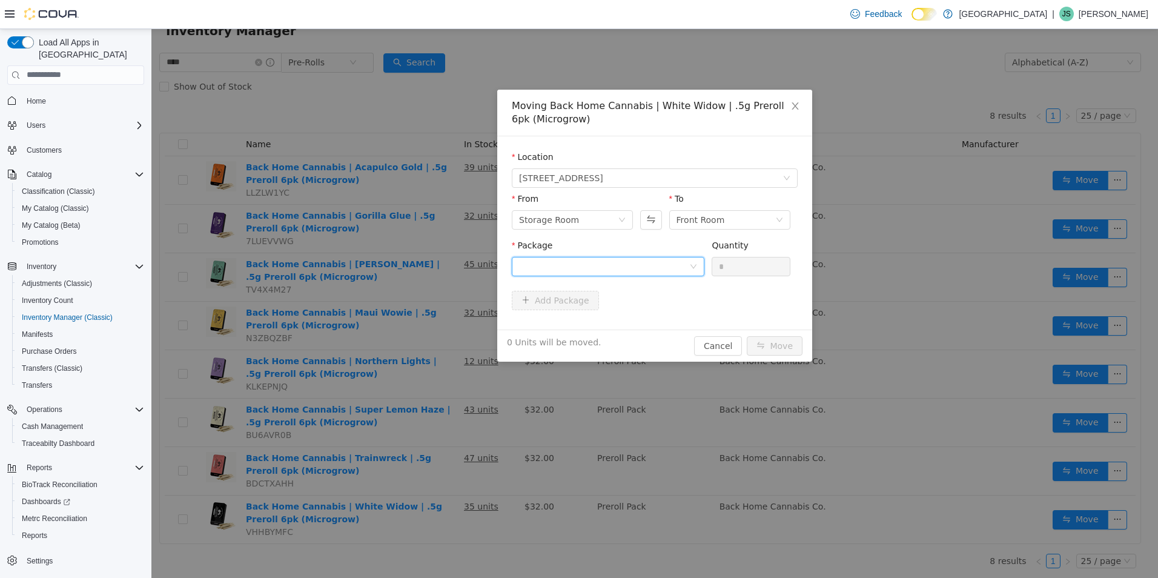
click at [596, 257] on div at bounding box center [604, 266] width 170 height 18
click at [621, 325] on li "WWPR09 Quantity : 32 Units" at bounding box center [608, 316] width 193 height 33
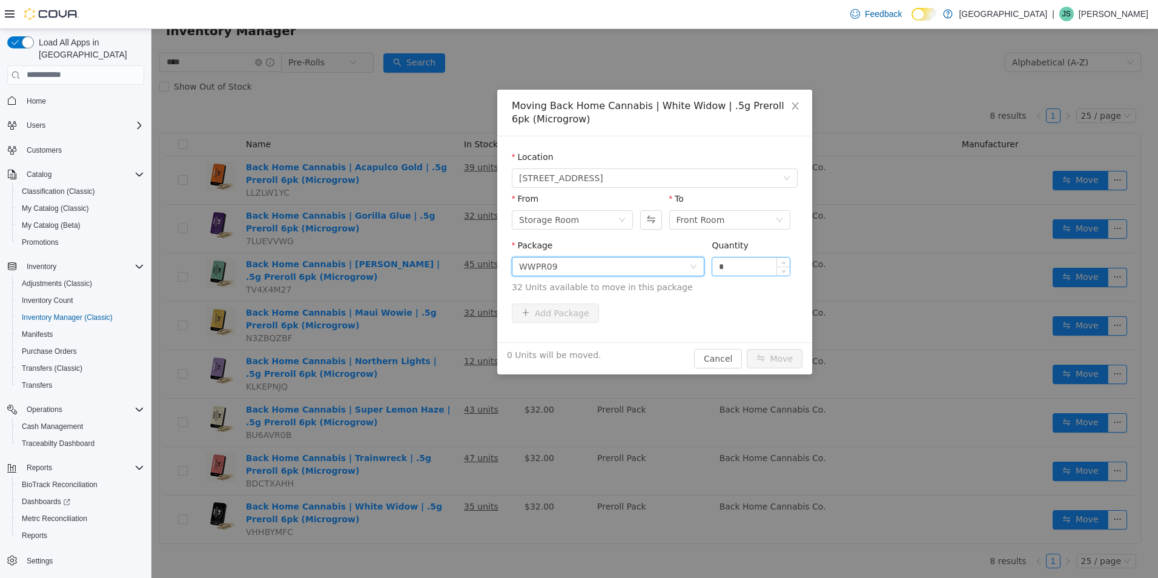
click at [754, 273] on input "*" at bounding box center [750, 266] width 77 height 18
type input "**"
click at [746, 348] on button "Move" at bounding box center [774, 357] width 56 height 19
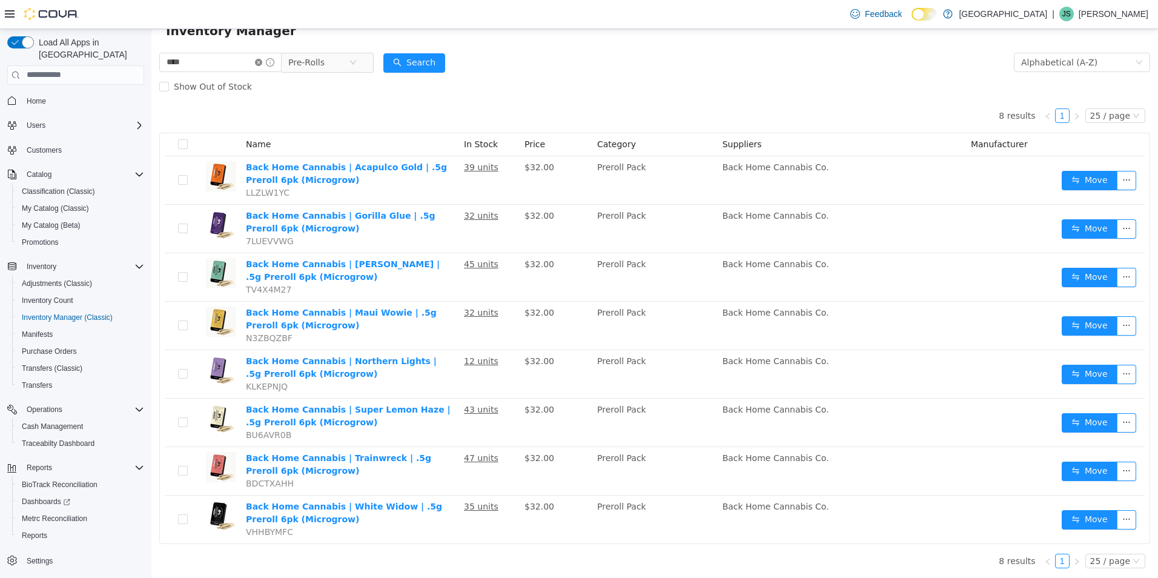
click at [262, 59] on icon "icon: close-circle" at bounding box center [258, 61] width 7 height 7
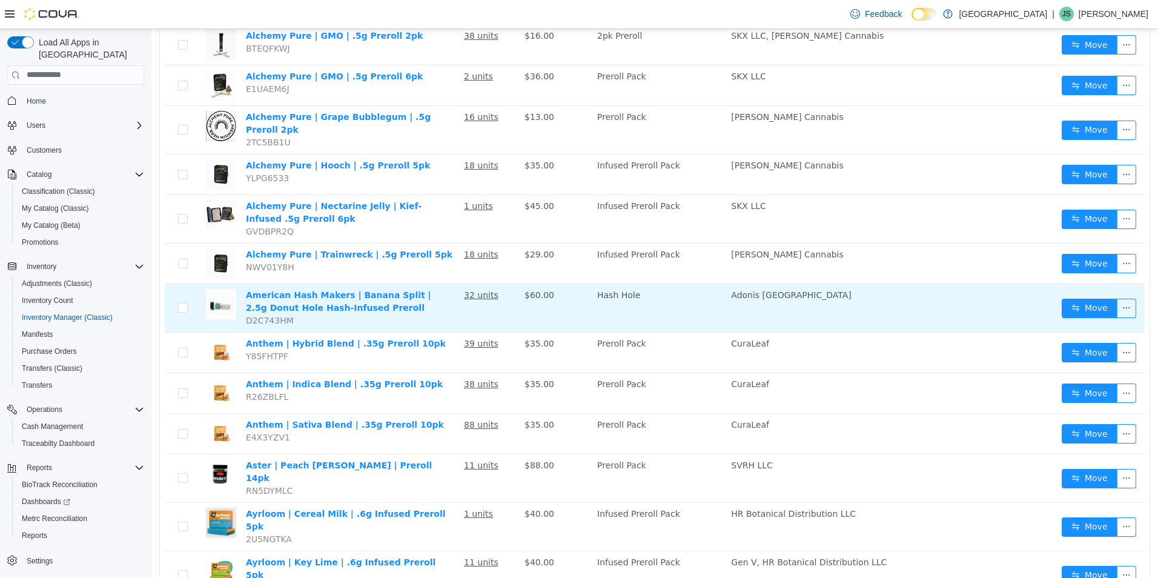
scroll to position [591, 0]
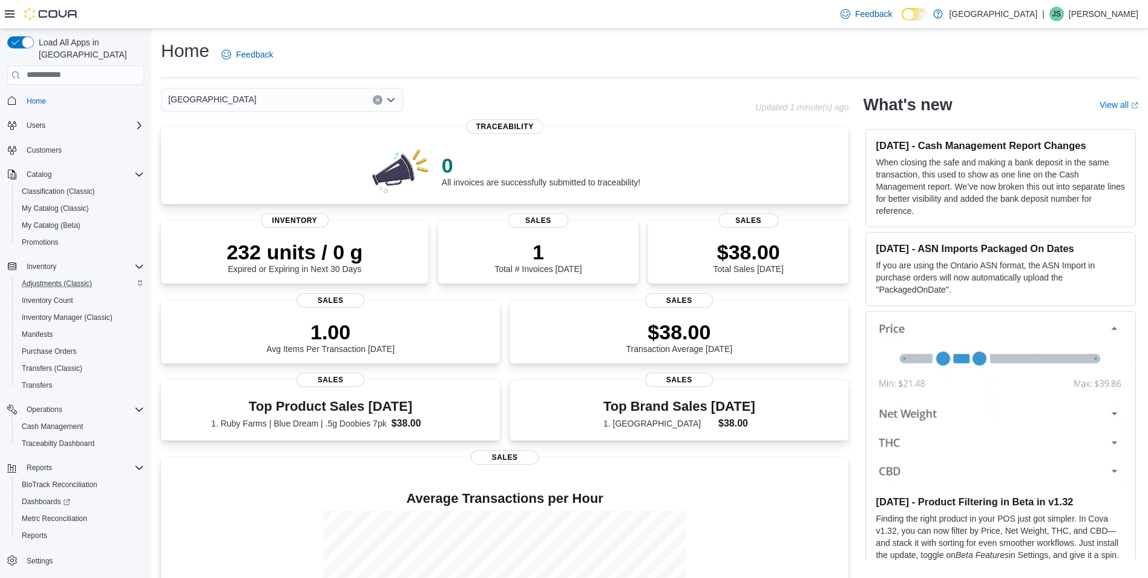
click at [103, 276] on div "Adjustments (Classic)" at bounding box center [80, 283] width 127 height 15
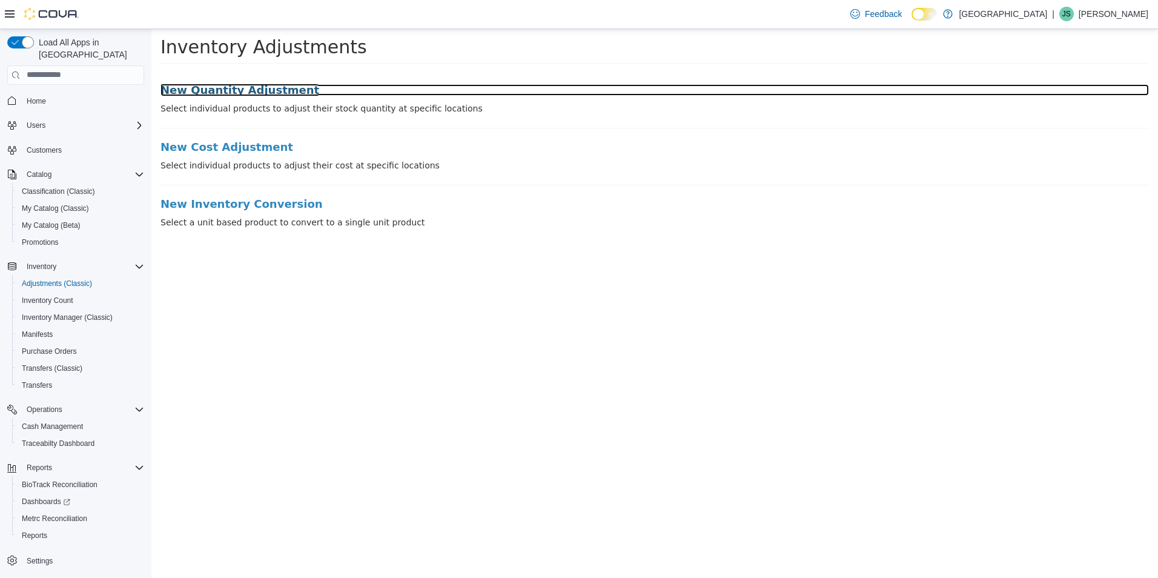
click at [202, 88] on h3 "New Quantity Adjustment" at bounding box center [654, 90] width 988 height 12
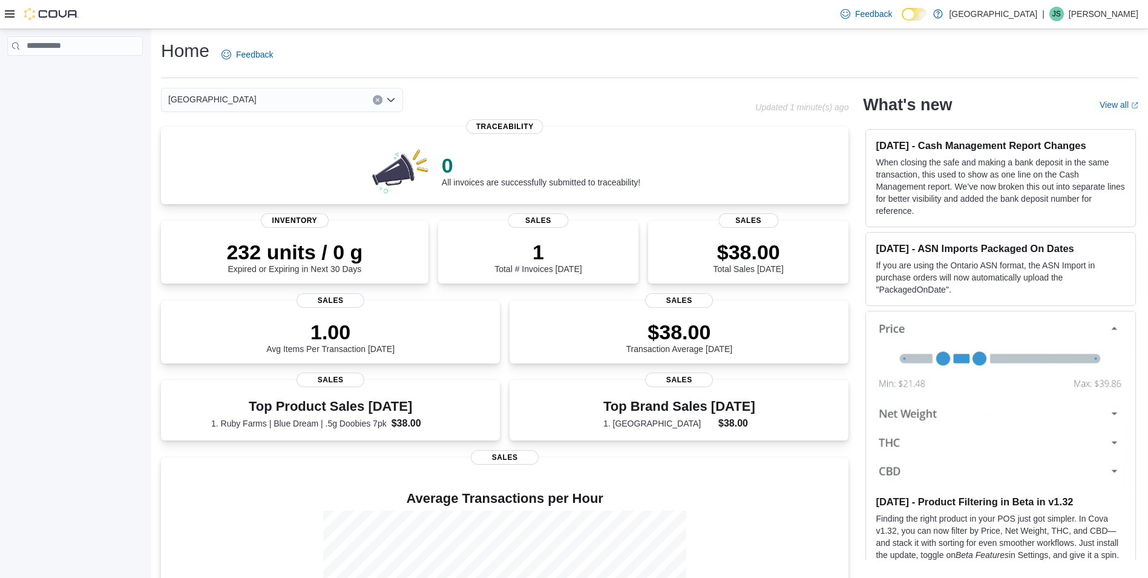
click at [7, 7] on div at bounding box center [42, 14] width 74 height 28
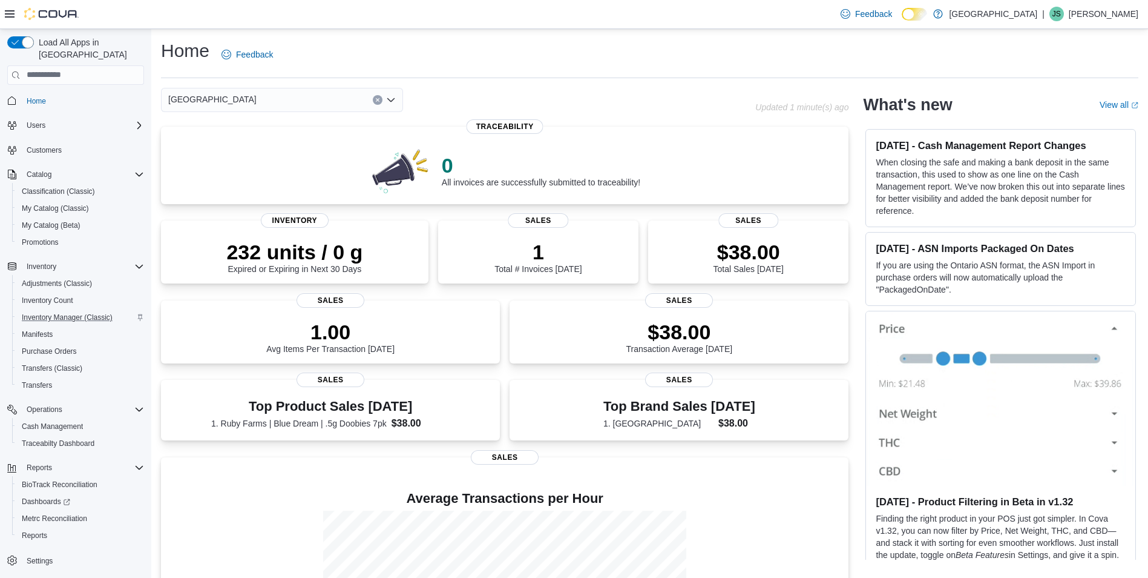
click at [119, 311] on div "Inventory Manager (Classic)" at bounding box center [80, 317] width 127 height 15
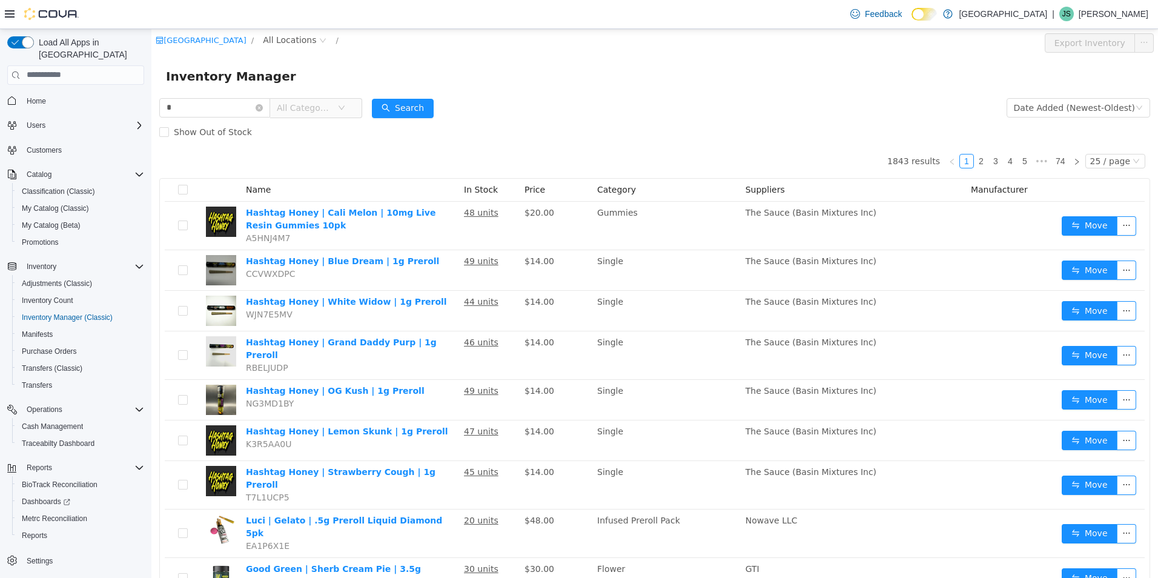
type input "*"
click at [337, 114] on span "All Categories" at bounding box center [307, 107] width 61 height 18
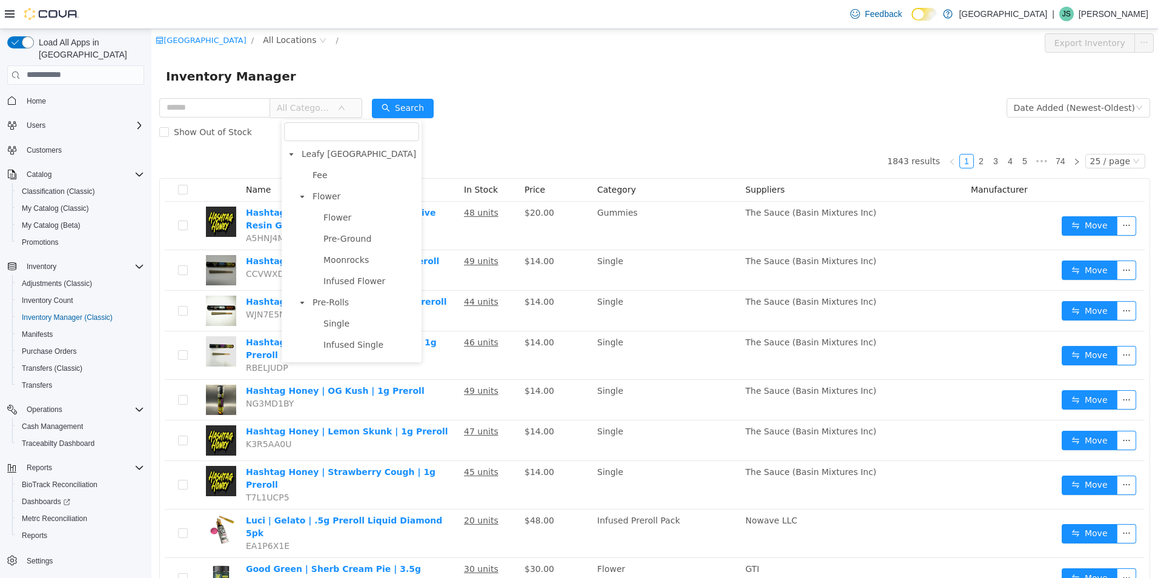
click at [503, 86] on div "Inventory Manager" at bounding box center [654, 75] width 1006 height 39
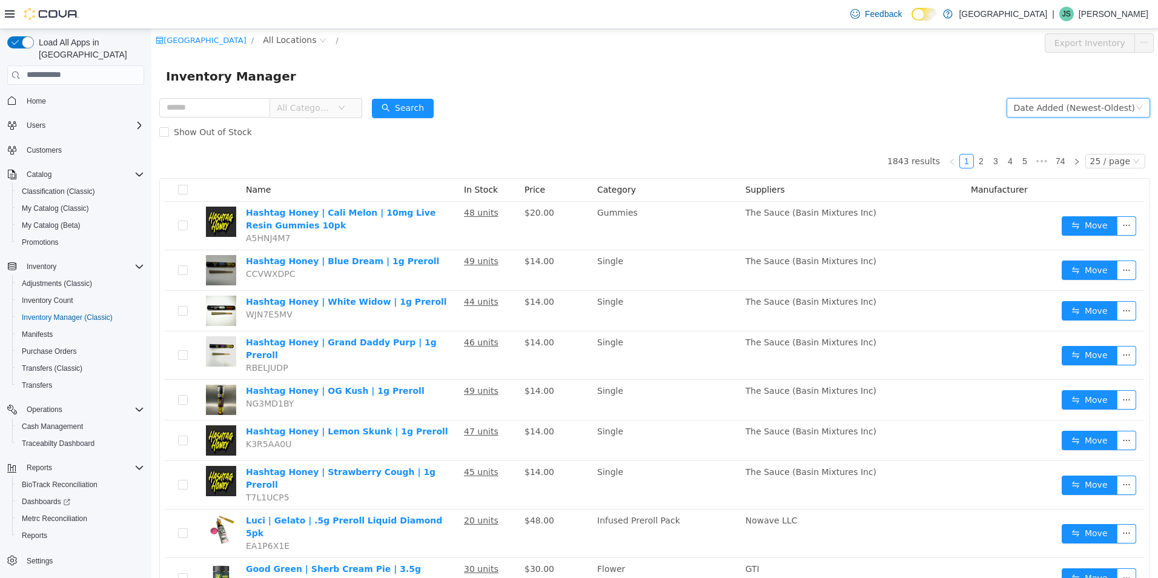
click at [1061, 110] on div "Date Added (Newest-Oldest)" at bounding box center [1073, 107] width 121 height 18
click at [1064, 134] on li "Alphabetical (A-Z)" at bounding box center [1072, 131] width 136 height 19
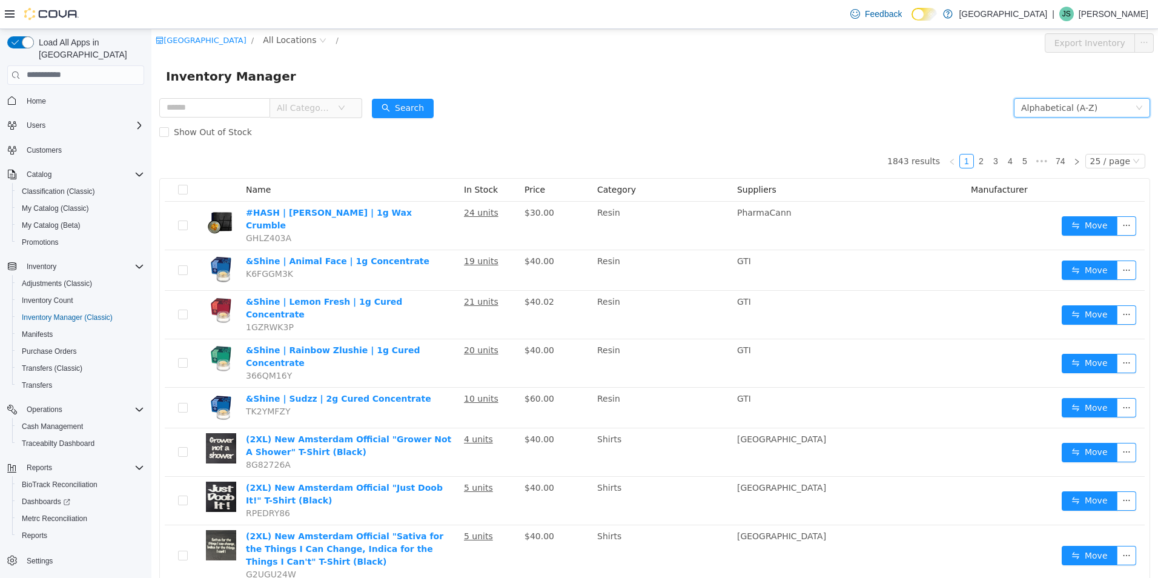
click at [324, 102] on span "All Categories" at bounding box center [304, 107] width 55 height 12
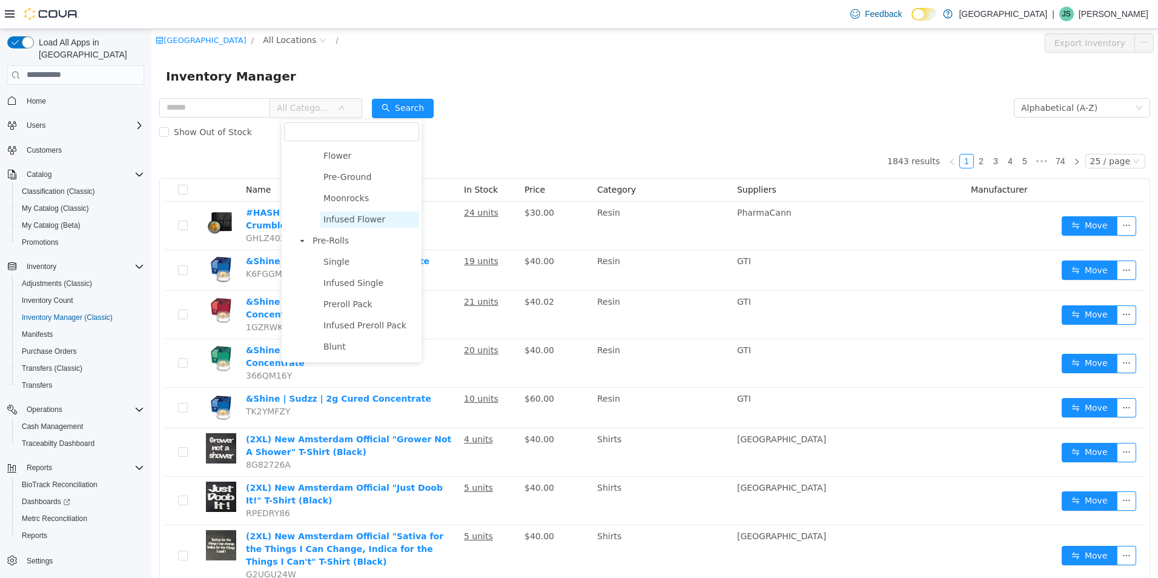
scroll to position [61, 0]
click at [372, 248] on span "Pre-Rolls" at bounding box center [364, 241] width 110 height 16
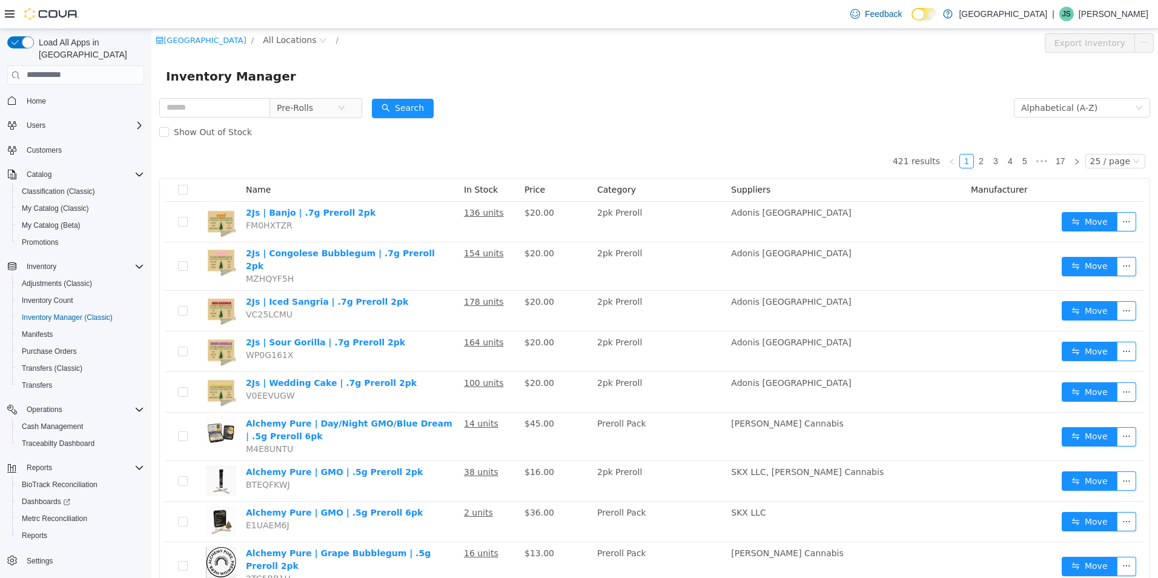
click at [567, 90] on div "Inventory Manager" at bounding box center [654, 75] width 1006 height 39
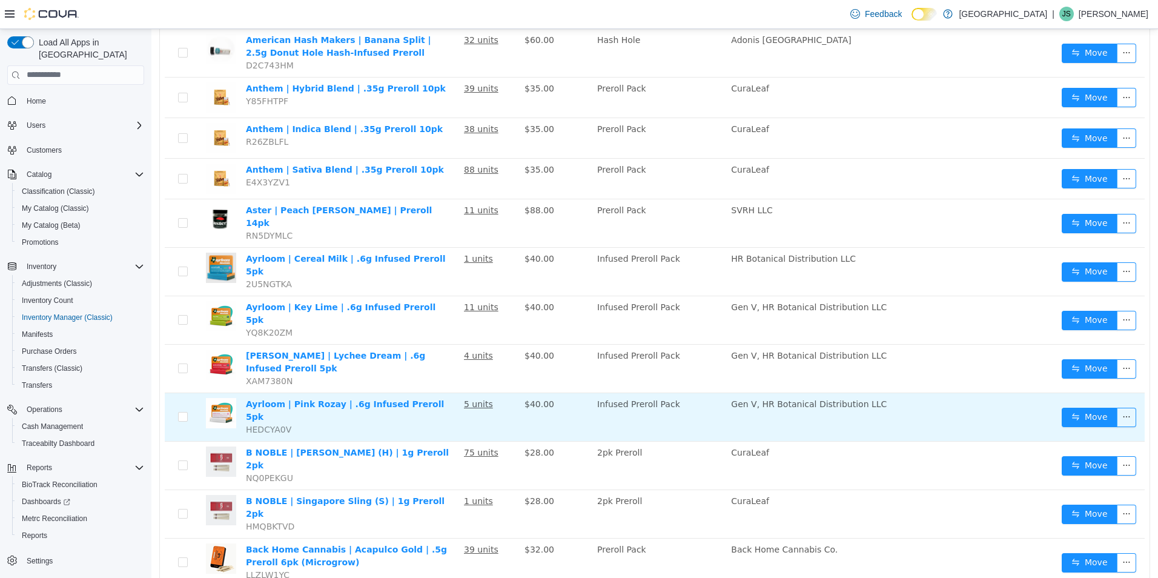
scroll to position [712, 0]
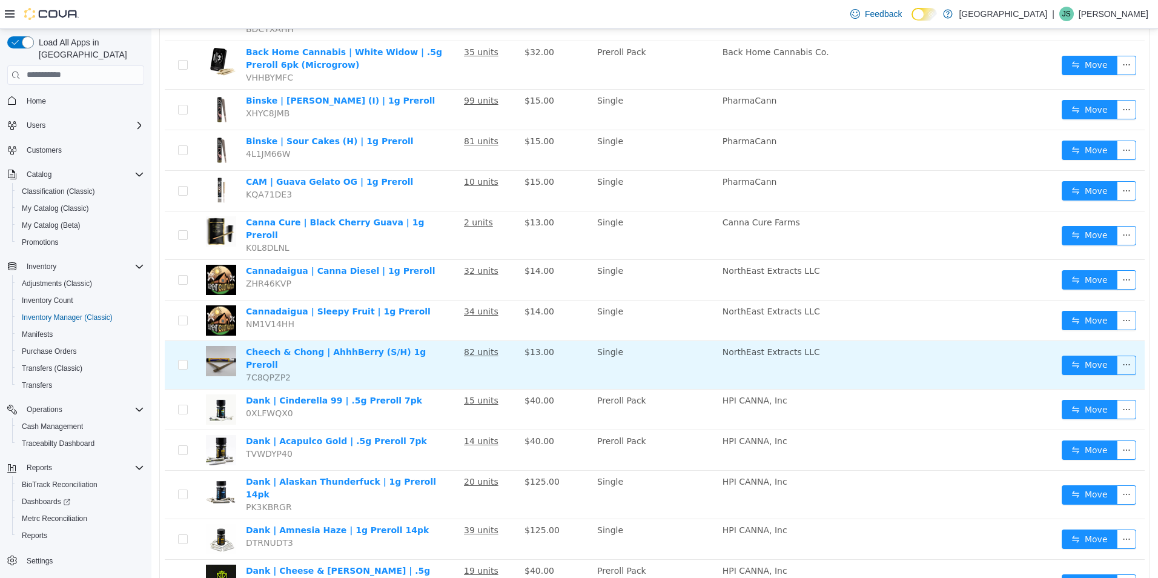
scroll to position [349, 0]
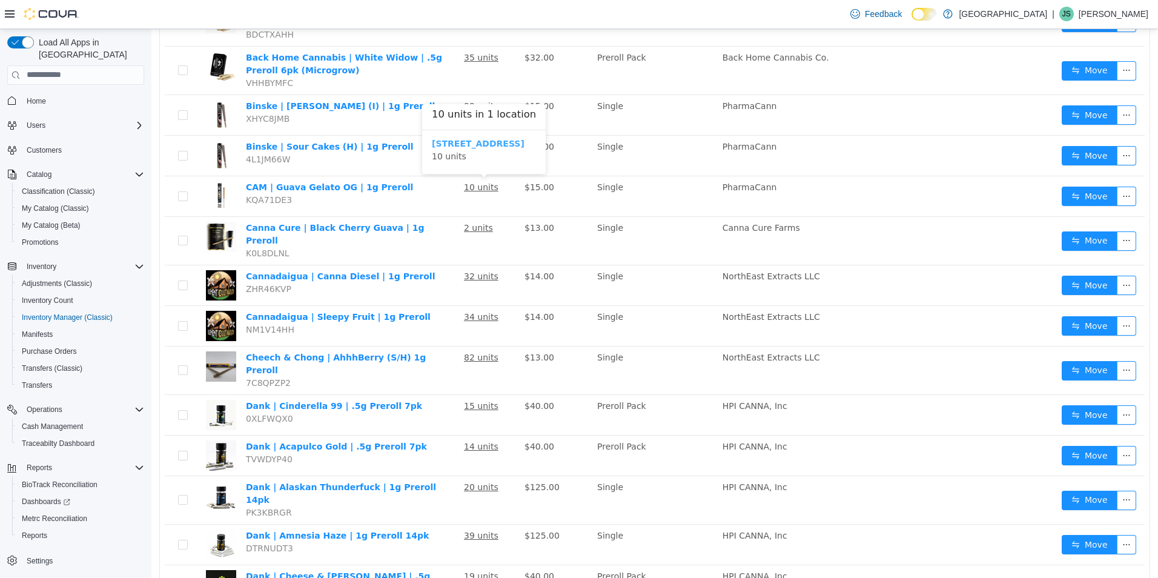
click at [466, 145] on b "[STREET_ADDRESS]" at bounding box center [478, 143] width 93 height 10
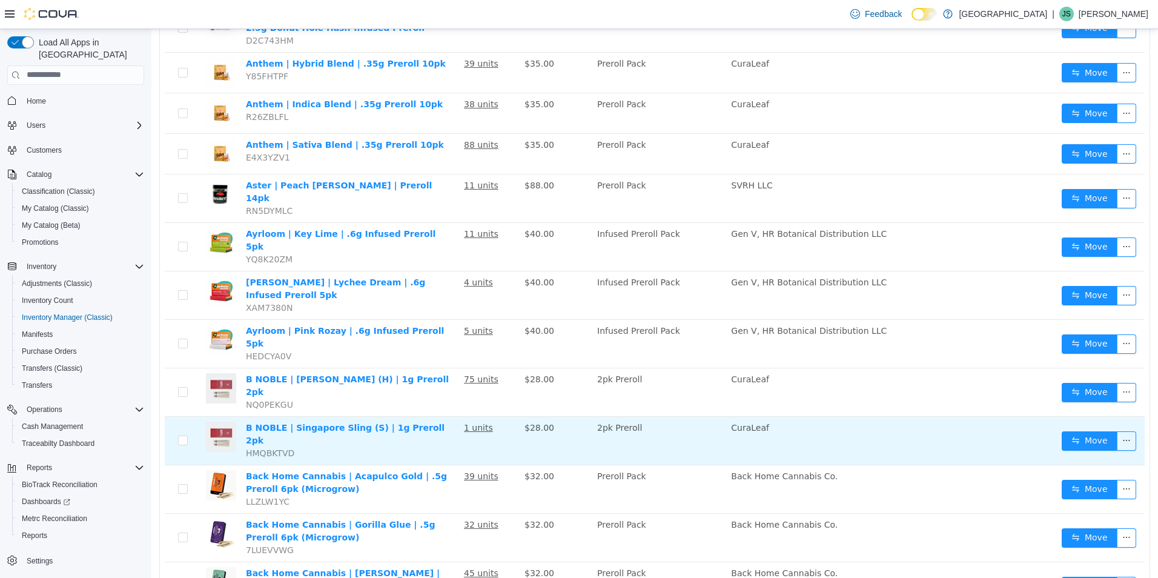
scroll to position [720, 0]
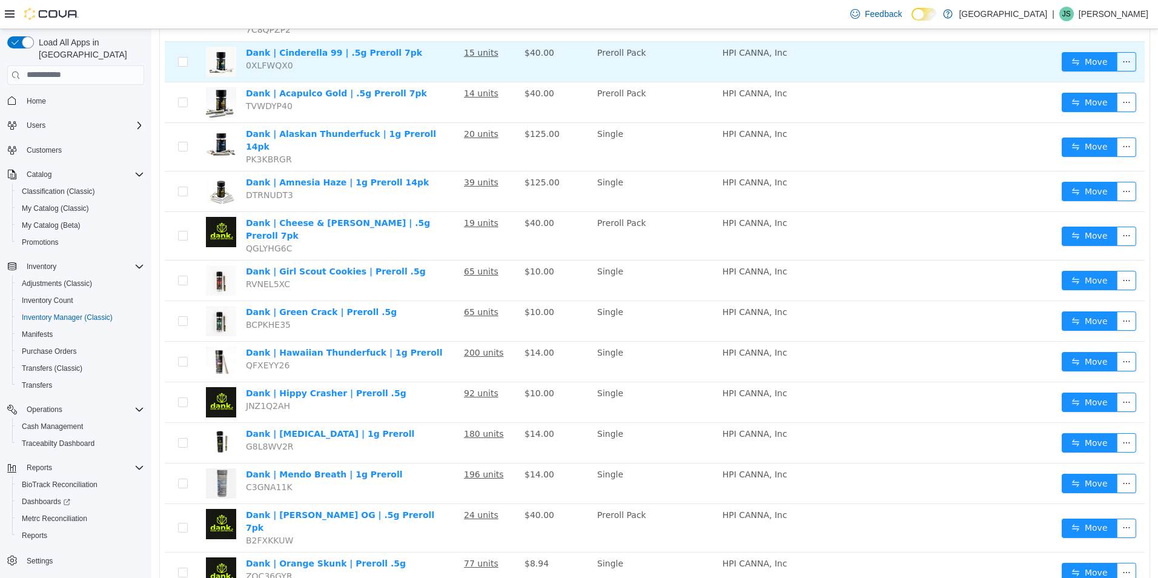
scroll to position [712, 0]
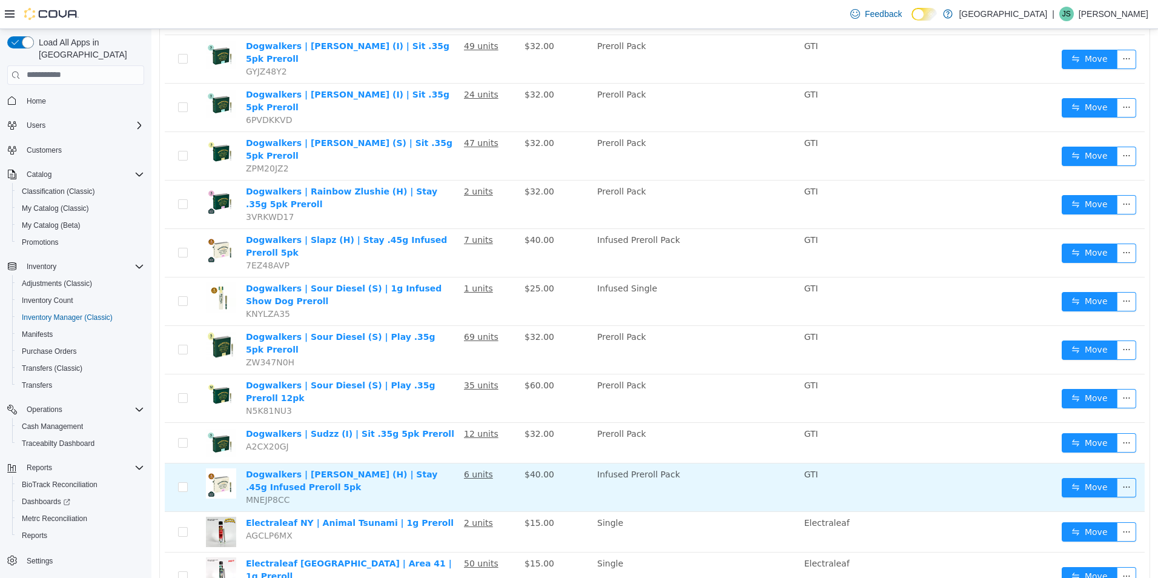
scroll to position [704, 0]
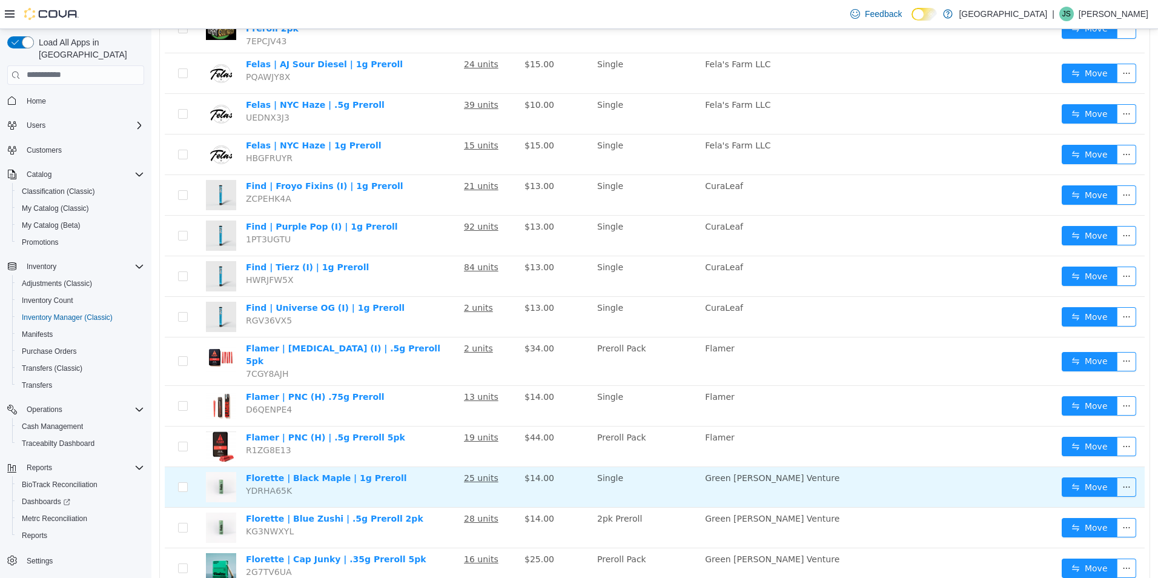
scroll to position [688, 0]
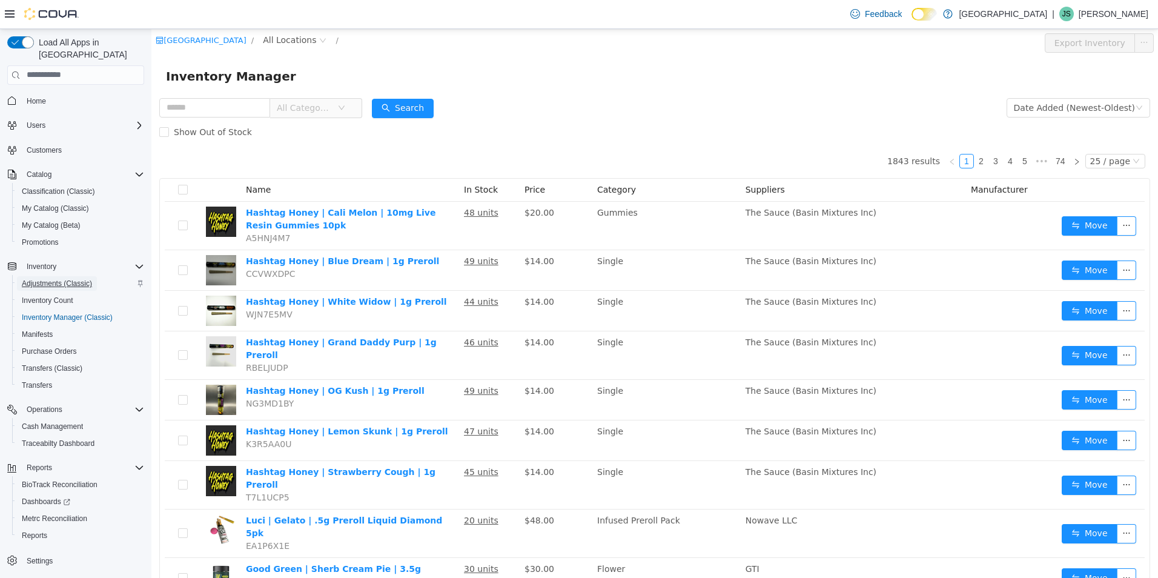
click at [75, 278] on span "Adjustments (Classic)" at bounding box center [57, 283] width 70 height 10
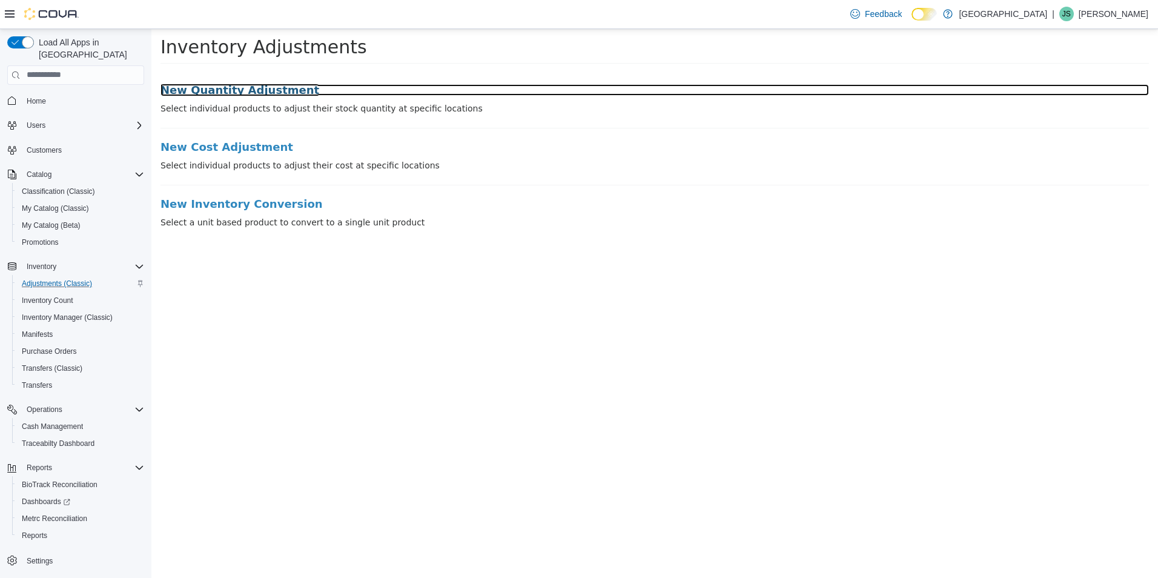
click at [242, 94] on h3 "New Quantity Adjustment" at bounding box center [654, 90] width 988 height 12
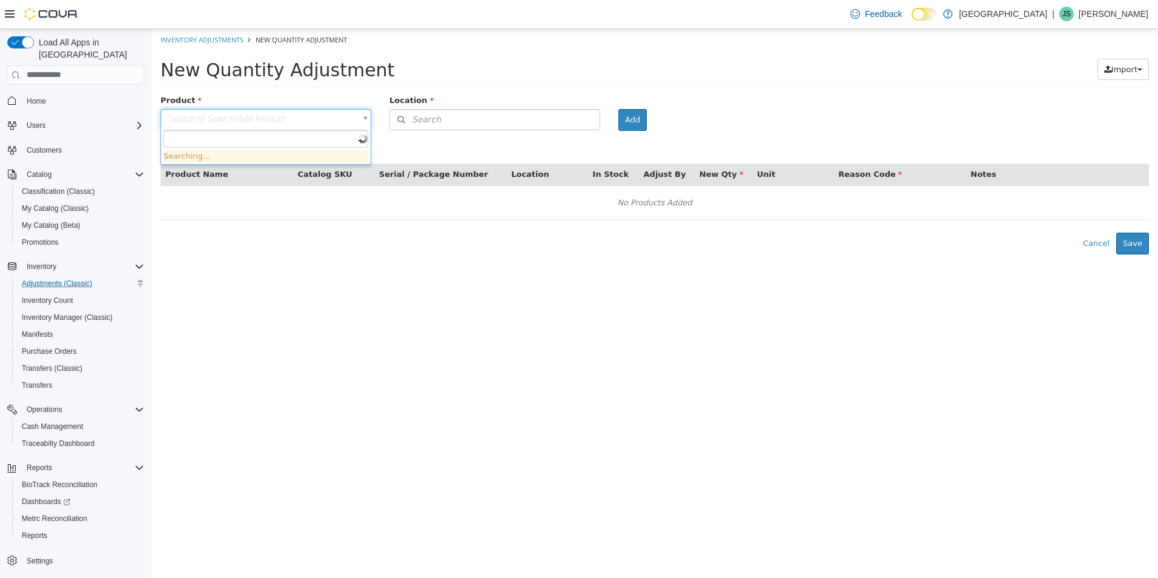
click at [260, 117] on body "× Inventory Adjustments New Quantity Adjustment New Quantity Adjustment Import …" at bounding box center [654, 140] width 1006 height 225
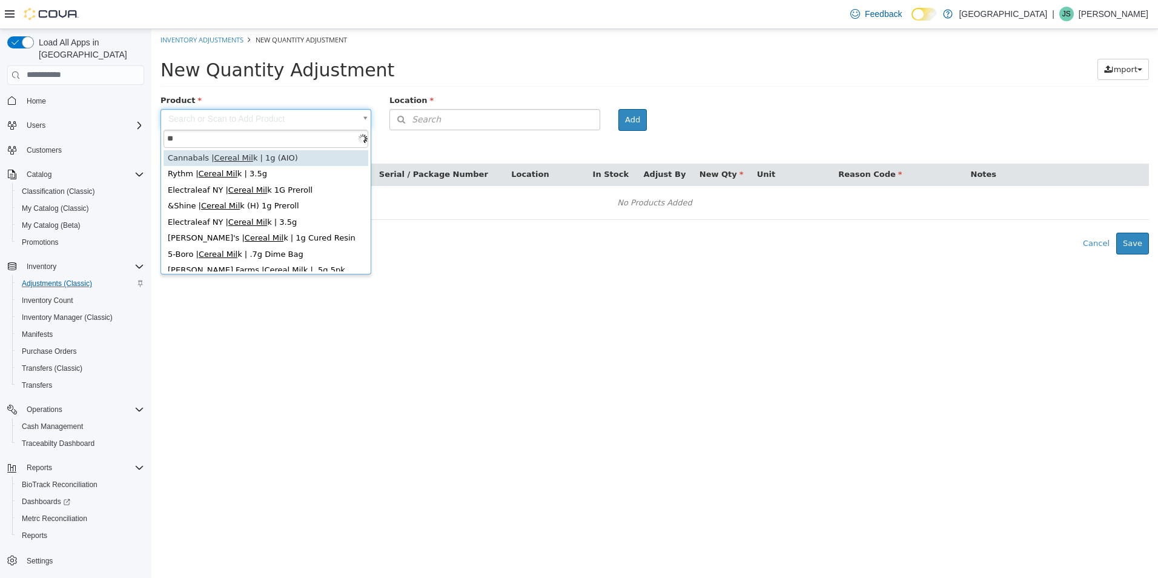
type input "*"
type input "**********"
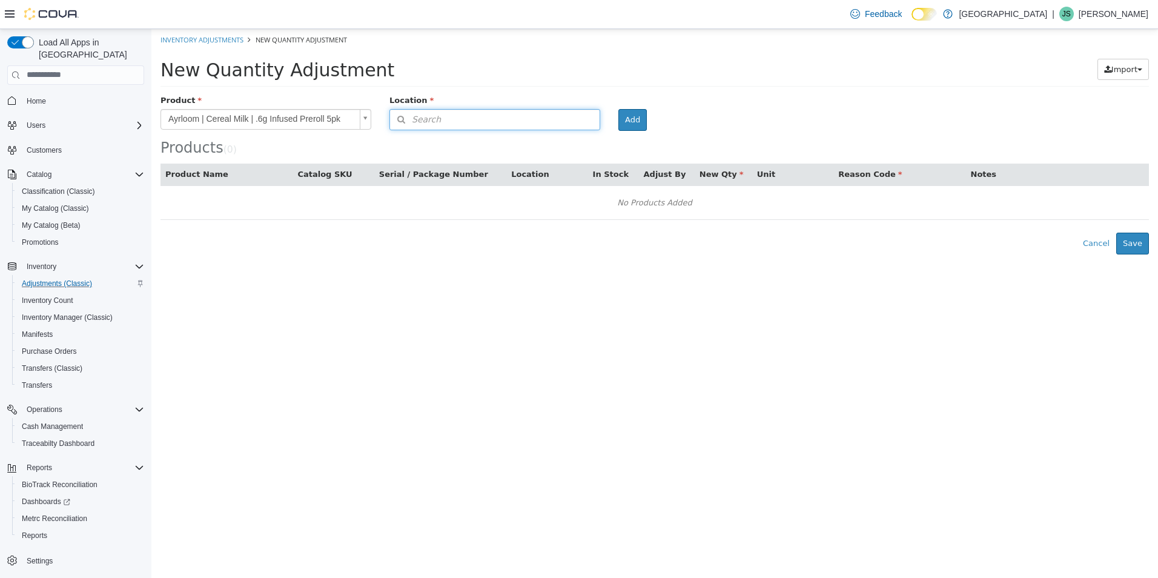
click at [564, 116] on button "Search" at bounding box center [494, 118] width 211 height 21
click at [584, 140] on span "or browse" at bounding box center [569, 140] width 59 height 21
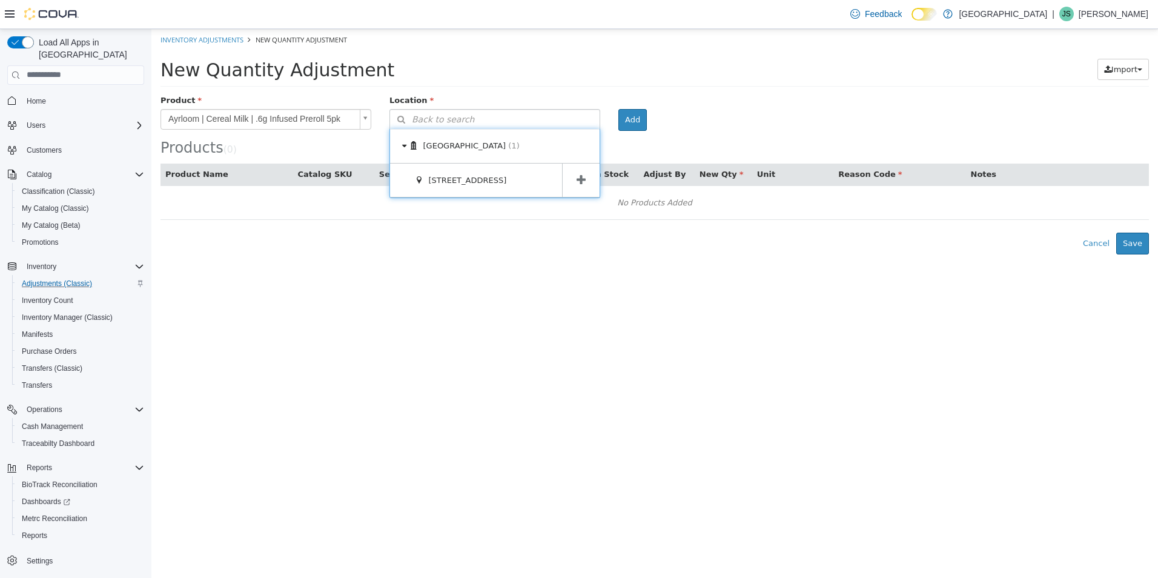
click at [578, 191] on span at bounding box center [581, 180] width 38 height 34
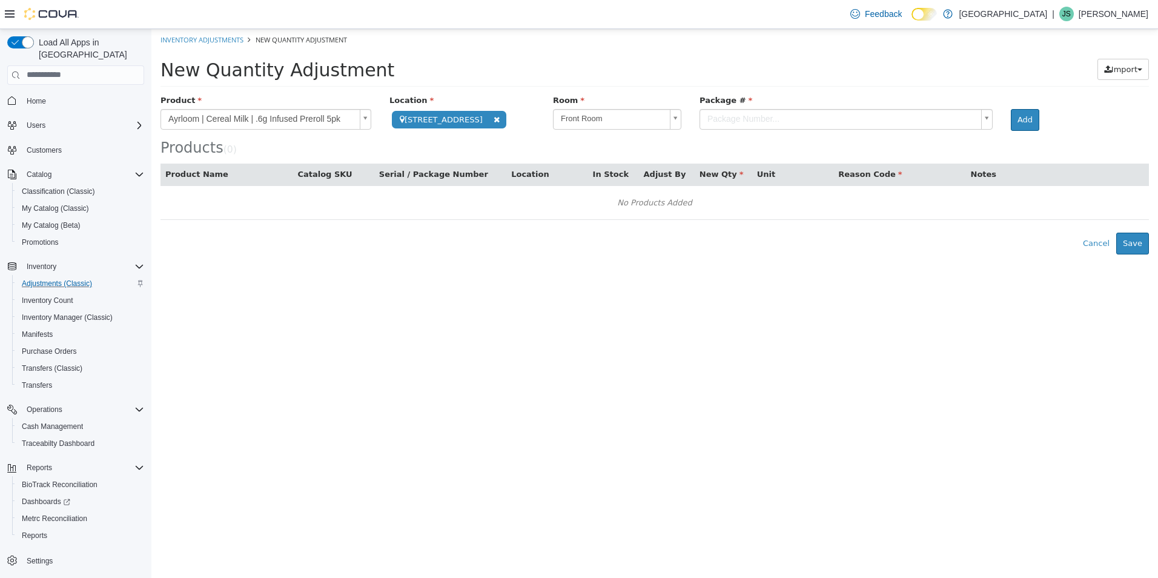
click at [708, 119] on body "**********" at bounding box center [654, 140] width 1006 height 225
click at [1010, 124] on button "Add" at bounding box center [1024, 119] width 28 height 22
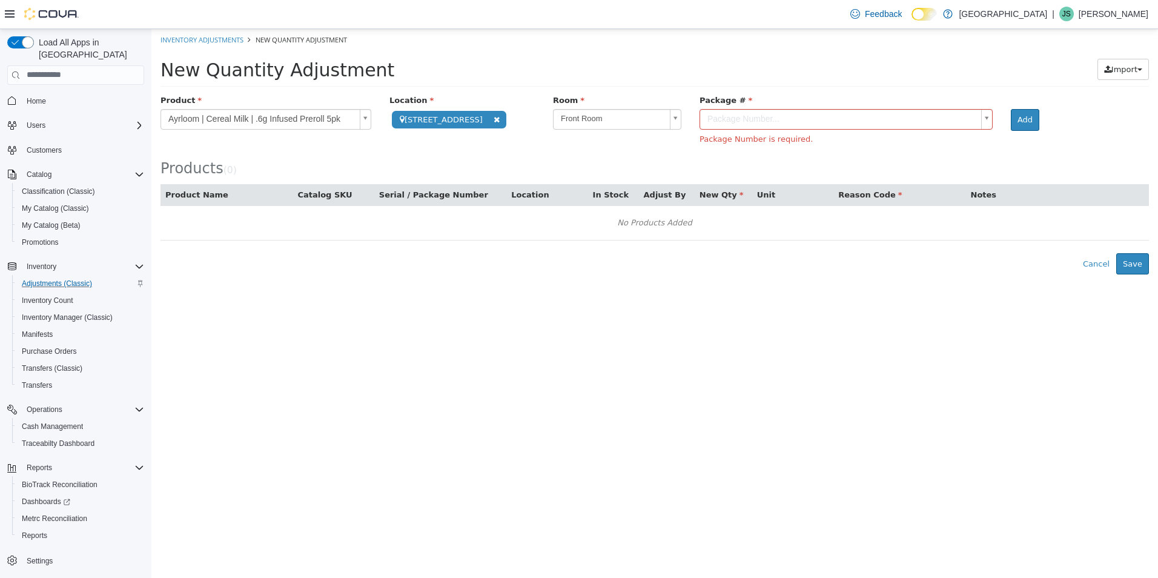
click at [930, 116] on body "**********" at bounding box center [654, 150] width 1006 height 245
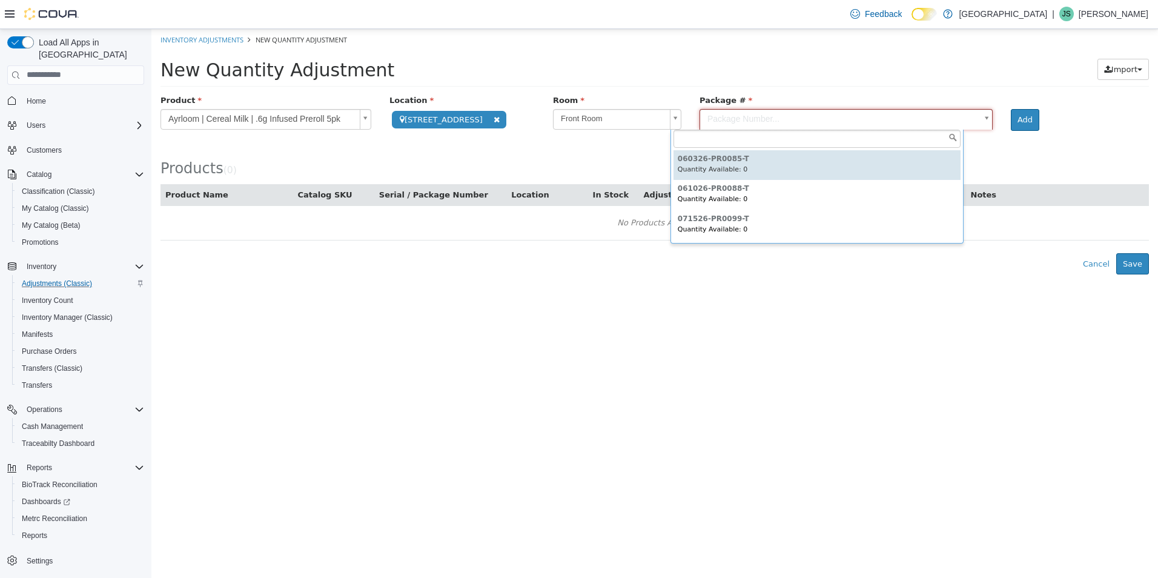
click at [661, 102] on body "**********" at bounding box center [654, 150] width 1006 height 245
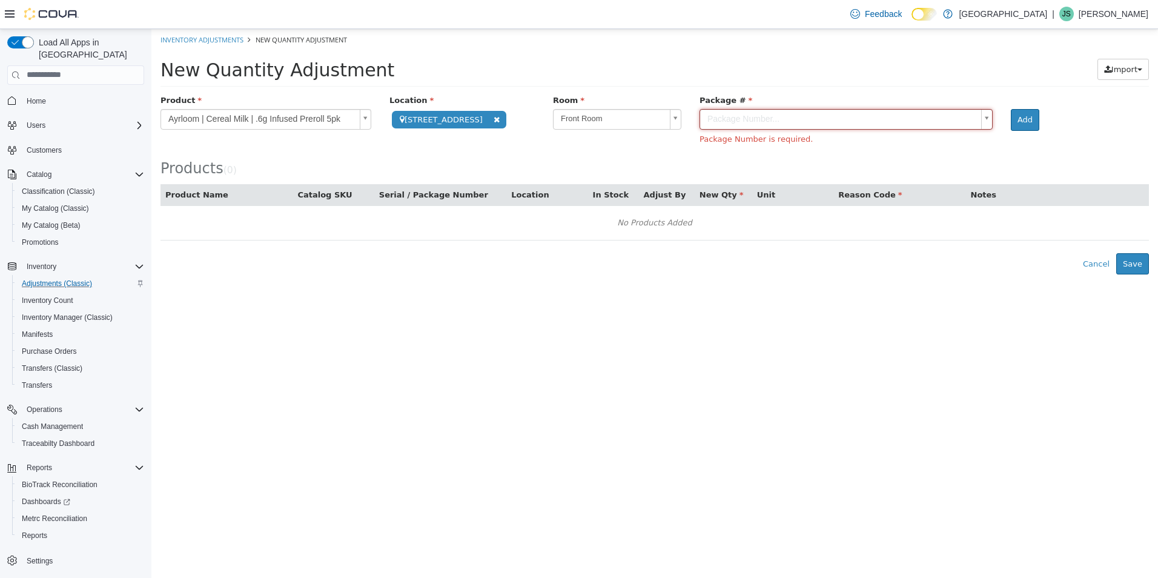
click at [608, 126] on body "**********" at bounding box center [654, 150] width 1006 height 245
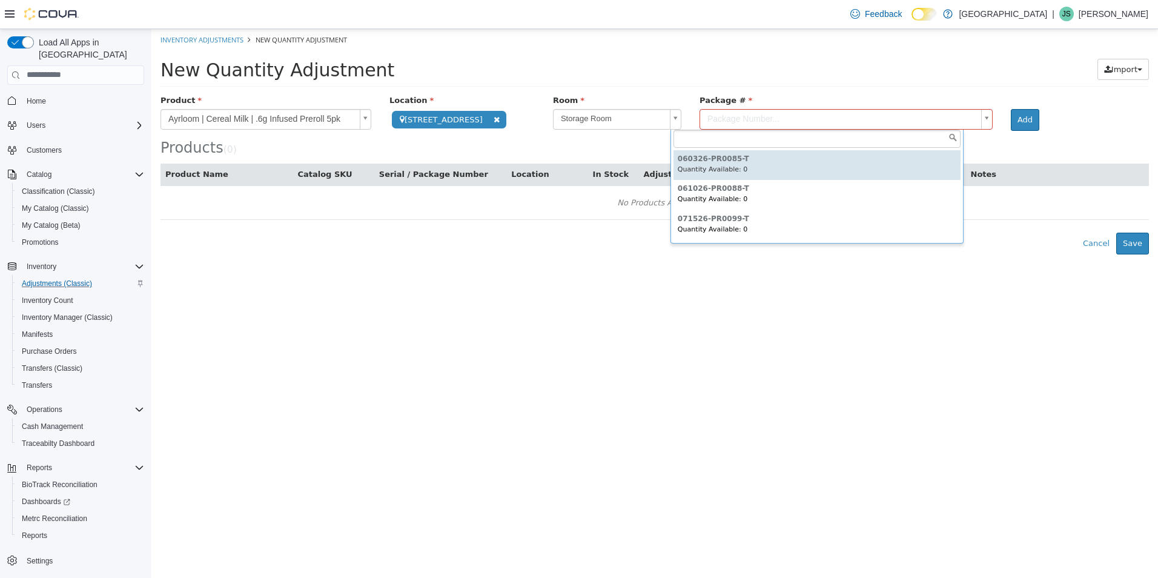
click at [796, 124] on body "**********" at bounding box center [654, 140] width 1006 height 225
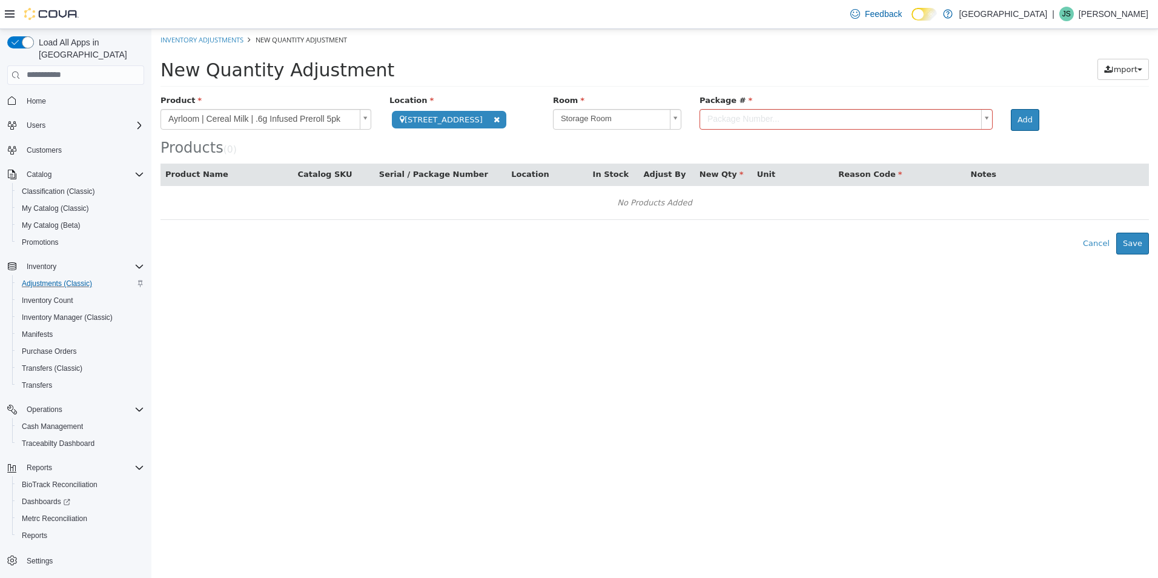
click at [585, 119] on body "**********" at bounding box center [654, 140] width 1006 height 225
click at [713, 120] on body "**********" at bounding box center [654, 140] width 1006 height 225
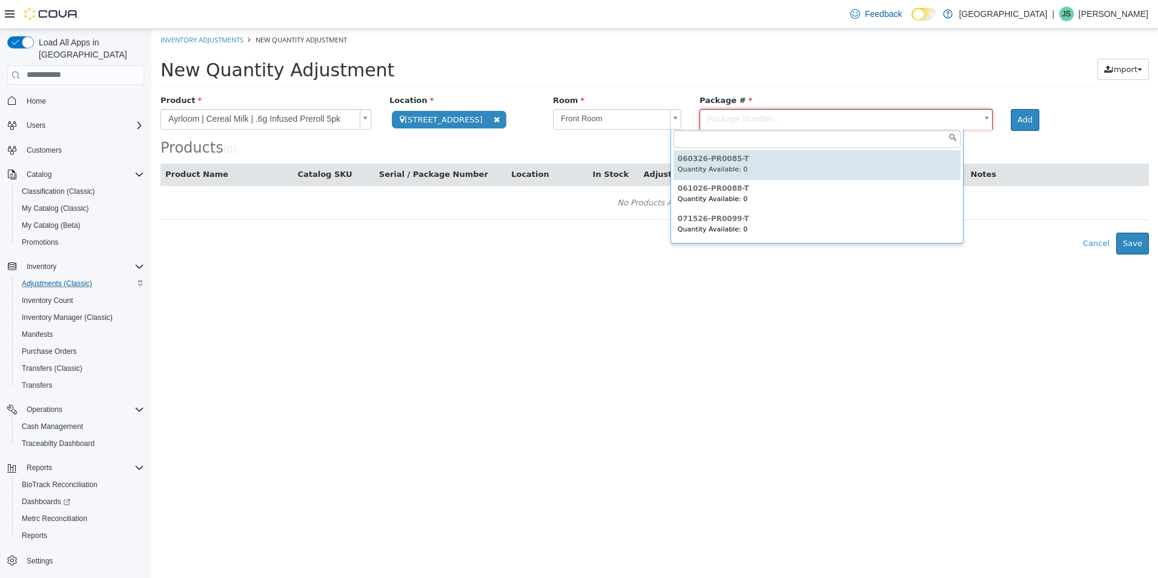
click at [713, 120] on body "**********" at bounding box center [654, 140] width 1006 height 225
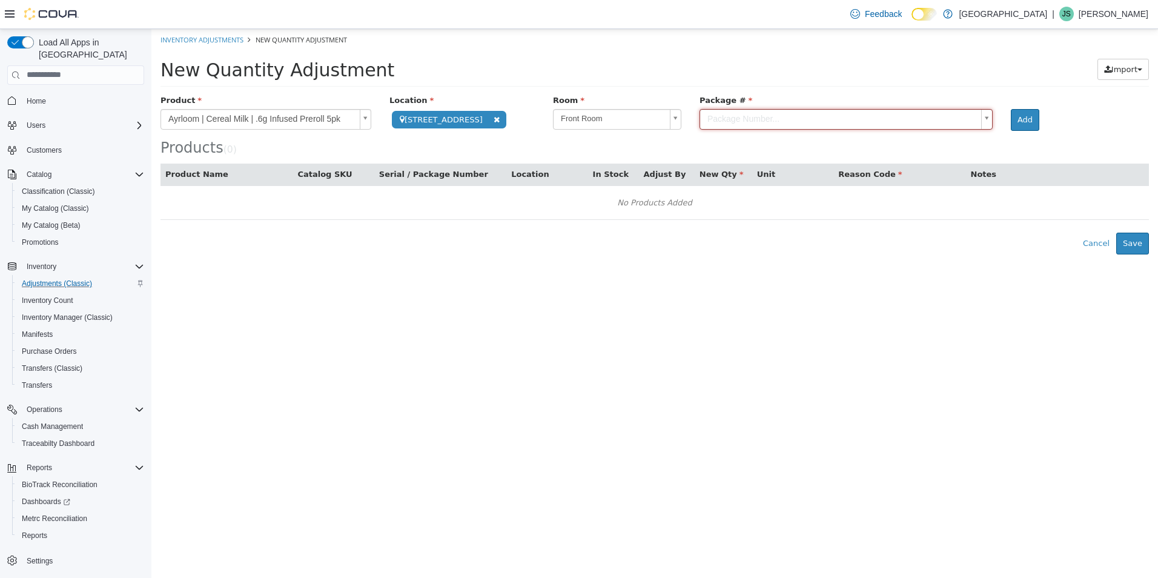
click at [621, 79] on div "New Quantity Adjustment" at bounding box center [554, 69] width 788 height 22
click at [619, 114] on body "**********" at bounding box center [654, 140] width 1006 height 225
click at [695, 119] on body "**********" at bounding box center [654, 140] width 1006 height 225
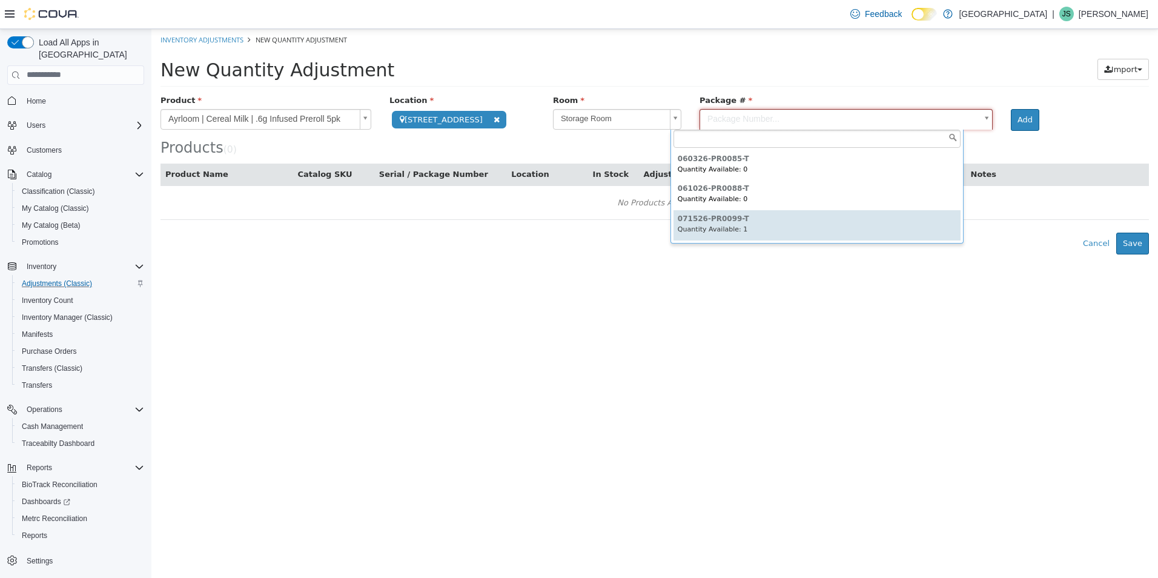
type input "**********"
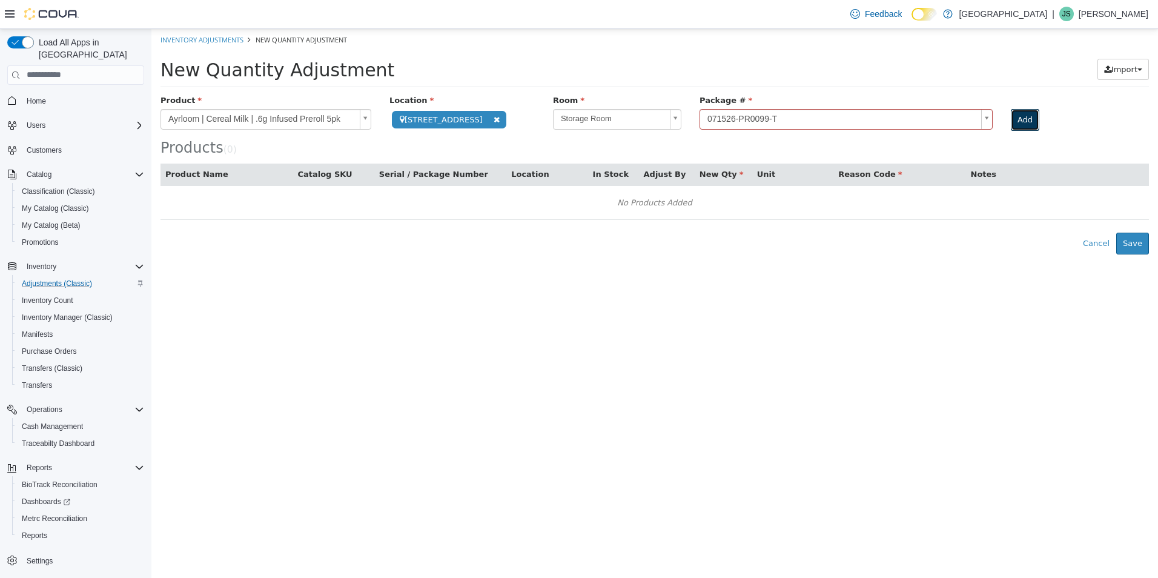
click at [1010, 118] on button "Add" at bounding box center [1024, 119] width 28 height 22
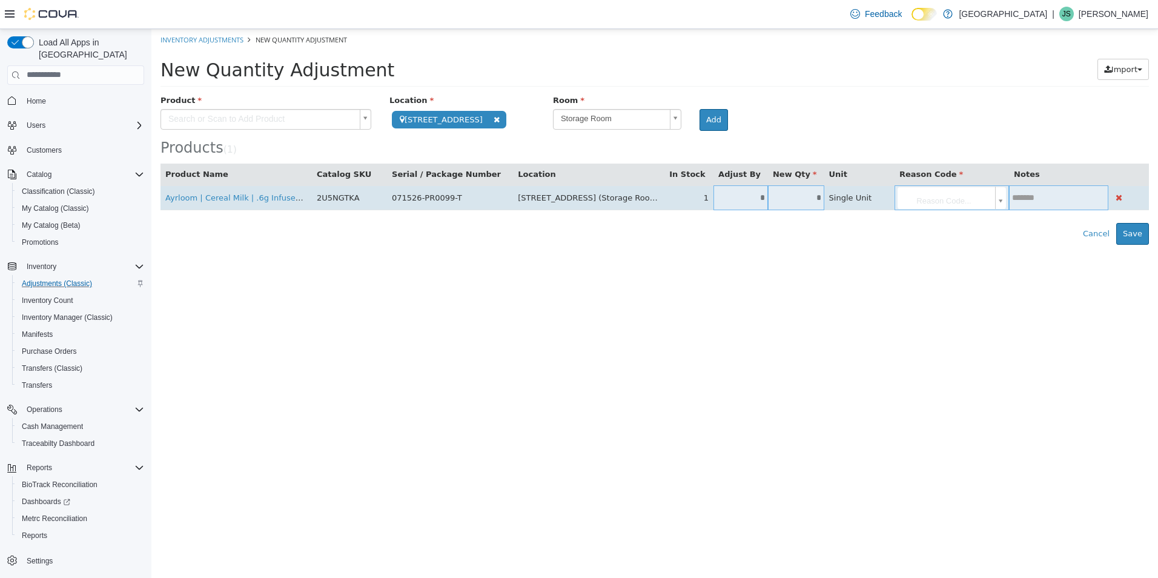
click at [774, 206] on td "*" at bounding box center [796, 197] width 56 height 25
click at [768, 201] on input "*" at bounding box center [796, 197] width 56 height 9
type input "*"
type input "**"
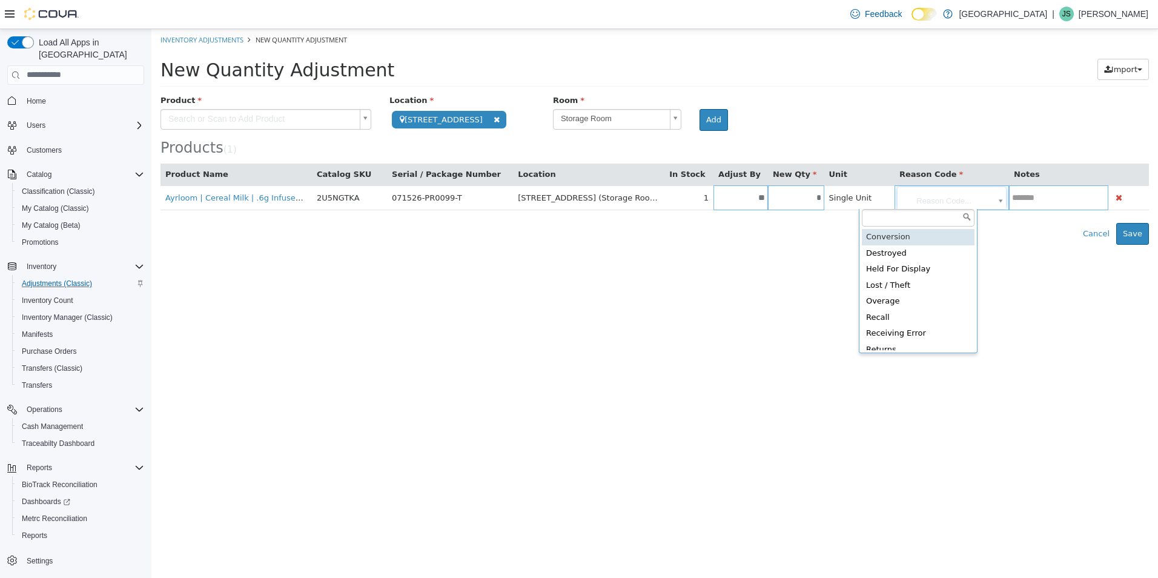
drag, startPoint x: 901, startPoint y: 186, endPoint x: 907, endPoint y: 248, distance: 62.7
click at [901, 186] on body "**********" at bounding box center [654, 136] width 1006 height 216
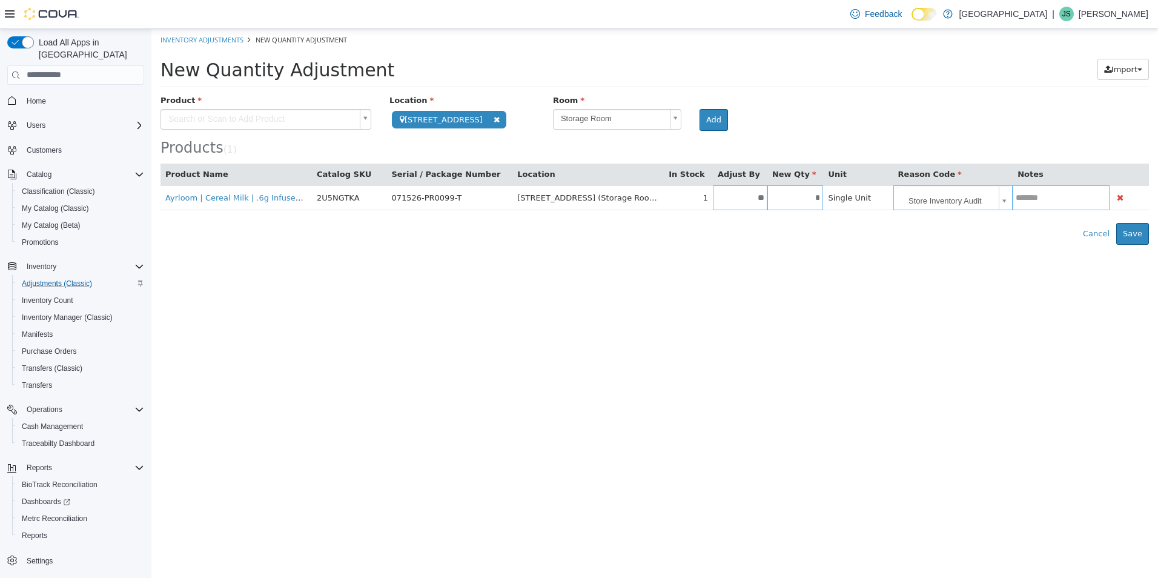
type input "**********"
click at [1130, 241] on button "Save" at bounding box center [1132, 233] width 33 height 22
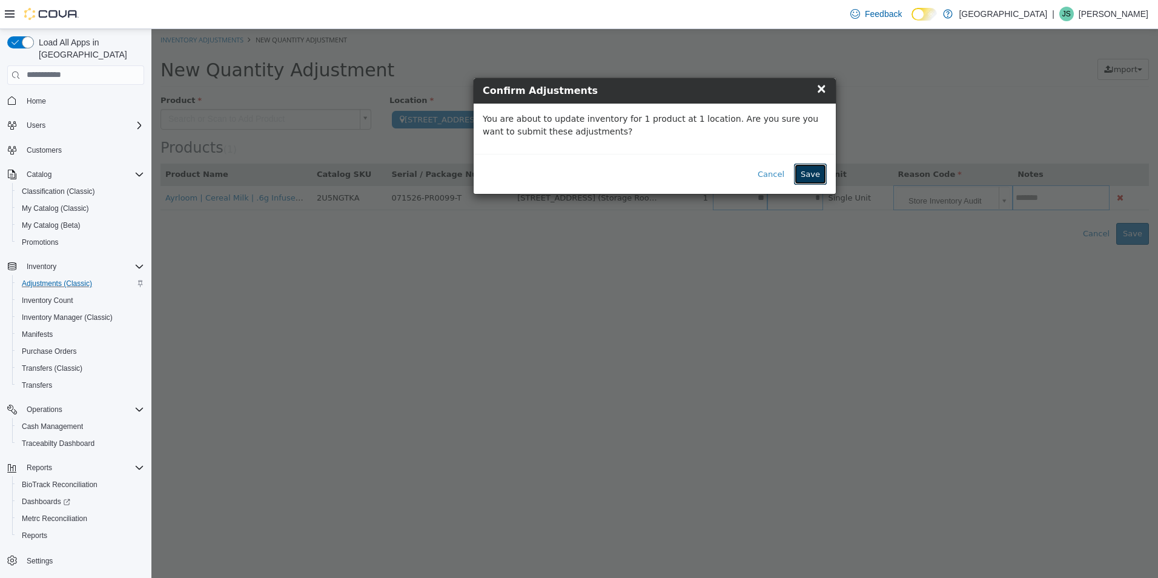
click at [818, 172] on button "Save" at bounding box center [810, 174] width 33 height 22
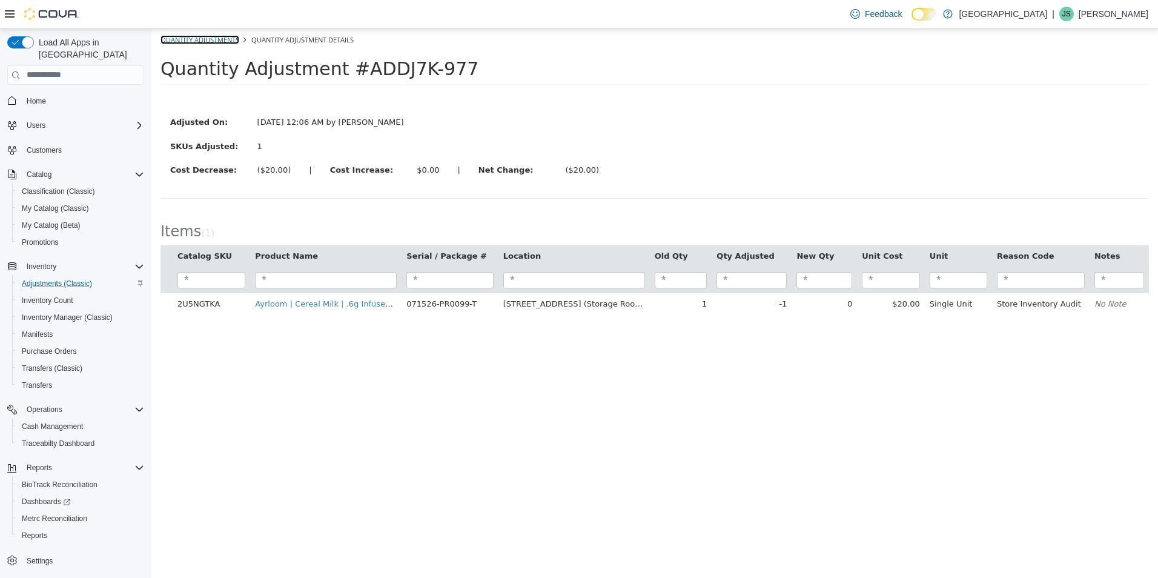
click at [221, 36] on link "Quantity Adjustments" at bounding box center [199, 39] width 79 height 9
